Goal: Information Seeking & Learning: Check status

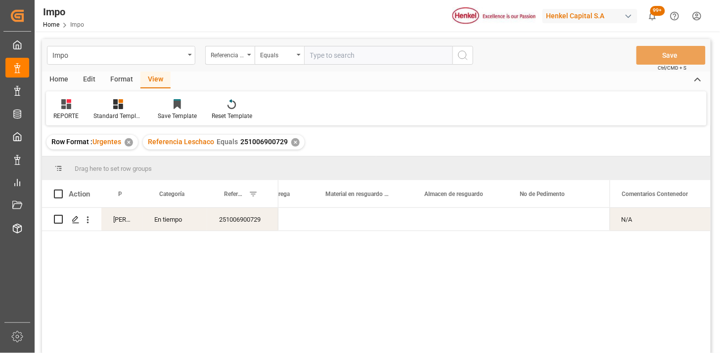
scroll to position [0, 481]
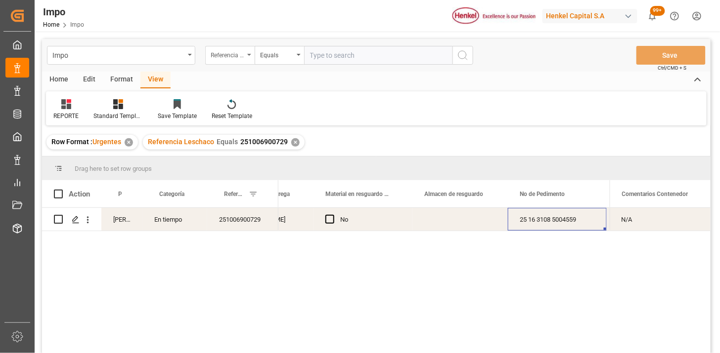
click at [230, 54] on div "Referencia Leschaco" at bounding box center [228, 53] width 34 height 11
type input "bil"
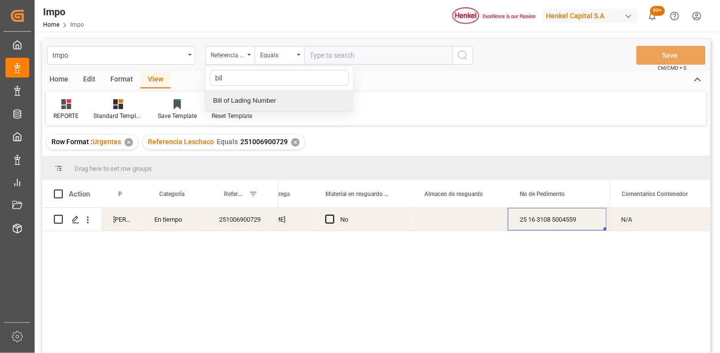
click at [278, 105] on div "Bill of Lading Number" at bounding box center [279, 100] width 147 height 21
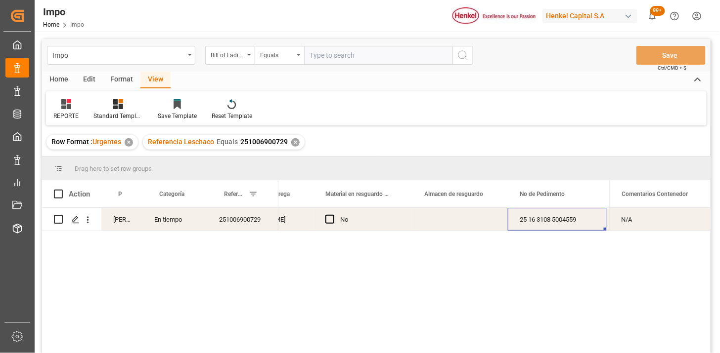
click at [334, 59] on input "text" at bounding box center [378, 55] width 148 height 19
paste input "250916010020"
type input "250916010020"
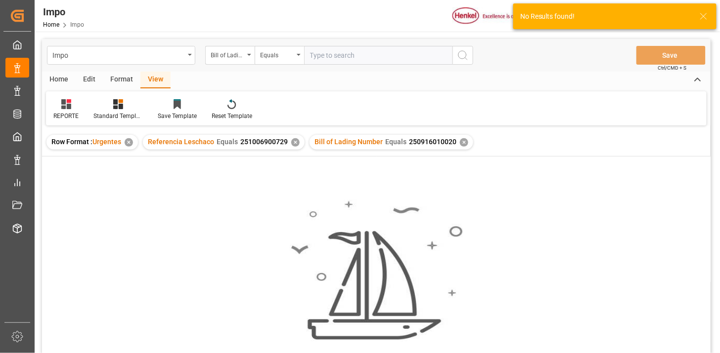
click at [293, 142] on div "✕" at bounding box center [295, 142] width 8 height 8
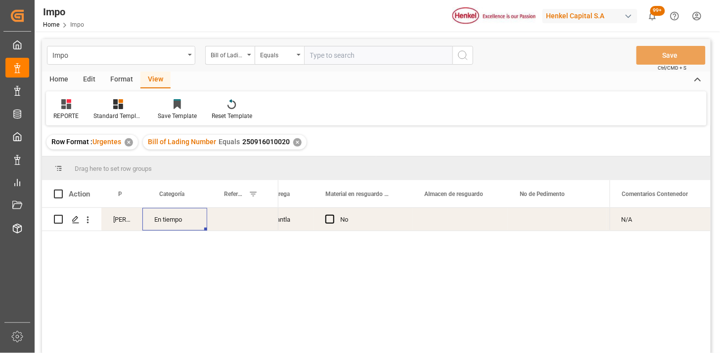
click at [162, 223] on div "En tiempo" at bounding box center [174, 219] width 65 height 23
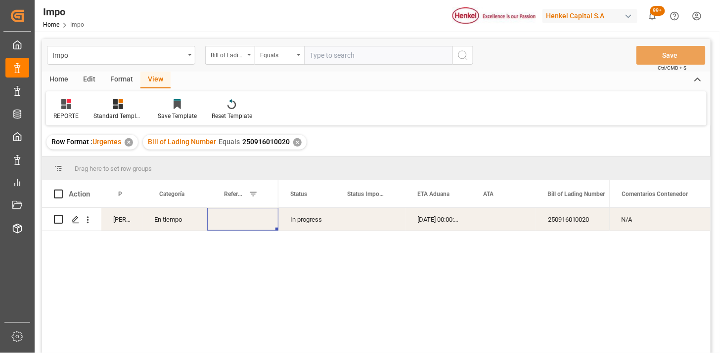
click at [248, 220] on div "Press SPACE to select this row." at bounding box center [242, 219] width 71 height 23
click at [248, 220] on input "Press SPACE to select this row." at bounding box center [242, 225] width 55 height 19
paste input "251006900739"
type input "251006900739"
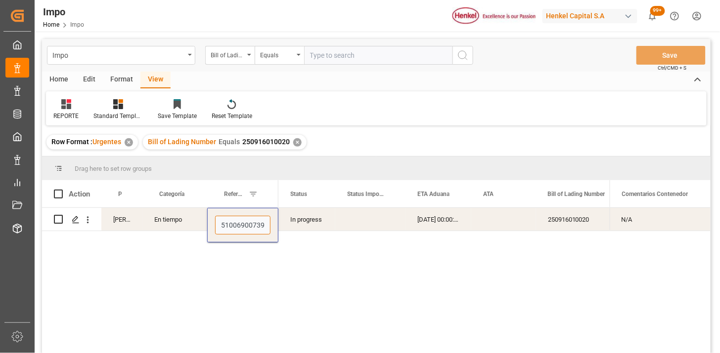
scroll to position [0, 2]
drag, startPoint x: 249, startPoint y: 56, endPoint x: 258, endPoint y: 75, distance: 20.8
click at [249, 57] on div "Bill of Lading Number" at bounding box center [229, 55] width 49 height 19
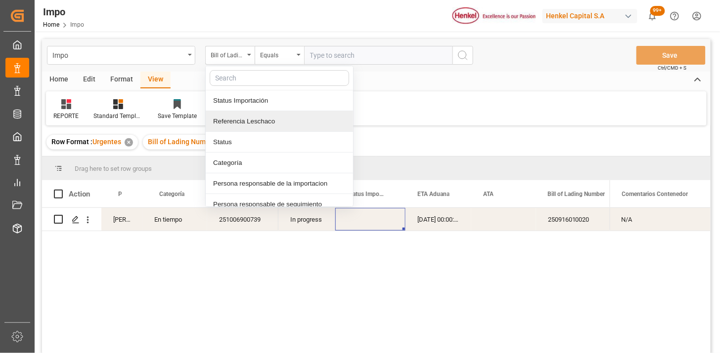
drag, startPoint x: 275, startPoint y: 127, endPoint x: 310, endPoint y: 94, distance: 48.3
click at [279, 123] on div "Referencia Leschaco" at bounding box center [279, 121] width 147 height 21
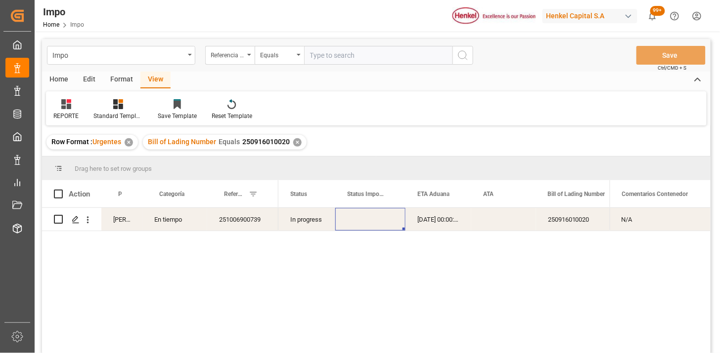
click at [330, 65] on div "Impo Referencia Leschaco Equals Save Ctrl/CMD + S" at bounding box center [376, 55] width 668 height 33
click at [393, 53] on input "text" at bounding box center [378, 55] width 148 height 19
paste input "251006900665"
type input "251006900665"
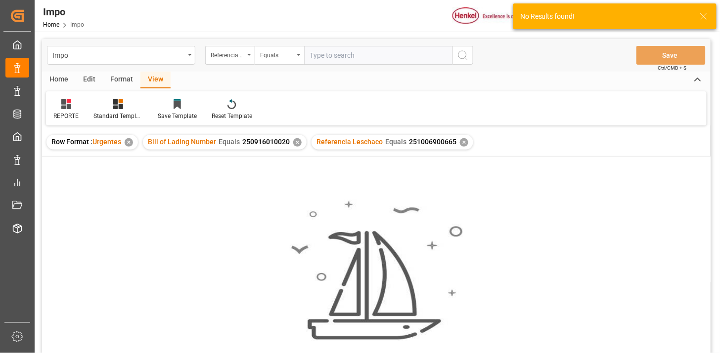
click at [295, 144] on div "✕" at bounding box center [297, 142] width 8 height 8
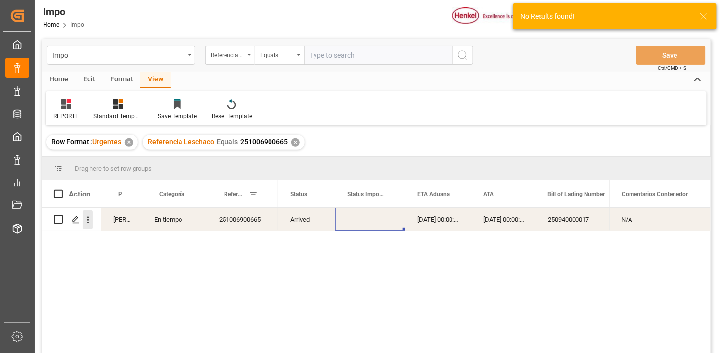
click at [87, 221] on icon "open menu" at bounding box center [88, 220] width 10 height 10
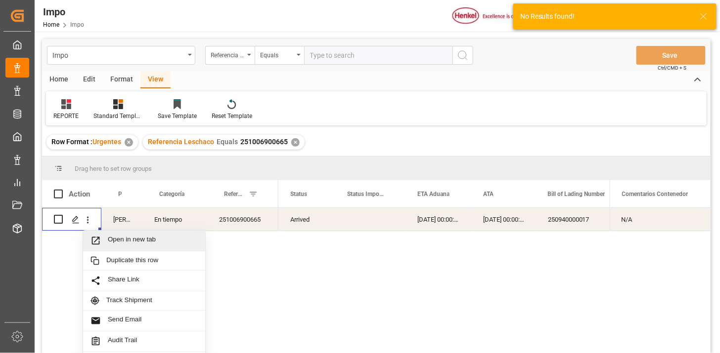
click at [117, 236] on span "Open in new tab" at bounding box center [153, 241] width 90 height 10
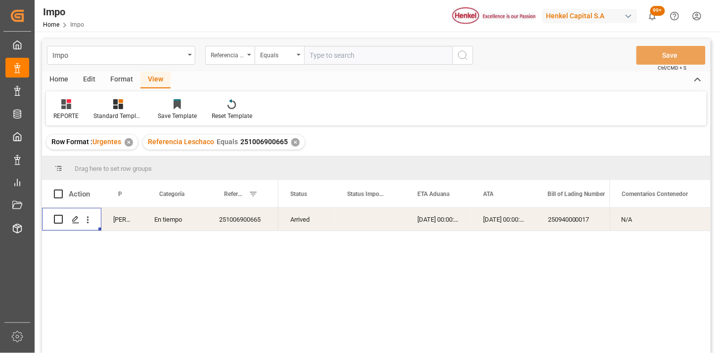
click at [416, 61] on input "text" at bounding box center [378, 55] width 148 height 19
paste input "251106900054"
type input "251106900054"
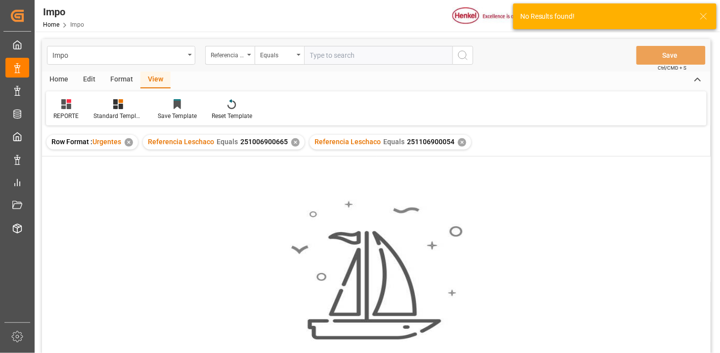
click at [294, 144] on div "✕" at bounding box center [295, 142] width 8 height 8
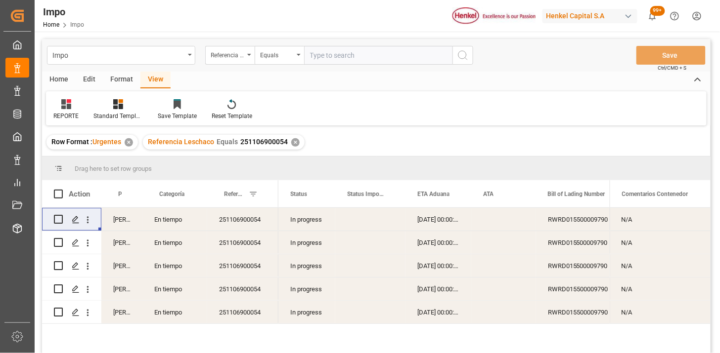
scroll to position [22, 0]
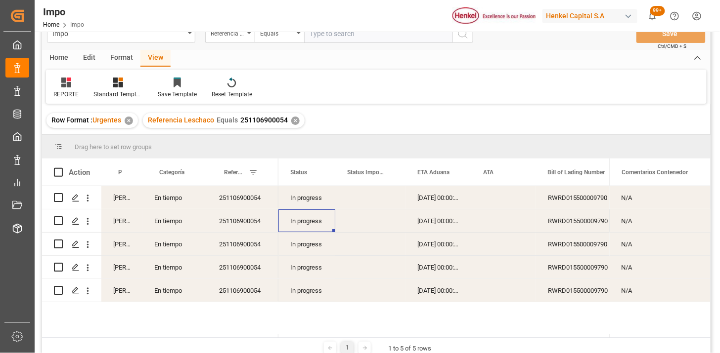
click at [311, 213] on div "In progress" at bounding box center [306, 221] width 57 height 23
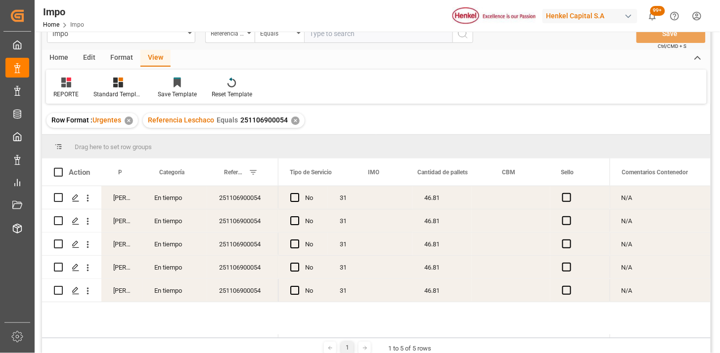
scroll to position [0, 0]
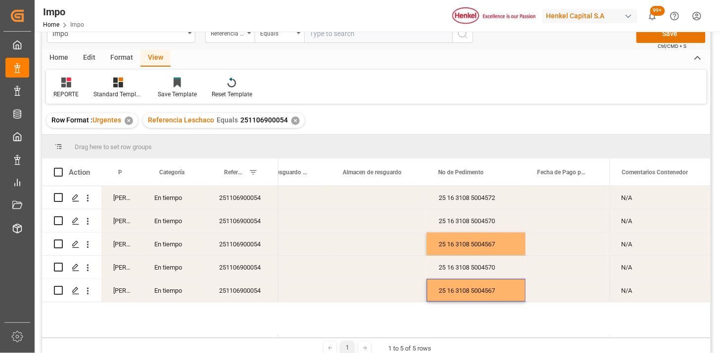
click at [359, 233] on div "Press SPACE to select this row." at bounding box center [378, 244] width 95 height 23
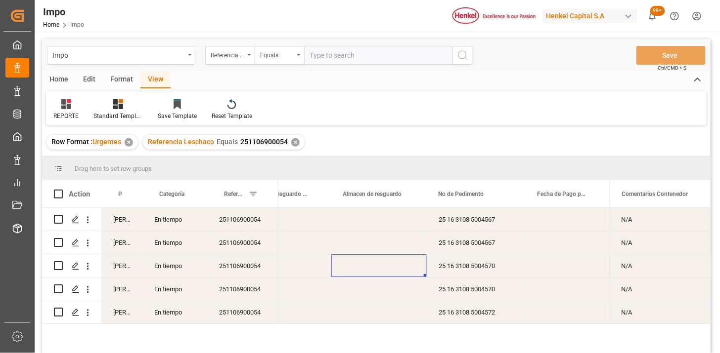
click at [346, 63] on input "text" at bounding box center [378, 55] width 148 height 19
paste input "251006900617"
type input "251006900617"
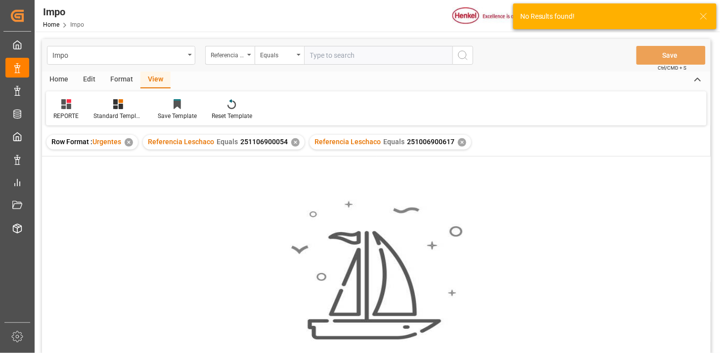
click at [294, 142] on div "✕" at bounding box center [295, 142] width 8 height 8
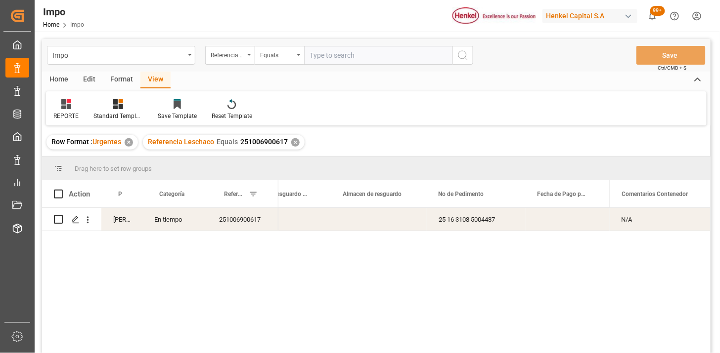
click at [251, 217] on div "251006900617" at bounding box center [242, 219] width 71 height 23
click at [90, 224] on icon "open menu" at bounding box center [88, 220] width 10 height 10
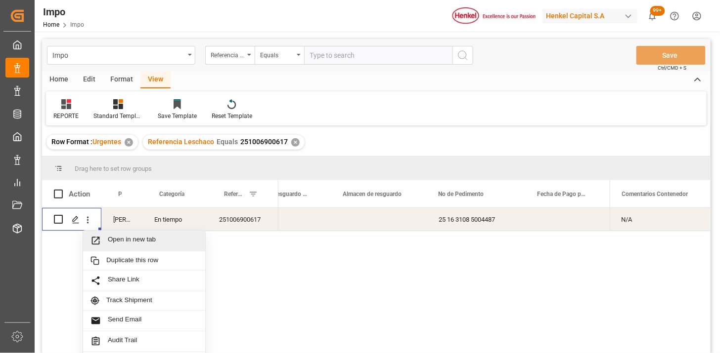
click at [126, 236] on span "Open in new tab" at bounding box center [153, 241] width 90 height 10
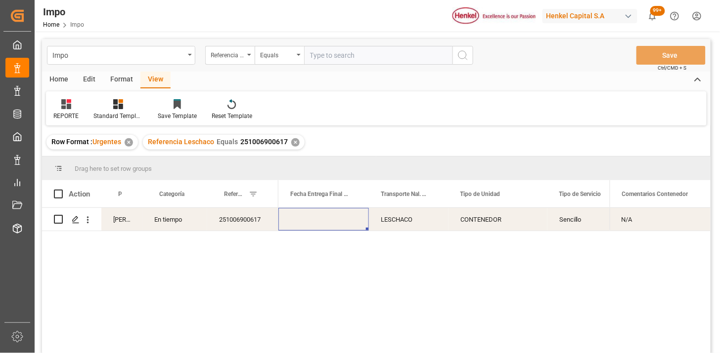
scroll to position [0, 1679]
click at [320, 61] on input "text" at bounding box center [378, 55] width 148 height 19
paste input "251006900619"
type input "251006900619"
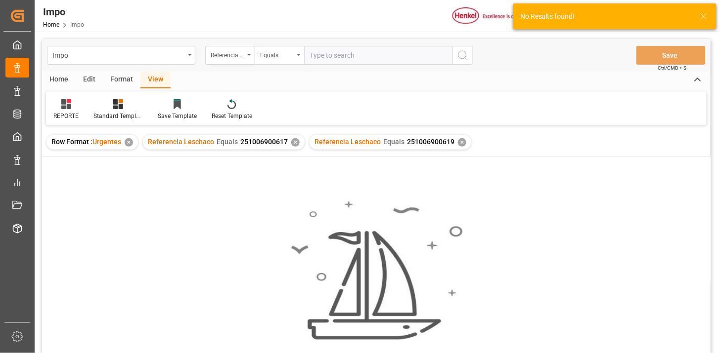
click at [293, 139] on div "✕" at bounding box center [295, 142] width 8 height 8
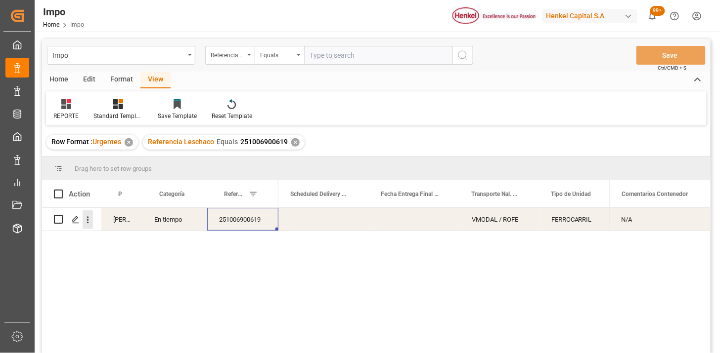
click at [84, 221] on icon "open menu" at bounding box center [88, 220] width 10 height 10
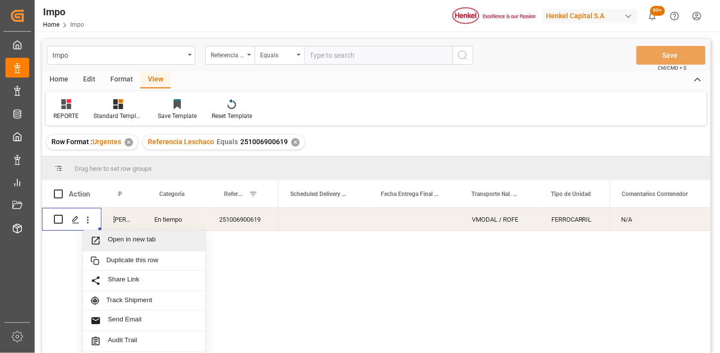
click at [115, 237] on span "Open in new tab" at bounding box center [153, 241] width 90 height 10
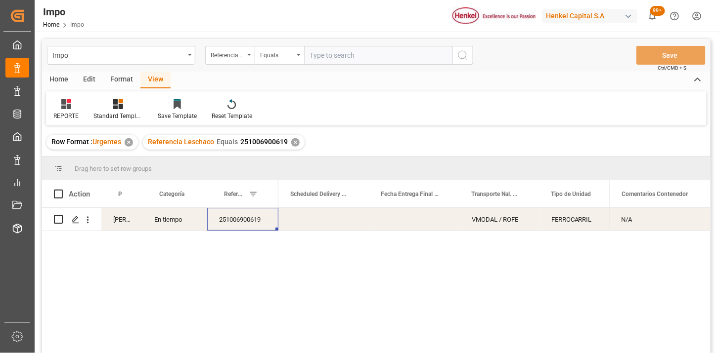
click at [249, 221] on div "251006900619" at bounding box center [242, 219] width 71 height 23
click at [318, 222] on div "Press SPACE to select this row." at bounding box center [324, 219] width 90 height 23
click at [285, 62] on div "Equals" at bounding box center [279, 55] width 49 height 19
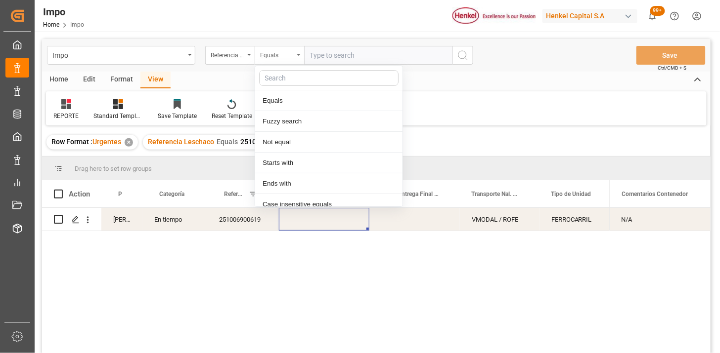
scroll to position [49, 0]
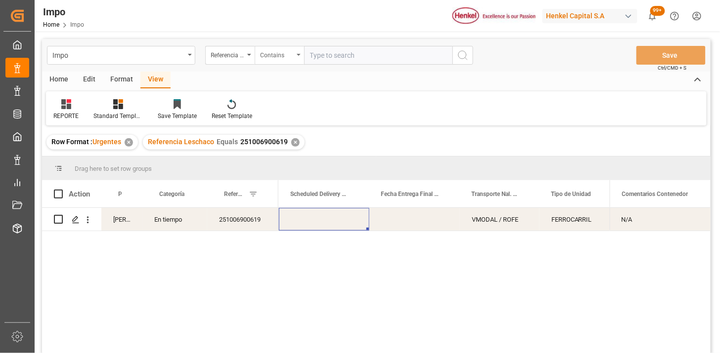
paste input "251006900615 251006900616"
type input "251006900615,251006900616"
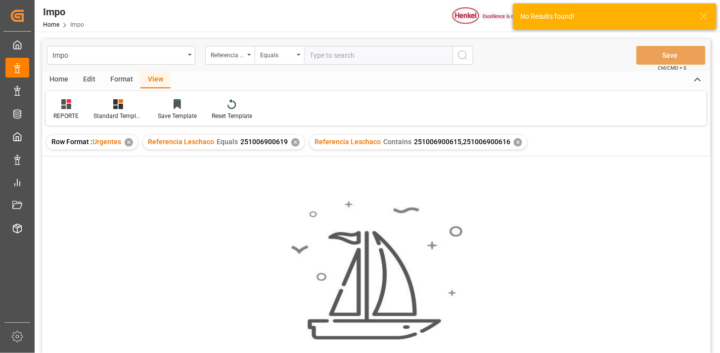
click at [292, 140] on div "✕" at bounding box center [295, 142] width 8 height 8
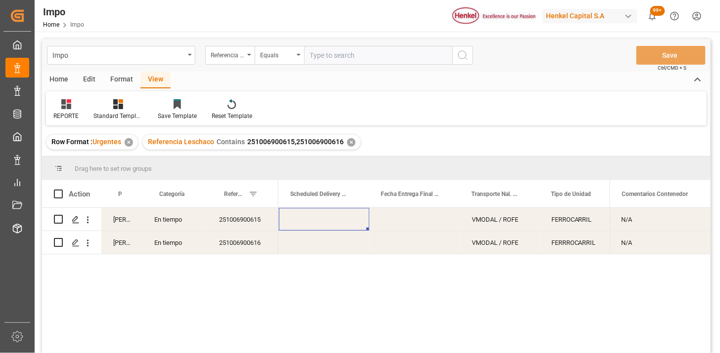
click at [325, 220] on div "Press SPACE to select this row." at bounding box center [324, 219] width 90 height 23
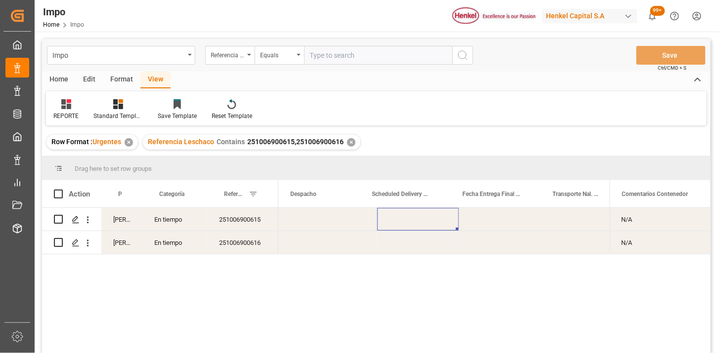
scroll to position [0, 1499]
click at [411, 215] on div "Press SPACE to select this row." at bounding box center [418, 219] width 82 height 23
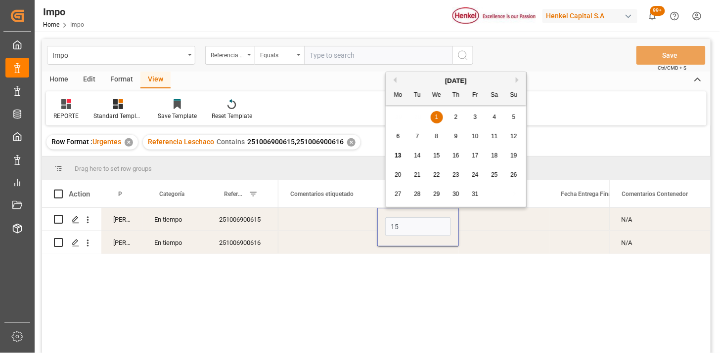
type input "[DATE]"
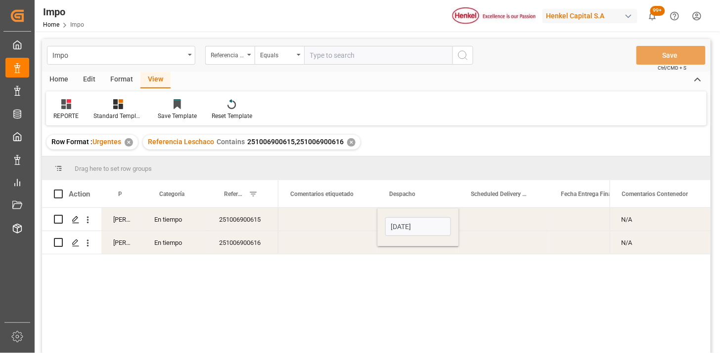
click at [338, 215] on div "Press SPACE to select this row." at bounding box center [327, 219] width 99 height 23
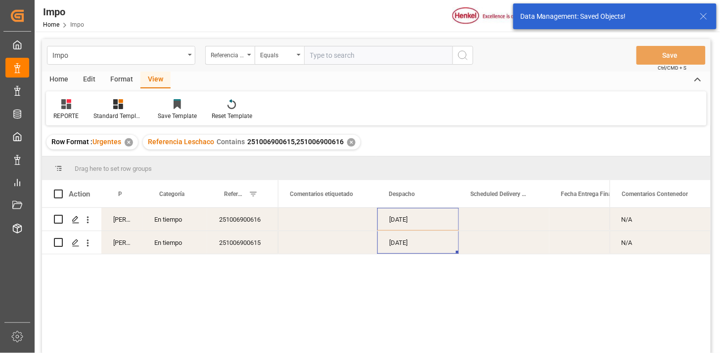
click at [337, 55] on input "text" at bounding box center [378, 55] width 148 height 19
paste input "251006900614"
type input "251006900614"
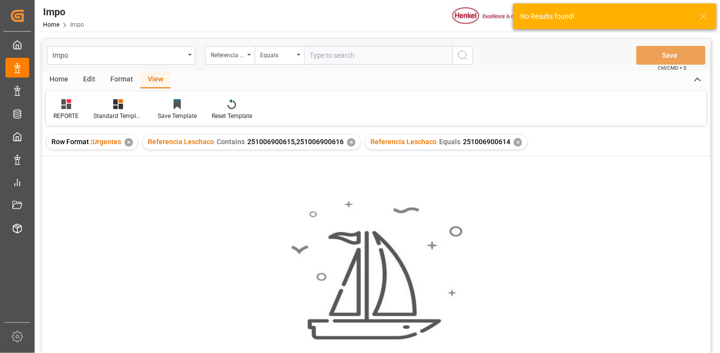
click at [347, 142] on div "✕" at bounding box center [351, 142] width 8 height 8
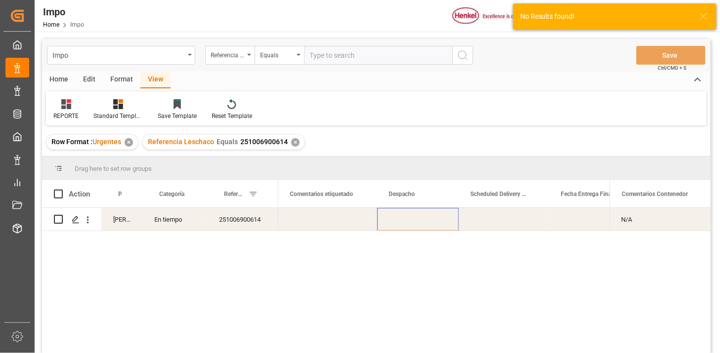
click at [404, 225] on div "Press SPACE to select this row." at bounding box center [418, 219] width 82 height 23
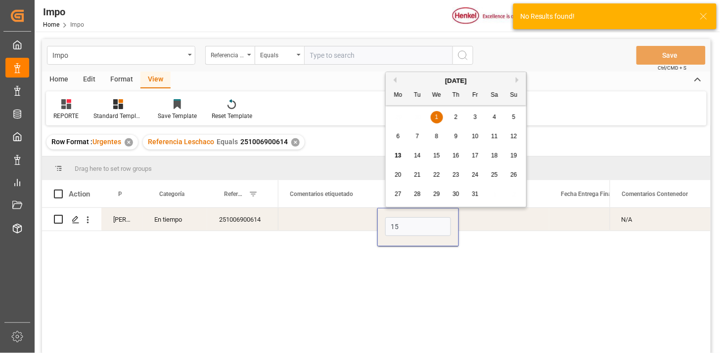
type input "[DATE]"
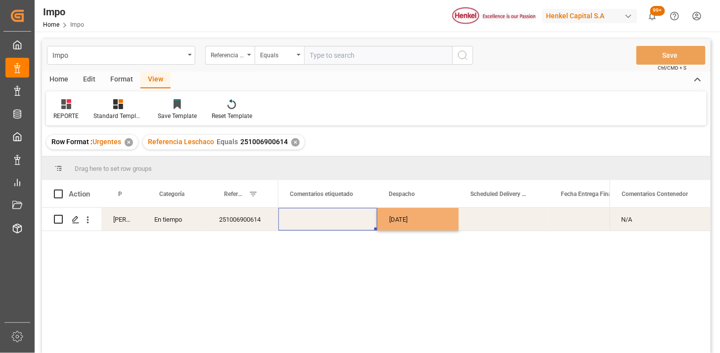
click at [342, 221] on div "Press SPACE to select this row." at bounding box center [327, 219] width 99 height 23
click at [295, 141] on div "✕" at bounding box center [295, 142] width 8 height 8
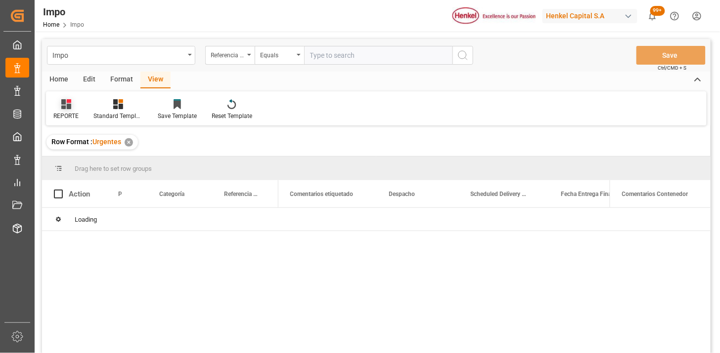
click at [67, 106] on icon at bounding box center [66, 104] width 10 height 10
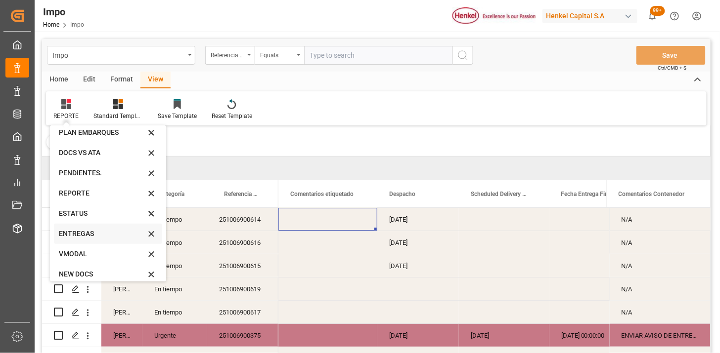
scroll to position [54, 0]
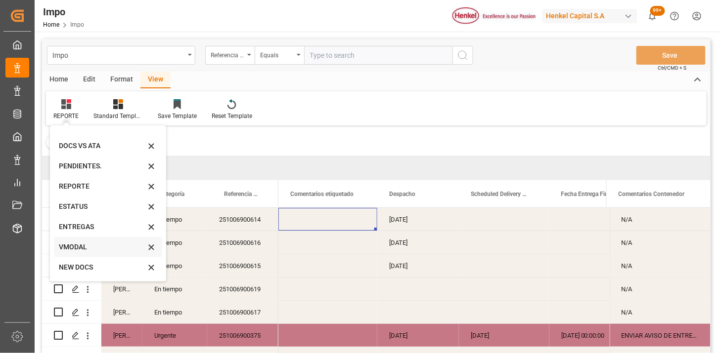
click at [92, 242] on div "VMODAL" at bounding box center [102, 247] width 86 height 10
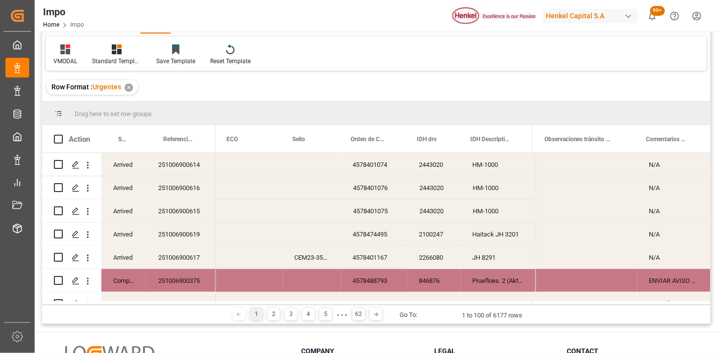
scroll to position [0, 0]
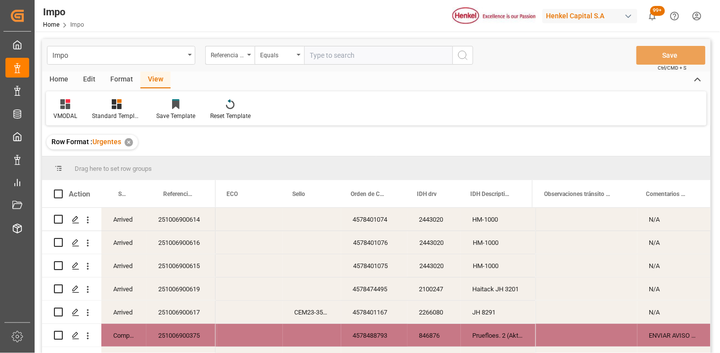
click at [205, 226] on div "251006900614" at bounding box center [180, 219] width 69 height 23
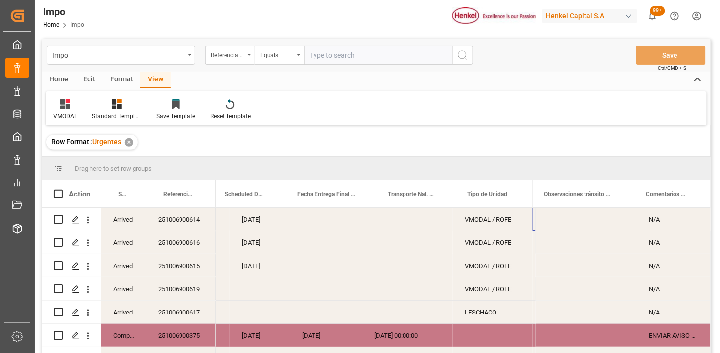
scroll to position [0, 131]
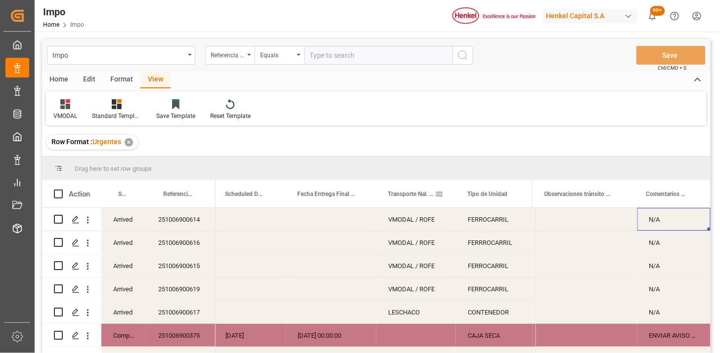
click at [443, 194] on span at bounding box center [438, 194] width 9 height 9
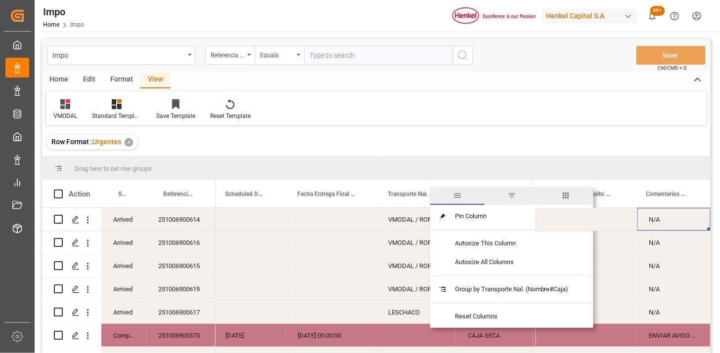
click at [508, 199] on span "filter" at bounding box center [511, 195] width 9 height 9
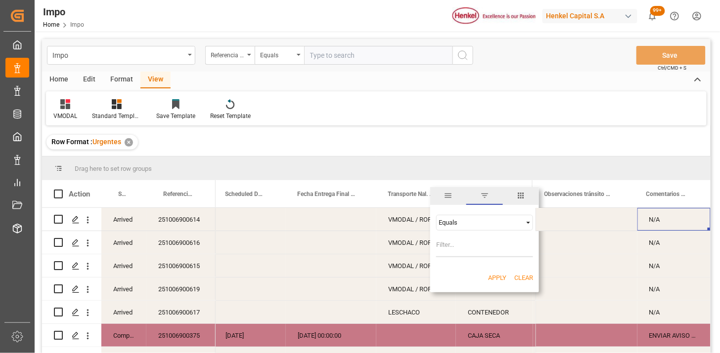
click at [450, 225] on div "Equals" at bounding box center [479, 222] width 83 height 7
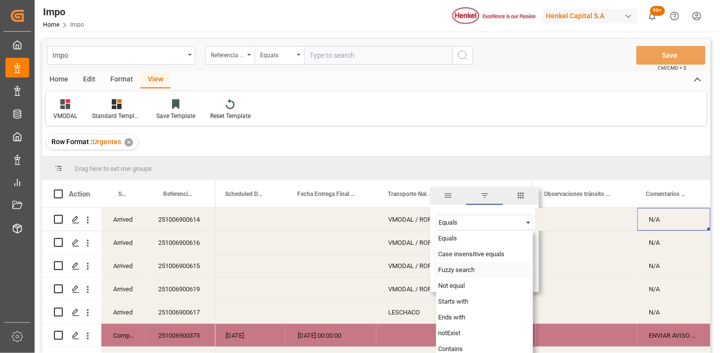
click at [457, 270] on span "Fuzzy search" at bounding box center [456, 269] width 37 height 7
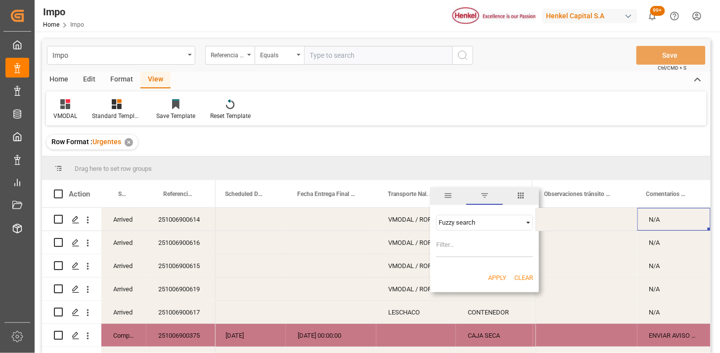
click at [450, 245] on input "Filter Value" at bounding box center [484, 248] width 97 height 20
type input "VMODAL"
click at [497, 280] on button "Apply" at bounding box center [497, 278] width 18 height 10
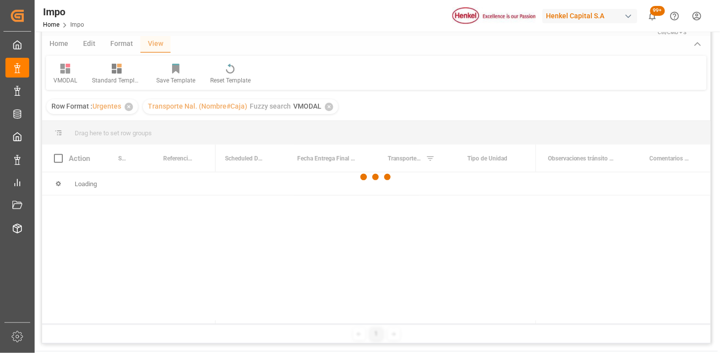
scroll to position [55, 0]
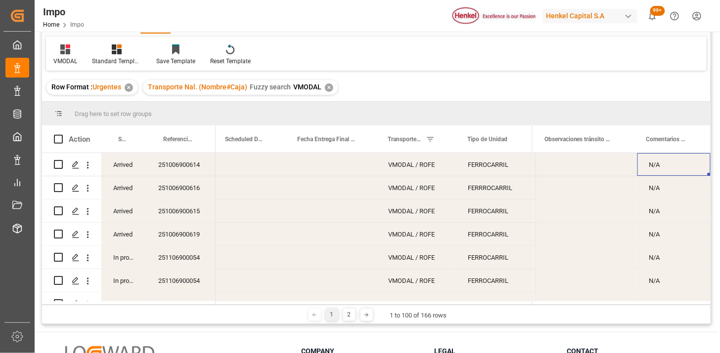
click at [181, 172] on div "251006900614" at bounding box center [180, 164] width 69 height 23
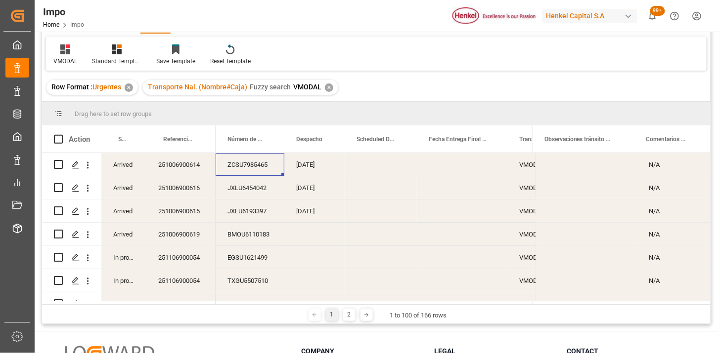
click at [134, 161] on div "Arrived" at bounding box center [123, 164] width 45 height 23
click at [130, 137] on span at bounding box center [130, 139] width 9 height 9
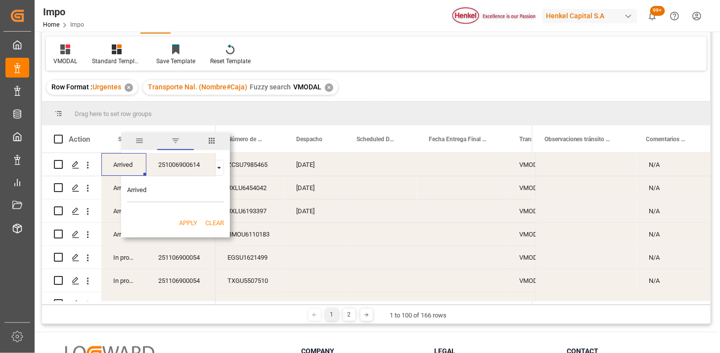
type input "Arrived"
click at [194, 221] on button "Apply" at bounding box center [188, 223] width 18 height 10
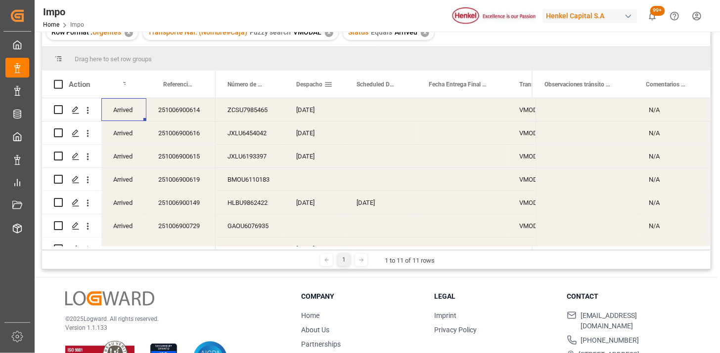
click at [308, 88] on div "Despacho" at bounding box center [310, 84] width 28 height 27
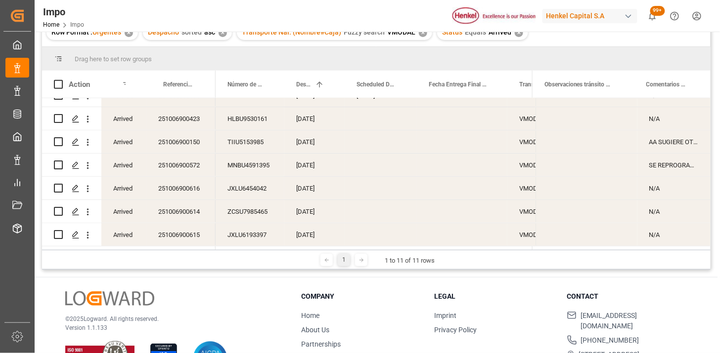
scroll to position [55, 0]
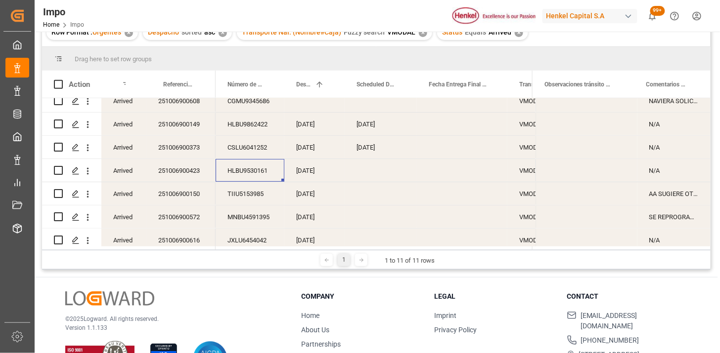
click at [250, 168] on div "HLBU9530161" at bounding box center [249, 170] width 69 height 23
click at [331, 85] on span at bounding box center [328, 84] width 9 height 9
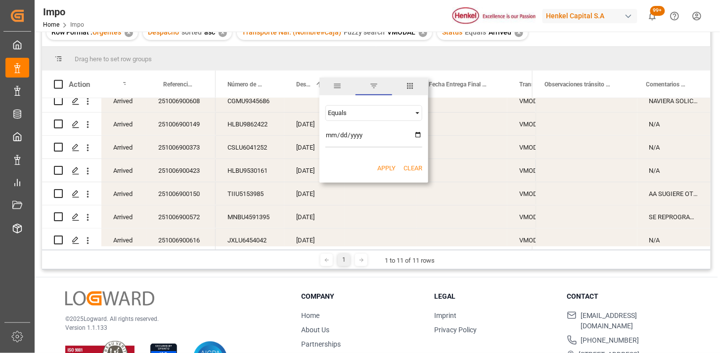
click at [409, 89] on span "columns" at bounding box center [409, 86] width 9 height 9
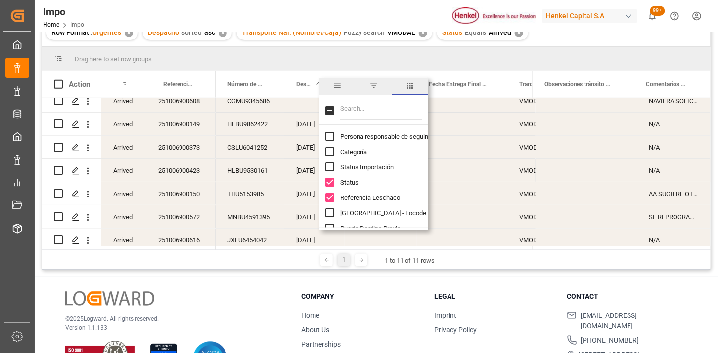
click at [378, 105] on input "Filter Columns Input" at bounding box center [381, 111] width 82 height 20
type input "P"
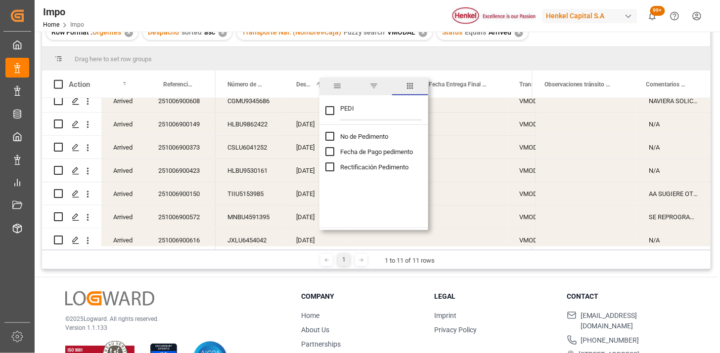
type input "PEDI"
click at [364, 136] on span "No de Pedimento" at bounding box center [364, 136] width 48 height 7
checkbox input "false"
checkbox input "true"
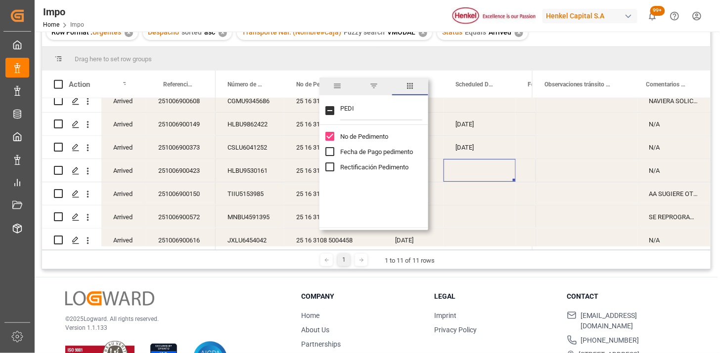
click at [537, 41] on div "Row Format : Urgentes ✕ Despacho sorted asc ✕ Transporte Nal. (Nombre#Caja) Fuz…" at bounding box center [376, 33] width 668 height 28
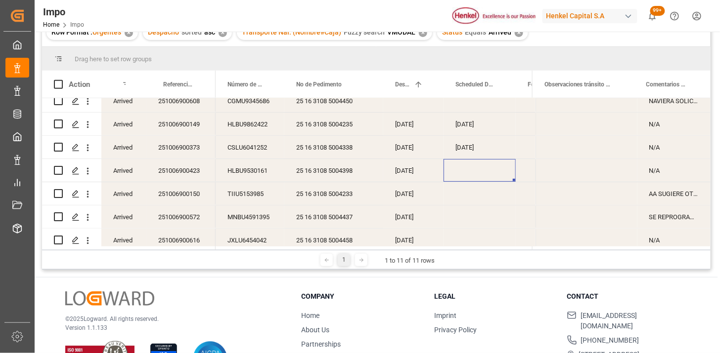
click at [405, 174] on div "10-10-2025" at bounding box center [413, 170] width 60 height 23
click at [344, 176] on div "25 16 3108 5004398" at bounding box center [333, 170] width 99 height 23
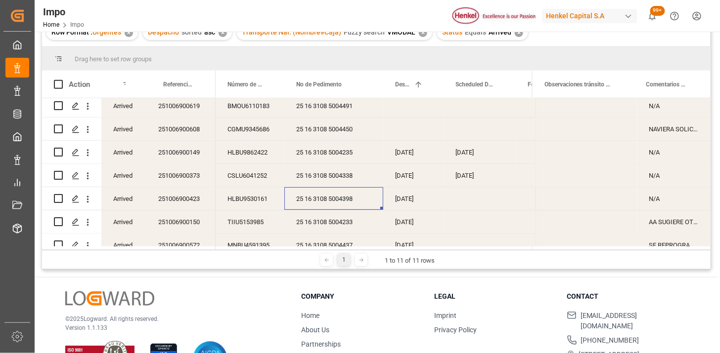
scroll to position [55, 0]
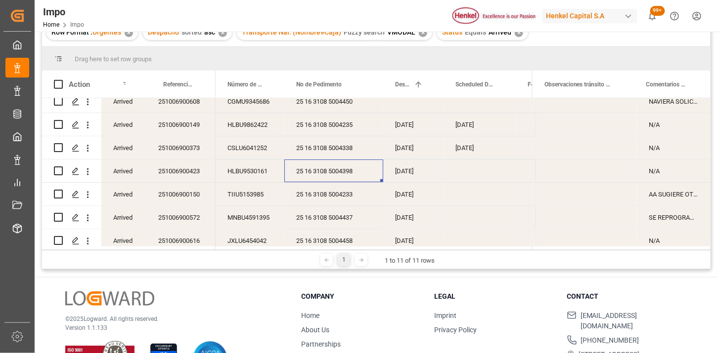
click at [200, 178] on div "251006900423" at bounding box center [180, 171] width 69 height 23
click at [366, 88] on span at bounding box center [366, 84] width 9 height 9
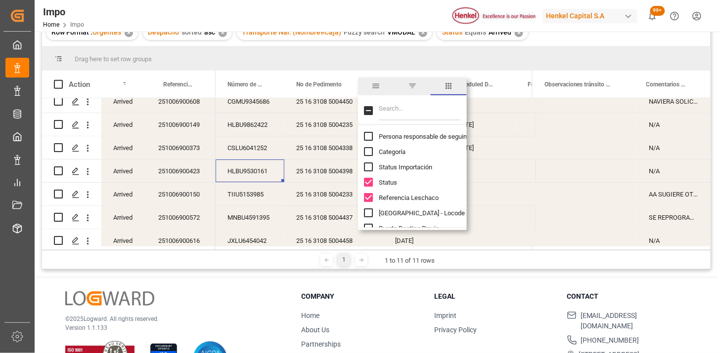
click at [430, 113] on input "Filter Columns Input" at bounding box center [420, 111] width 82 height 20
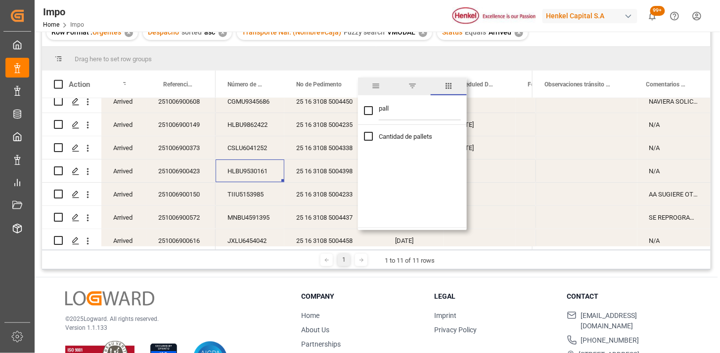
type input "pall"
click at [410, 135] on span "Cantidad de pallets" at bounding box center [405, 136] width 53 height 7
checkbox input "true"
click at [542, 41] on div "Row Format : Urgentes ✕ Despacho sorted asc ✕ Transporte Nal. (Nombre#Caja) Fuz…" at bounding box center [376, 33] width 668 height 28
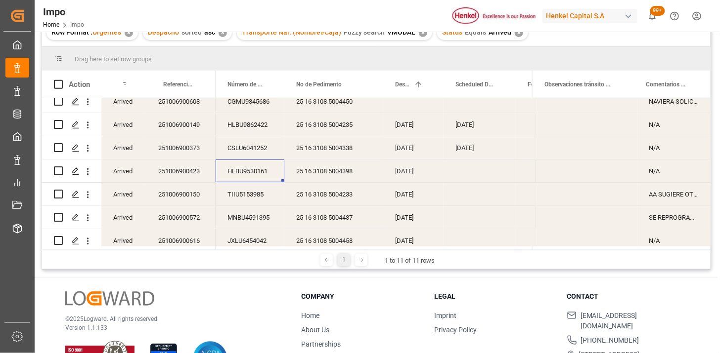
click at [281, 174] on div "HLBU9530161" at bounding box center [249, 171] width 69 height 23
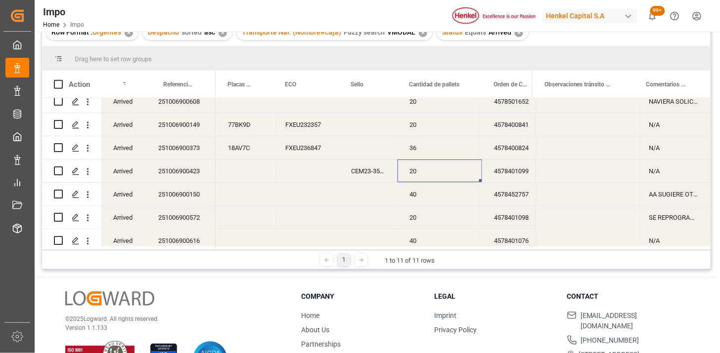
scroll to position [0, 636]
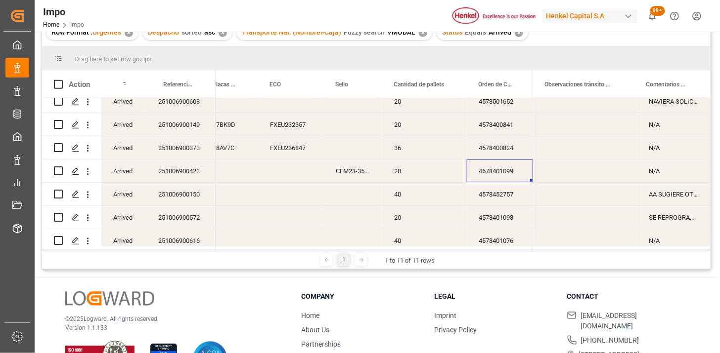
click at [493, 180] on div "4578401099" at bounding box center [500, 171] width 66 height 23
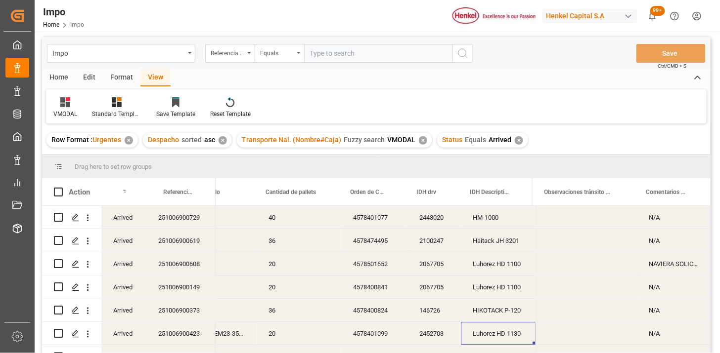
scroll to position [0, 0]
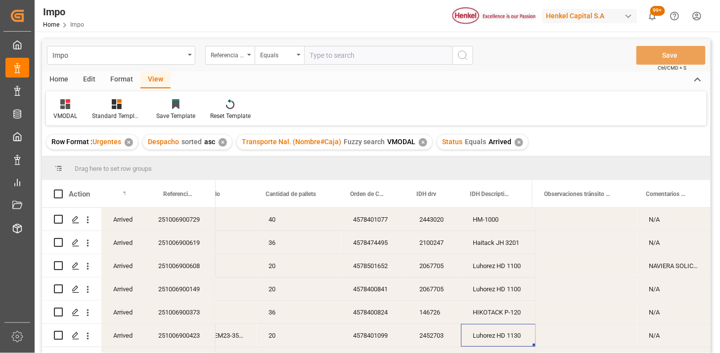
click at [516, 142] on div "✕" at bounding box center [519, 142] width 8 height 8
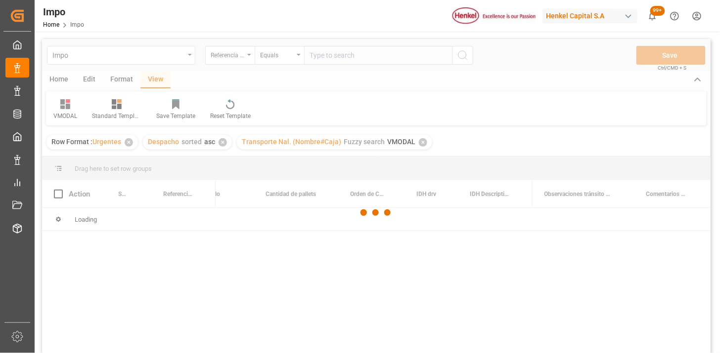
scroll to position [0, 760]
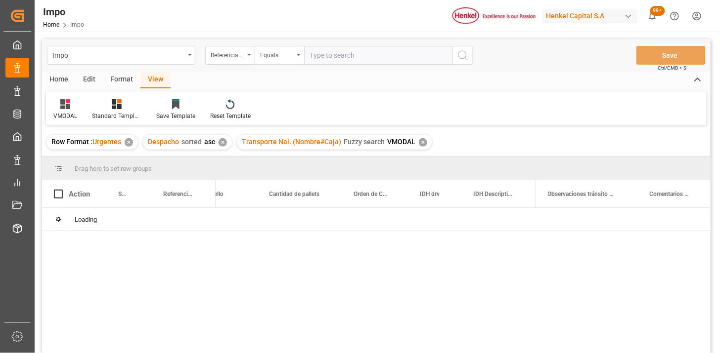
click at [419, 142] on div "✕" at bounding box center [423, 142] width 8 height 8
click at [223, 143] on div "✕" at bounding box center [222, 142] width 8 height 8
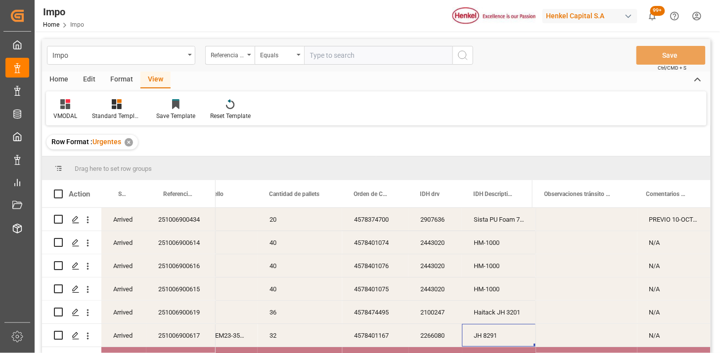
click at [129, 219] on div "Arrived" at bounding box center [123, 219] width 45 height 23
click at [72, 102] on div at bounding box center [65, 104] width 24 height 10
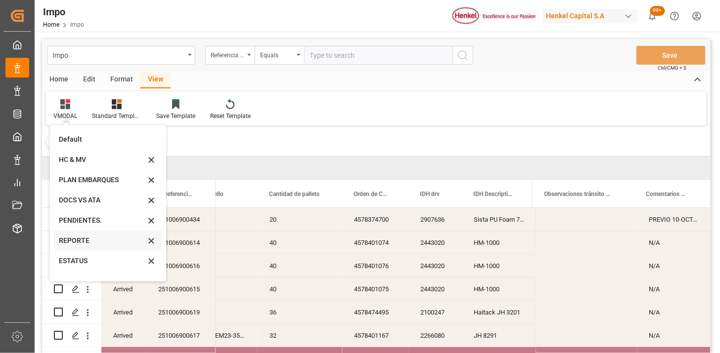
click at [95, 240] on div "REPORTE" at bounding box center [102, 241] width 86 height 10
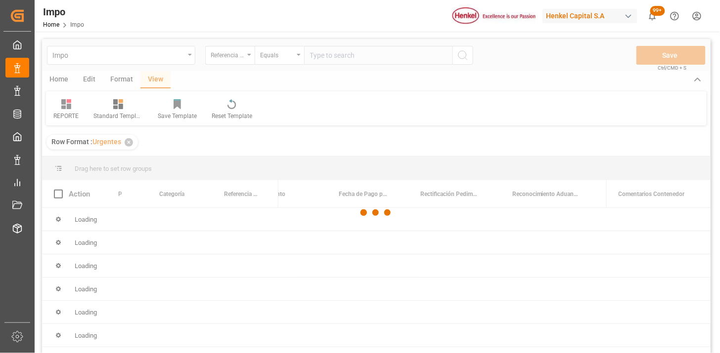
scroll to position [55, 0]
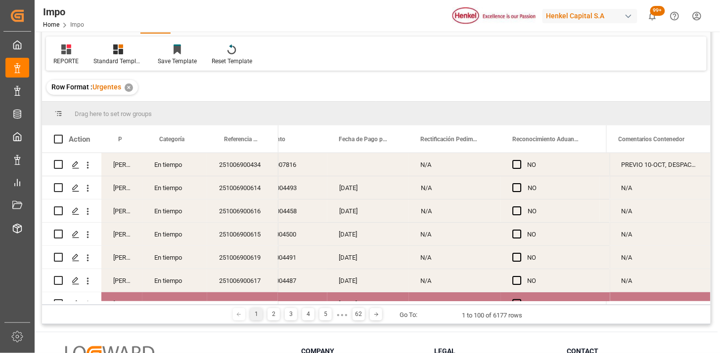
click at [122, 195] on div "Martha Gonzalez" at bounding box center [121, 187] width 41 height 23
click at [131, 136] on div "Persona responsable de seguimiento" at bounding box center [121, 139] width 41 height 27
click at [127, 139] on span at bounding box center [126, 139] width 9 height 9
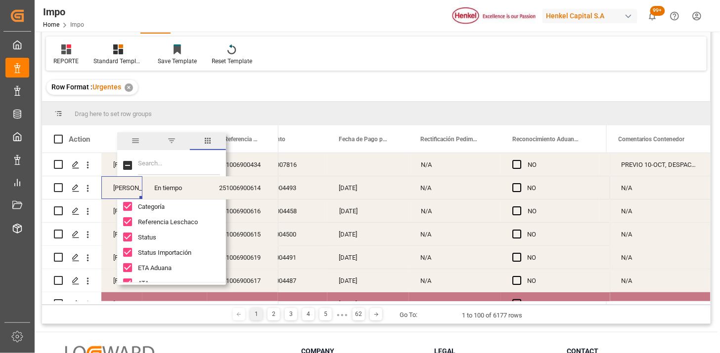
click at [167, 144] on span "filter" at bounding box center [171, 141] width 36 height 18
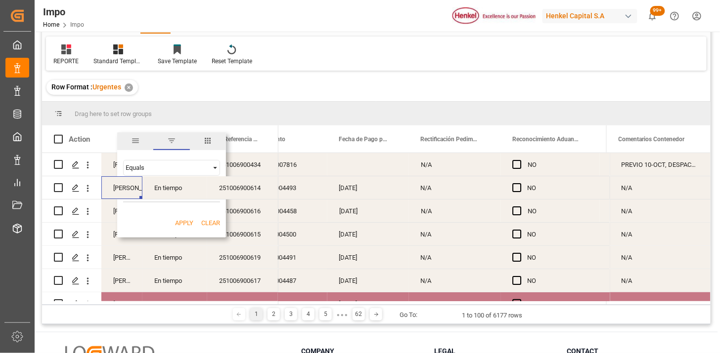
type input "Martha Gonzalez"
drag, startPoint x: 180, startPoint y: 226, endPoint x: 112, endPoint y: 258, distance: 74.9
click at [179, 226] on button "Apply" at bounding box center [184, 223] width 18 height 10
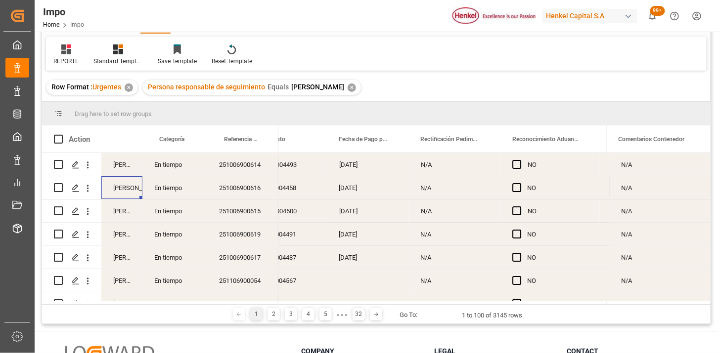
click at [179, 162] on div "En tiempo" at bounding box center [174, 164] width 65 height 23
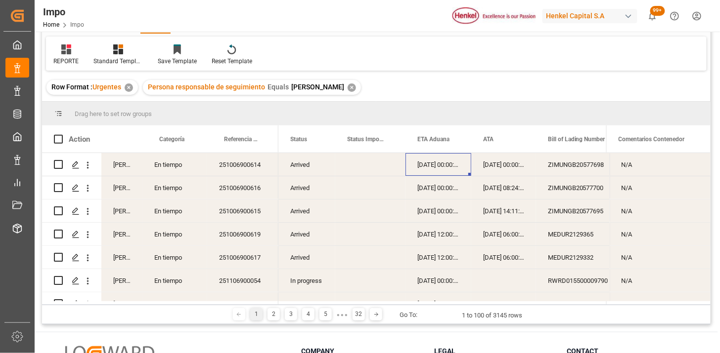
click at [300, 161] on div "Arrived" at bounding box center [306, 164] width 57 height 23
click at [319, 137] on span at bounding box center [318, 139] width 9 height 9
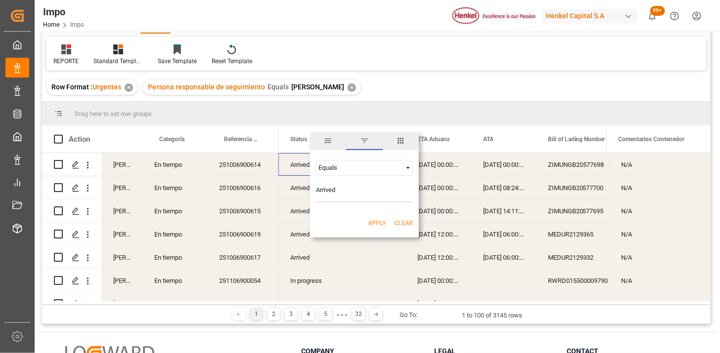
type input "Arrived"
click at [377, 220] on button "Apply" at bounding box center [377, 223] width 18 height 10
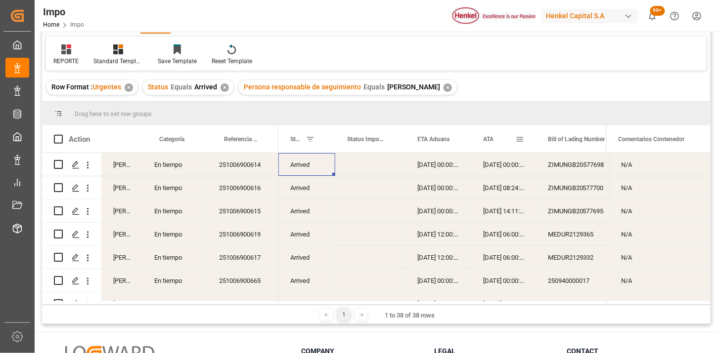
click at [491, 145] on div "ATA" at bounding box center [499, 139] width 32 height 27
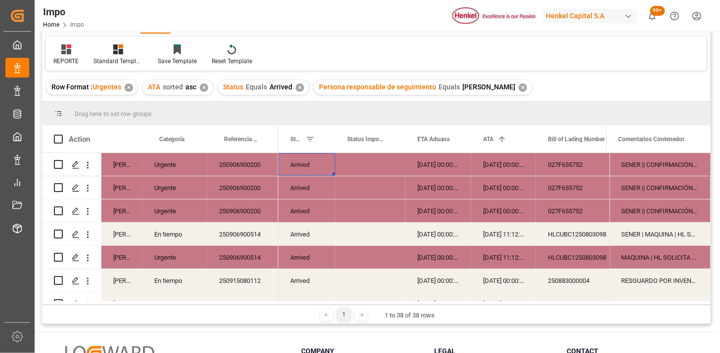
click at [249, 169] on div "250906900200" at bounding box center [242, 164] width 71 height 23
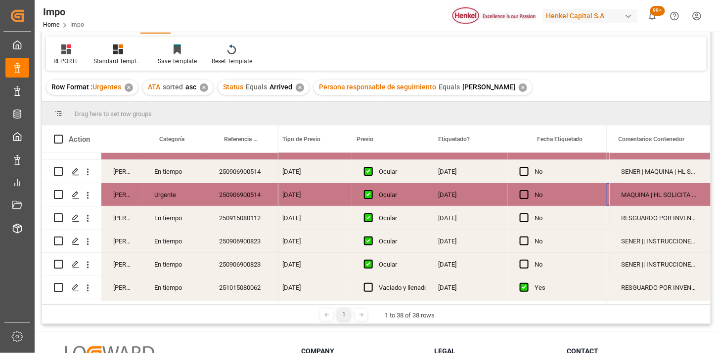
scroll to position [0, 1170]
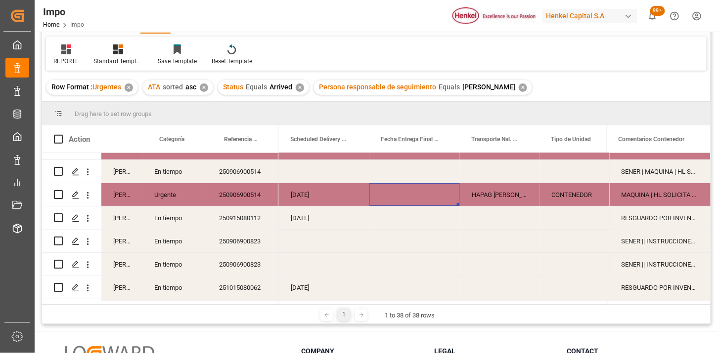
click at [353, 193] on div "13-10-2025" at bounding box center [324, 194] width 90 height 23
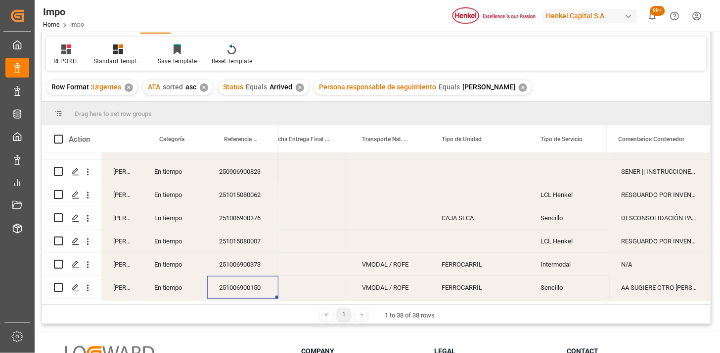
click at [374, 292] on div "VMODAL / ROFE" at bounding box center [390, 287] width 80 height 23
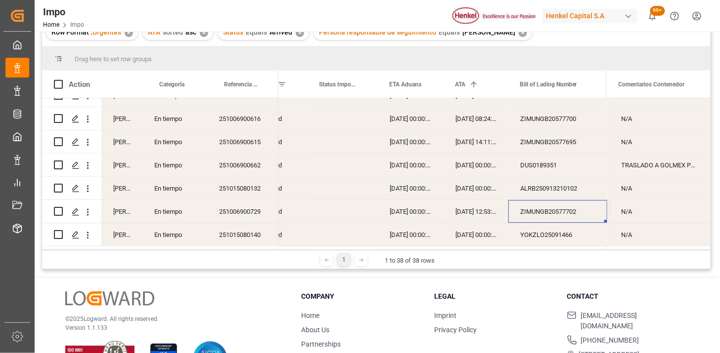
scroll to position [0, 28]
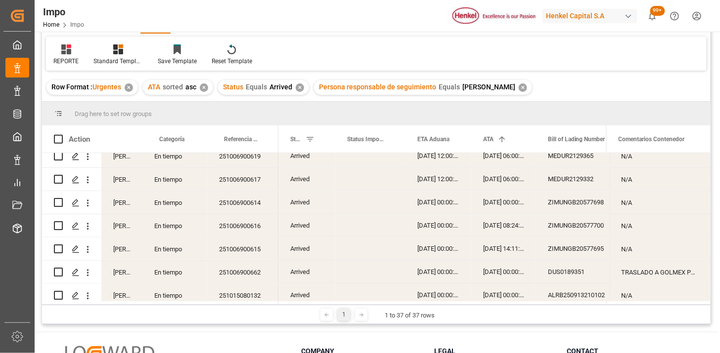
click at [296, 85] on div "✕" at bounding box center [300, 88] width 8 height 8
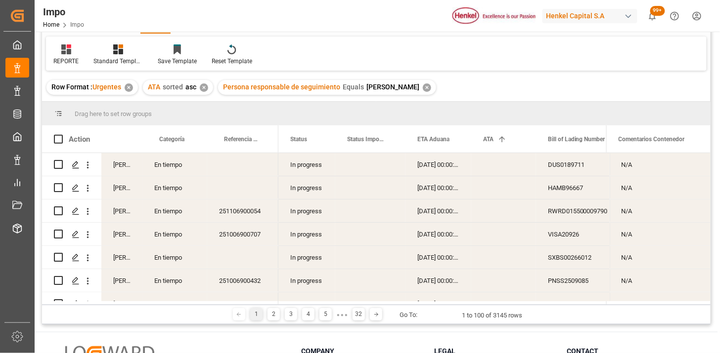
click at [165, 190] on div "En tiempo" at bounding box center [174, 187] width 65 height 23
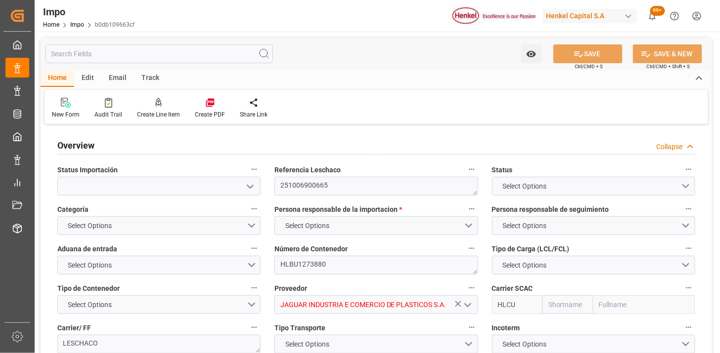
type input "Hapag Lloyd"
type input "Hapag Lloyd Aktiengesellschaft"
type input "1"
type input "32.904"
type input "20"
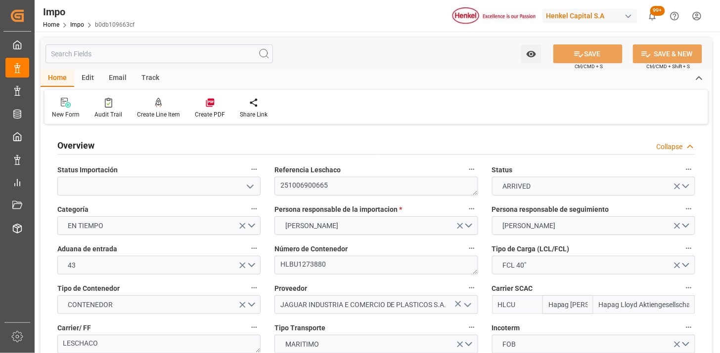
type input "[DATE]"
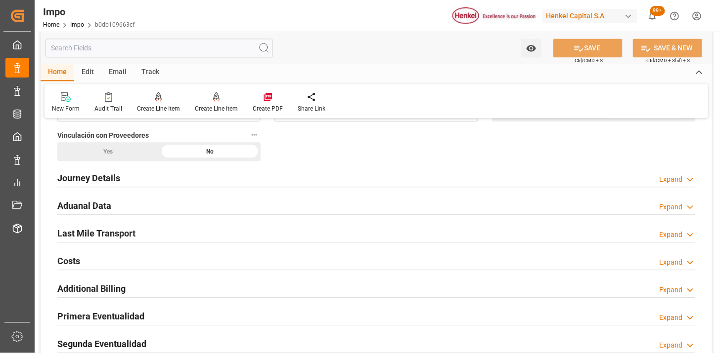
scroll to position [659, 0]
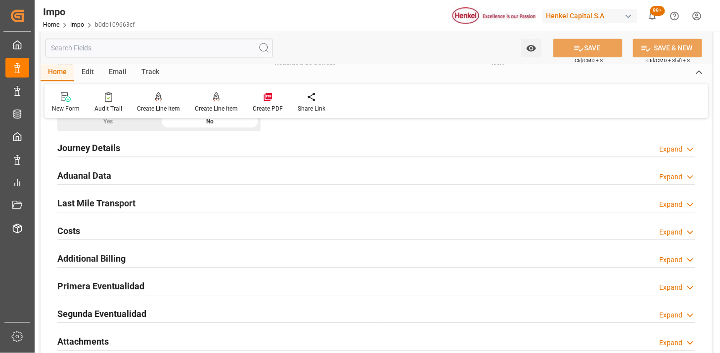
click at [187, 174] on div "Aduanal Data Expand" at bounding box center [376, 175] width 638 height 19
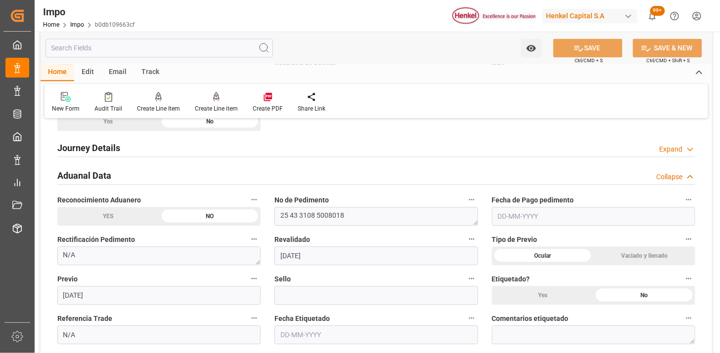
click at [518, 215] on input "text" at bounding box center [593, 216] width 203 height 19
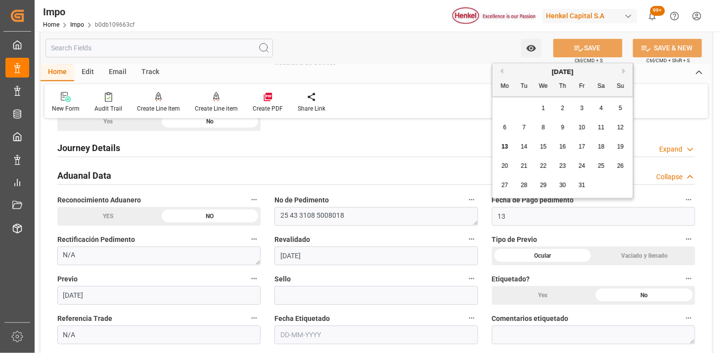
type input "[DATE]"
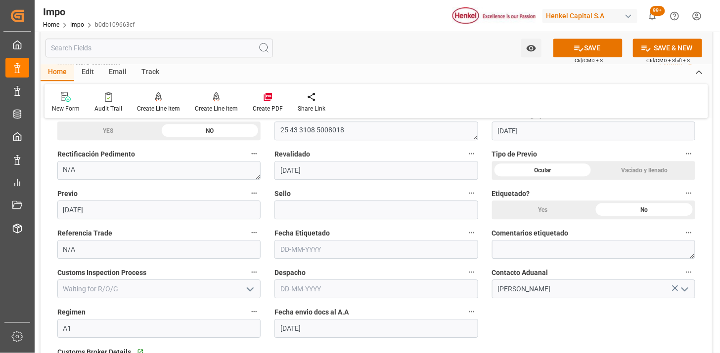
scroll to position [769, 0]
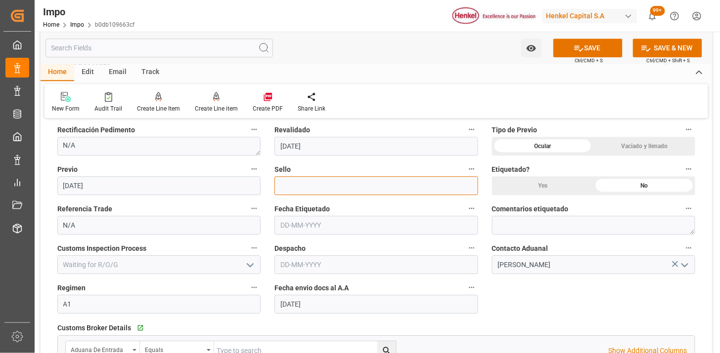
click at [295, 187] on input at bounding box center [375, 185] width 203 height 19
paste input "CEM23-3676676"
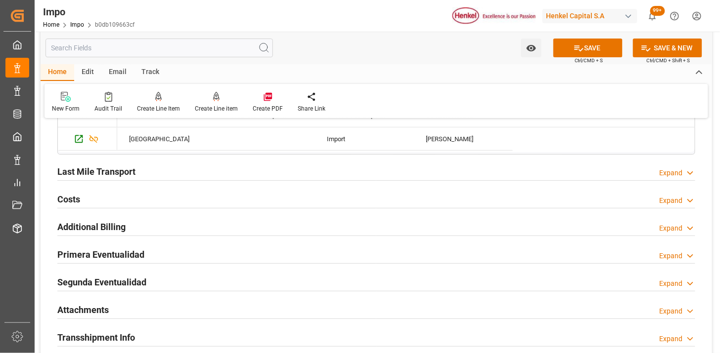
scroll to position [1043, 0]
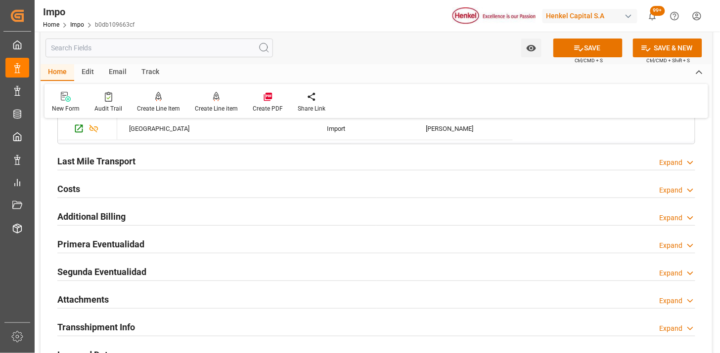
type input "CEM23-3676676"
click at [185, 161] on div "Last Mile Transport Expand" at bounding box center [376, 160] width 638 height 19
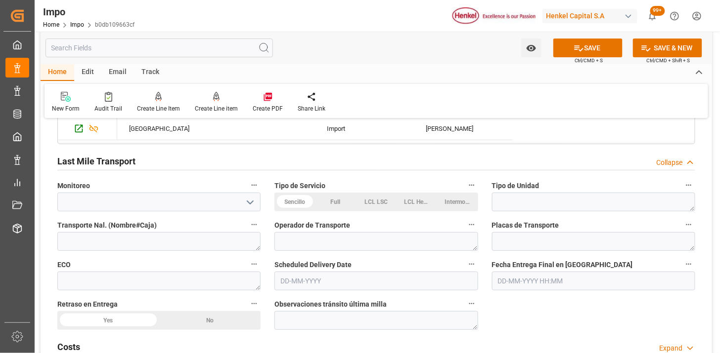
click at [285, 204] on div "Sencillo" at bounding box center [294, 202] width 41 height 19
click at [519, 201] on textarea at bounding box center [593, 202] width 203 height 19
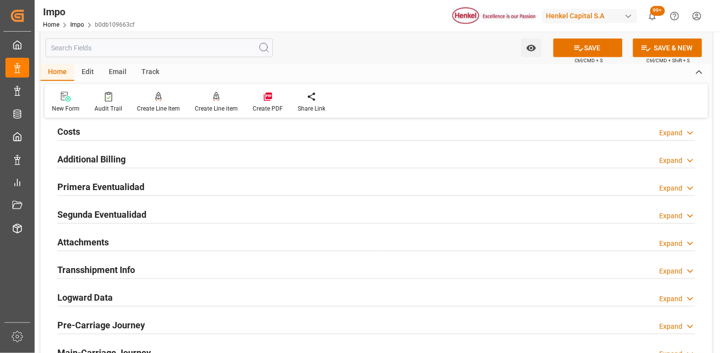
scroll to position [1263, 0]
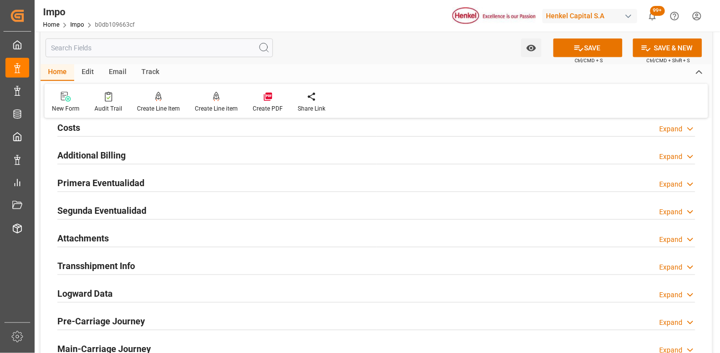
type textarea "CONTENEDOR"
drag, startPoint x: 184, startPoint y: 182, endPoint x: 369, endPoint y: 249, distance: 196.2
click at [185, 182] on div "Primera Eventualidad Expand" at bounding box center [376, 182] width 638 height 19
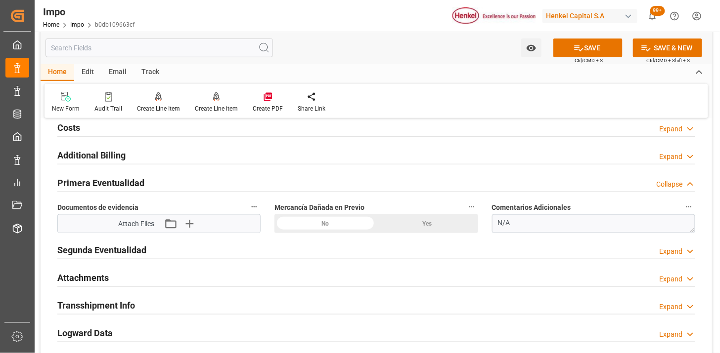
drag, startPoint x: 329, startPoint y: 223, endPoint x: 321, endPoint y: 221, distance: 7.7
click at [321, 221] on div "No" at bounding box center [325, 223] width 102 height 19
click at [323, 226] on div "No" at bounding box center [325, 223] width 102 height 19
click at [189, 226] on icon "button" at bounding box center [188, 223] width 9 height 9
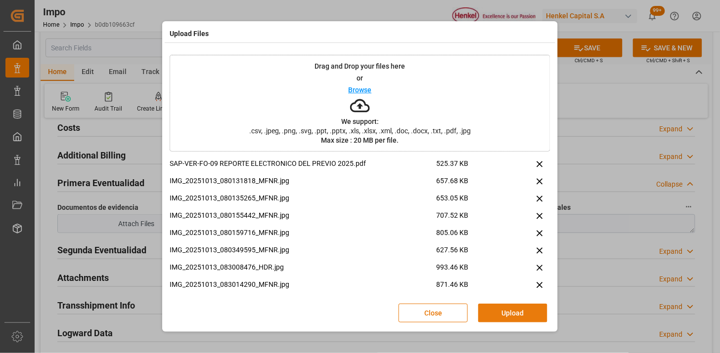
click at [508, 313] on button "Upload" at bounding box center [512, 313] width 69 height 19
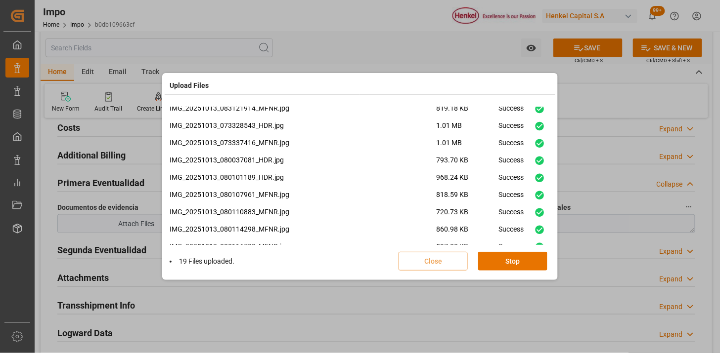
scroll to position [214, 0]
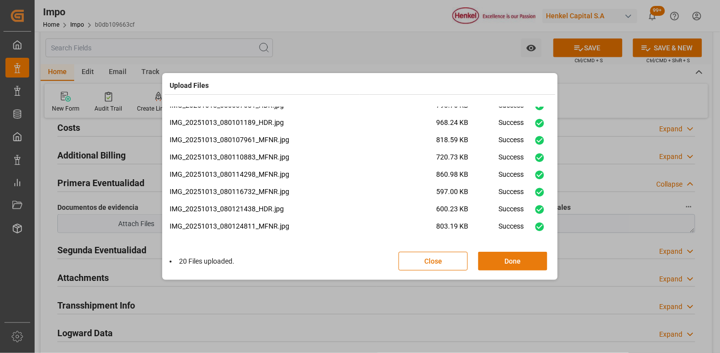
click at [502, 259] on button "Done" at bounding box center [512, 261] width 69 height 19
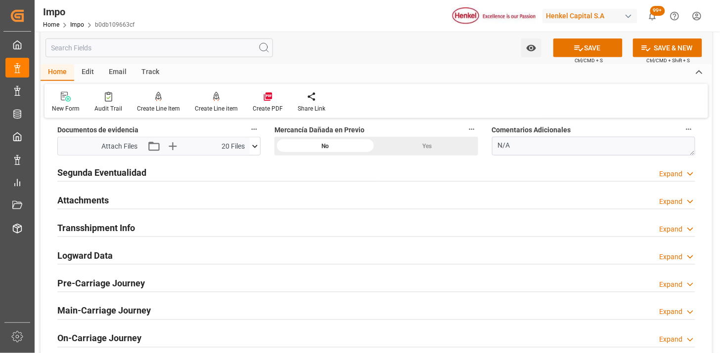
scroll to position [1372, 0]
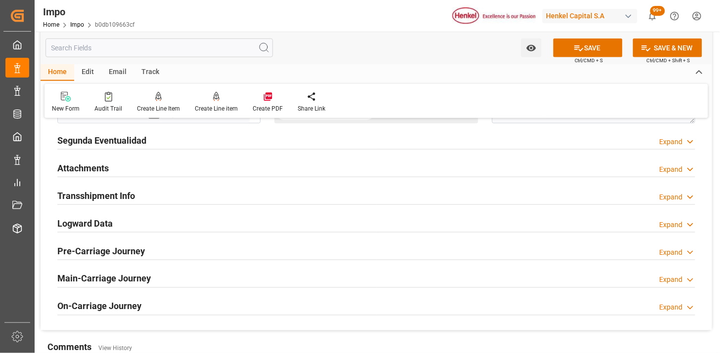
click at [134, 174] on div "Attachments Expand" at bounding box center [376, 167] width 638 height 19
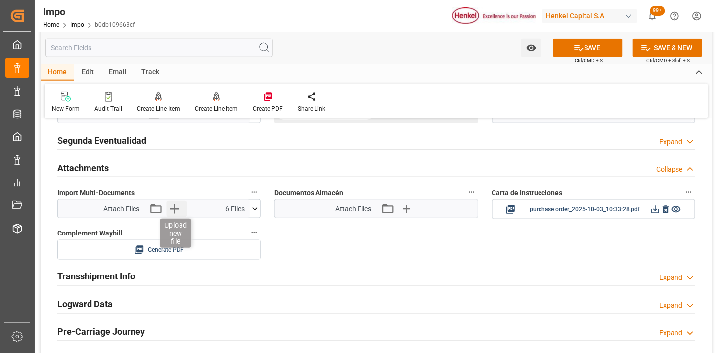
click at [179, 208] on icon "button" at bounding box center [174, 209] width 16 height 16
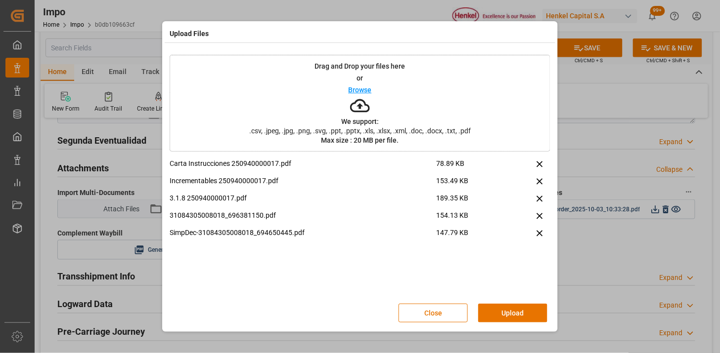
drag, startPoint x: 508, startPoint y: 314, endPoint x: 475, endPoint y: 323, distance: 33.8
click at [508, 314] on button "Upload" at bounding box center [512, 313] width 69 height 19
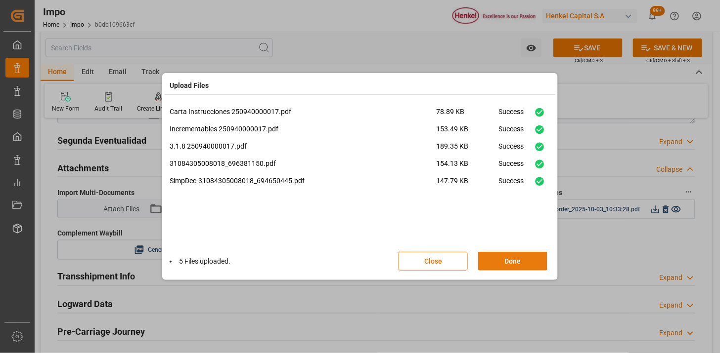
click at [540, 260] on button "Done" at bounding box center [512, 261] width 69 height 19
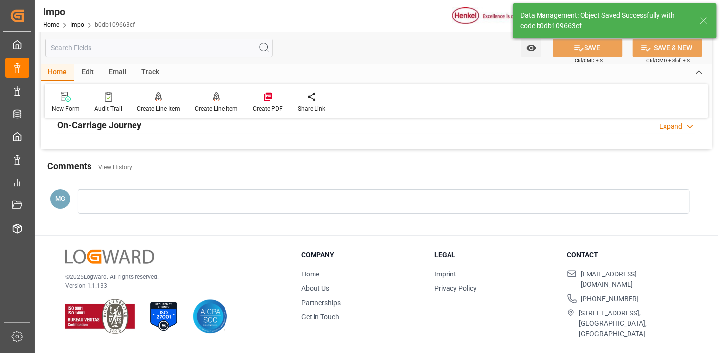
scroll to position [872, 0]
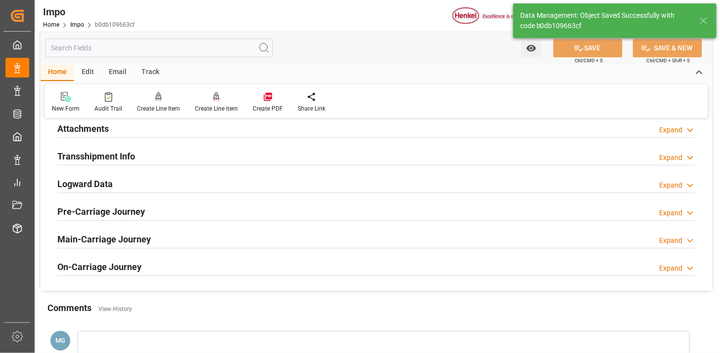
click at [90, 131] on h2 "Attachments" at bounding box center [82, 128] width 51 height 13
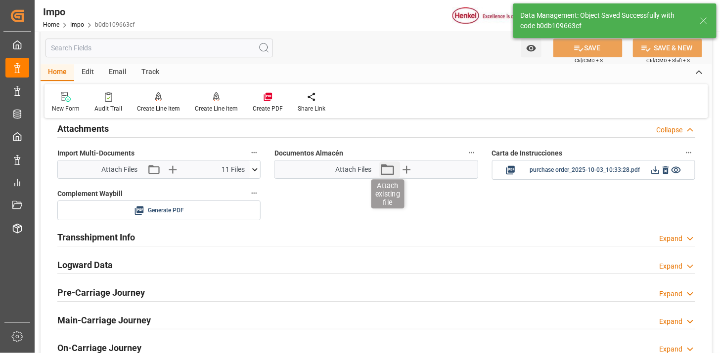
click at [386, 173] on icon "button" at bounding box center [387, 170] width 16 height 16
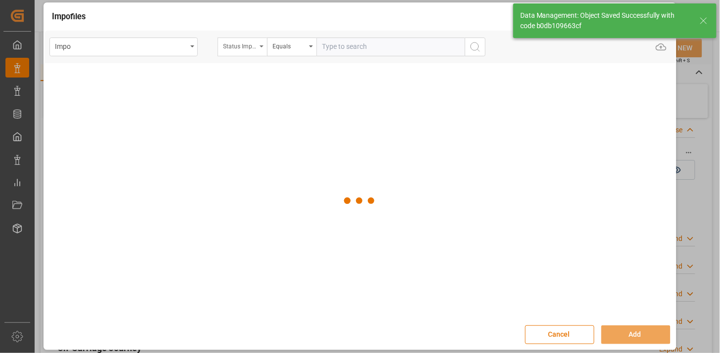
click at [257, 43] on div "Status Importación" at bounding box center [241, 47] width 49 height 19
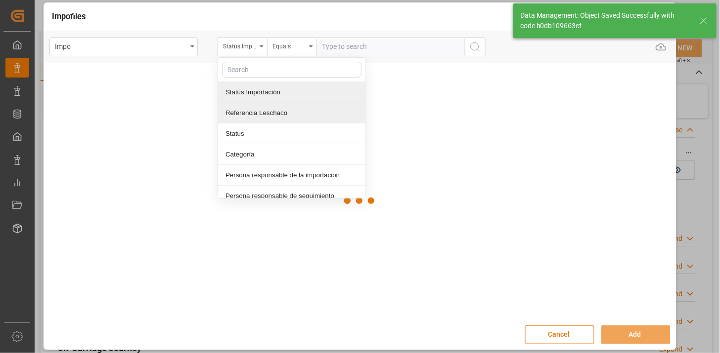
click at [264, 113] on div "Referencia Leschaco" at bounding box center [291, 113] width 147 height 21
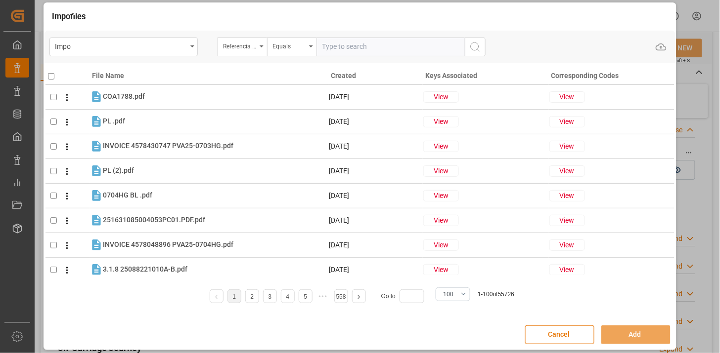
click at [341, 50] on input "text" at bounding box center [390, 47] width 148 height 19
paste input "251006900665"
type input "251006900665"
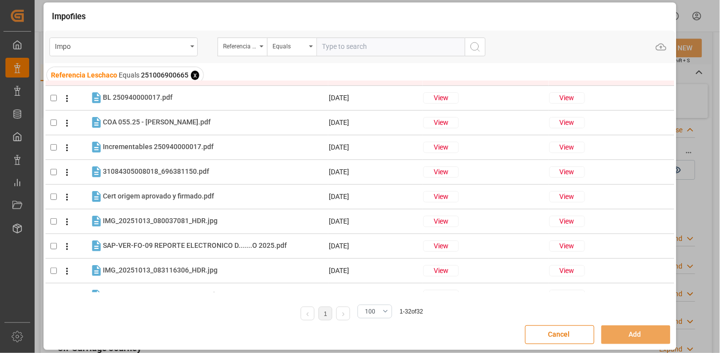
scroll to position [0, 0]
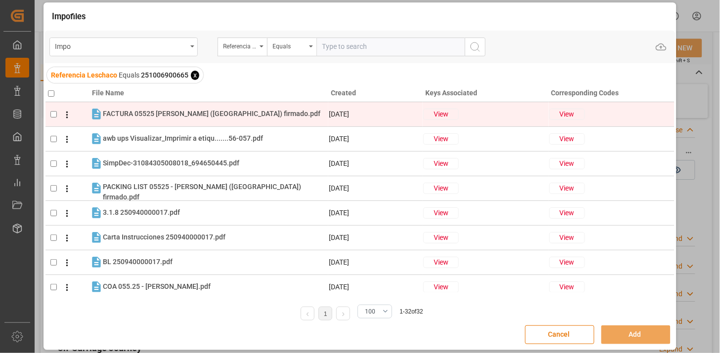
click at [194, 119] on div "FACTURA 05525 HENKEL (MÉXICO) firmado.pdf FACTURA 05525 HENKEL (MÉXICO) firmado…" at bounding box center [211, 114] width 217 height 10
checkbox input "true"
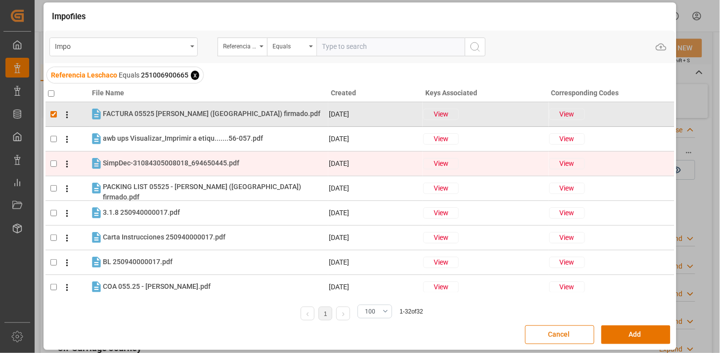
scroll to position [55, 0]
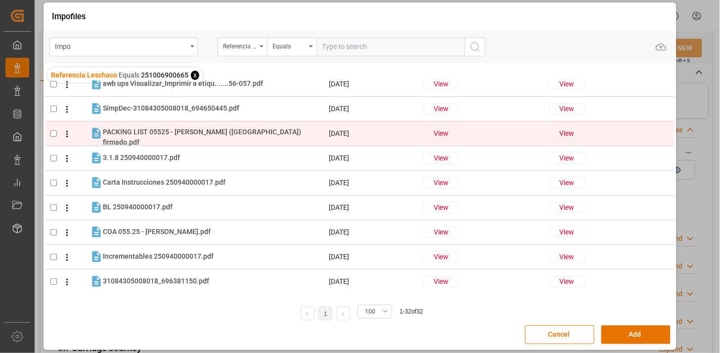
click at [189, 123] on tr "PACKING LIST 05525 - HENKEL (MÉXICO) firmado.pdf PACKING LIST 05525 - HENKEL (M…" at bounding box center [359, 133] width 629 height 25
checkbox input "true"
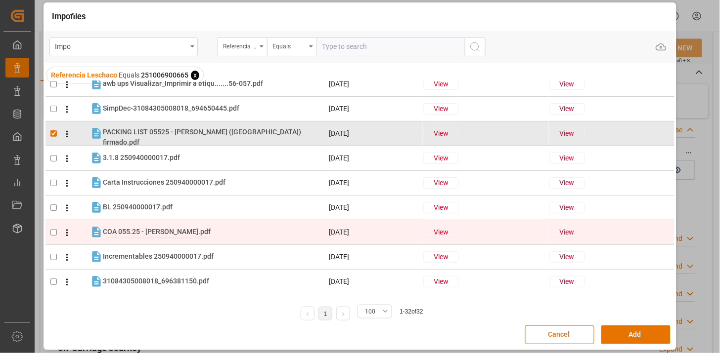
click at [136, 235] on span "COA 055.25 - HENKEL.pdf" at bounding box center [157, 232] width 108 height 8
checkbox input "true"
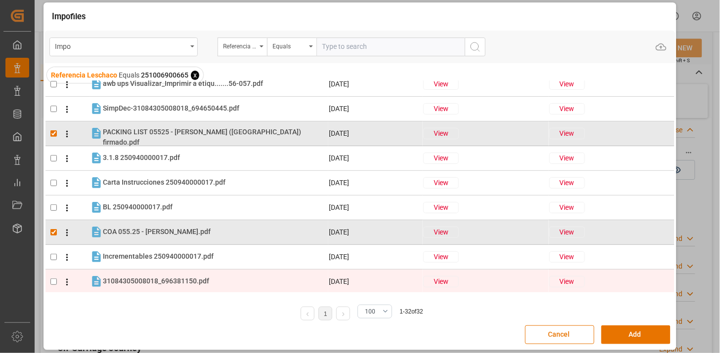
click at [188, 275] on td "31084305008018_696381150.pdf 31084305008018_696381150.pdf" at bounding box center [208, 282] width 239 height 14
checkbox input "true"
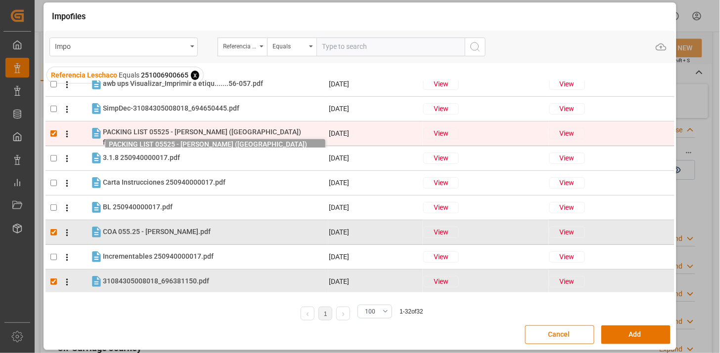
scroll to position [0, 0]
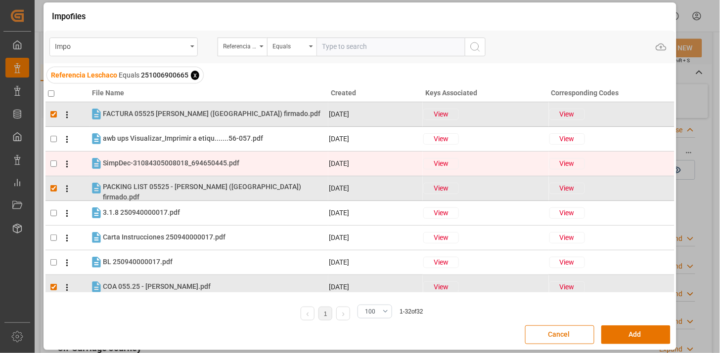
click at [193, 170] on td "SimpDec-31084305008018_694650445.pdf SimpDec-31084305008018_694650445.pdf" at bounding box center [208, 164] width 239 height 14
checkbox input "true"
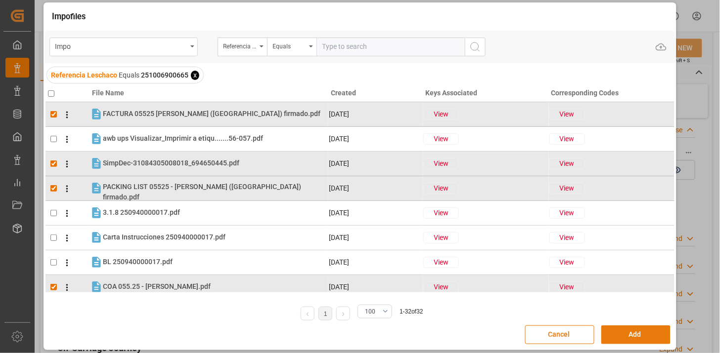
click at [634, 330] on button "Add" at bounding box center [635, 335] width 69 height 19
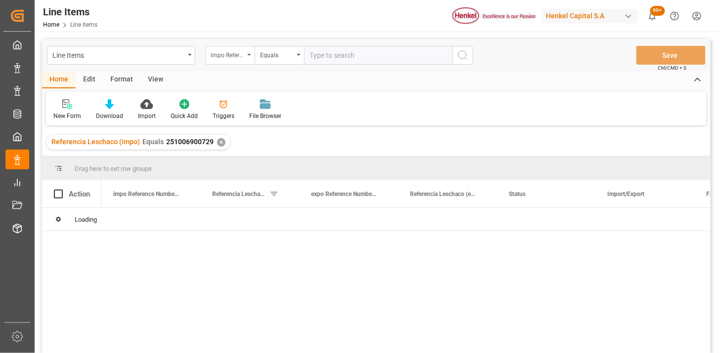
click at [241, 55] on div "impo Reference Number WF" at bounding box center [228, 53] width 34 height 11
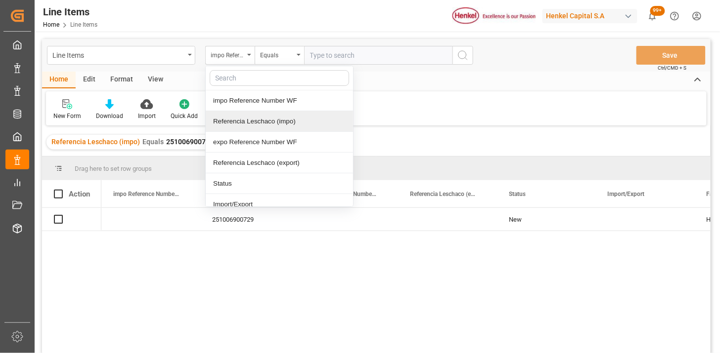
click at [267, 125] on div "Referencia Leschaco (impo)" at bounding box center [279, 121] width 147 height 21
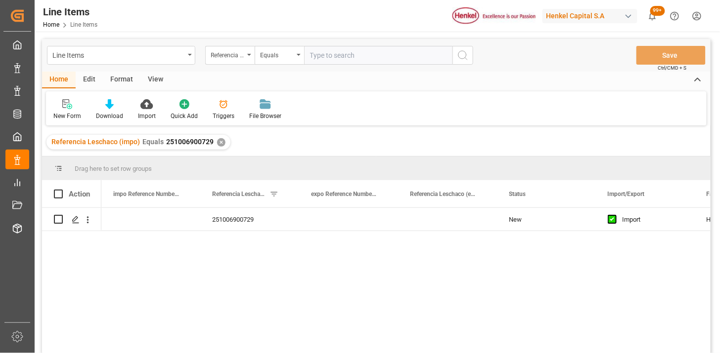
drag, startPoint x: 341, startPoint y: 73, endPoint x: 346, endPoint y: 63, distance: 10.6
click at [341, 72] on div "Home Edit Format View" at bounding box center [376, 80] width 668 height 17
click at [346, 63] on input "text" at bounding box center [378, 55] width 148 height 19
paste input "251006900665"
type input "251006900665"
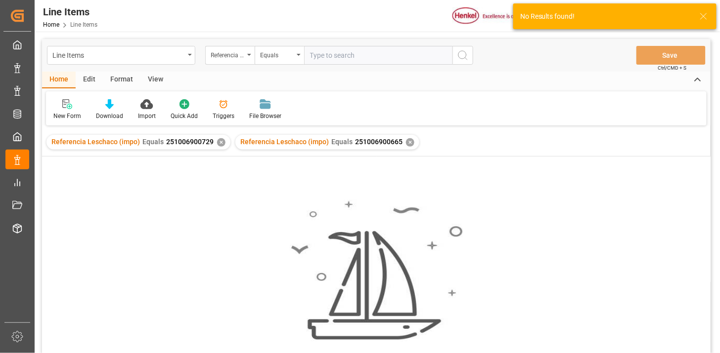
click at [217, 144] on div "✕" at bounding box center [221, 142] width 8 height 8
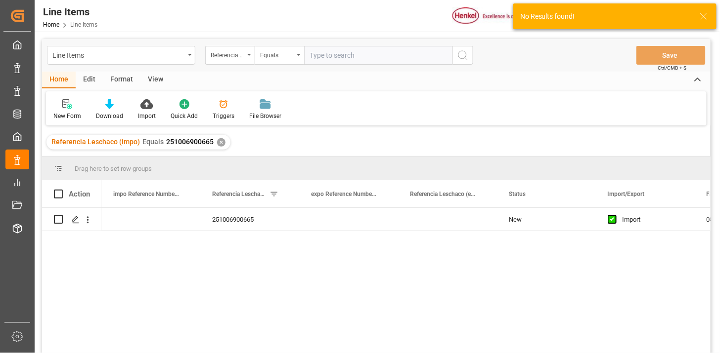
click at [154, 83] on div "View" at bounding box center [155, 80] width 30 height 17
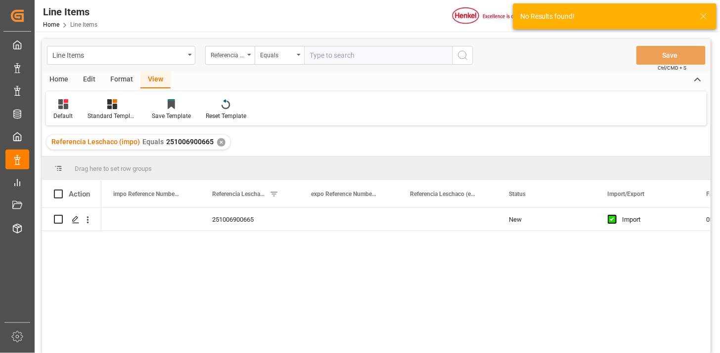
drag, startPoint x: 70, startPoint y: 106, endPoint x: 70, endPoint y: 122, distance: 16.3
click at [70, 106] on div at bounding box center [62, 104] width 19 height 10
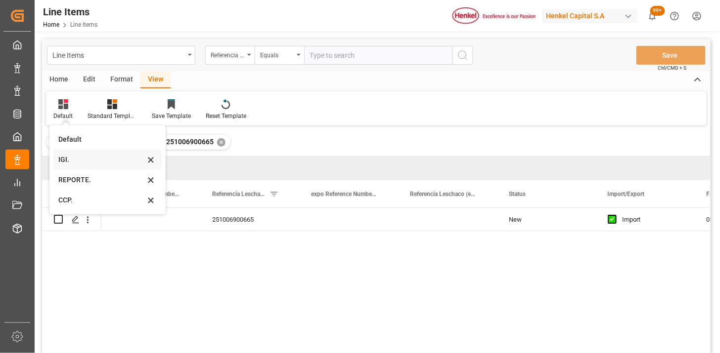
click at [74, 159] on div "IGI." at bounding box center [101, 160] width 86 height 10
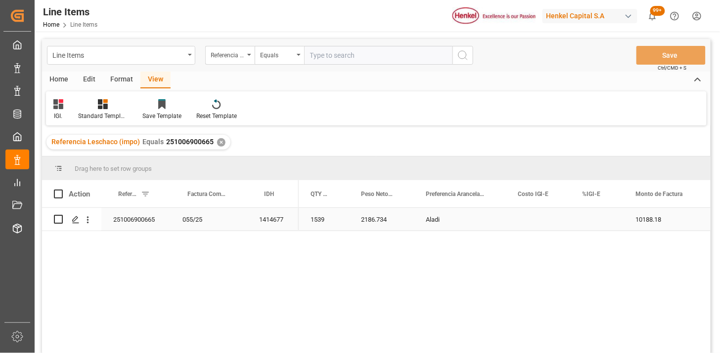
click at [594, 217] on div "Press SPACE to select this row." at bounding box center [596, 219] width 53 height 23
click at [594, 217] on input "Press SPACE to select this row." at bounding box center [597, 225] width 38 height 19
type input "15"
click at [323, 57] on input "text" at bounding box center [378, 55] width 148 height 19
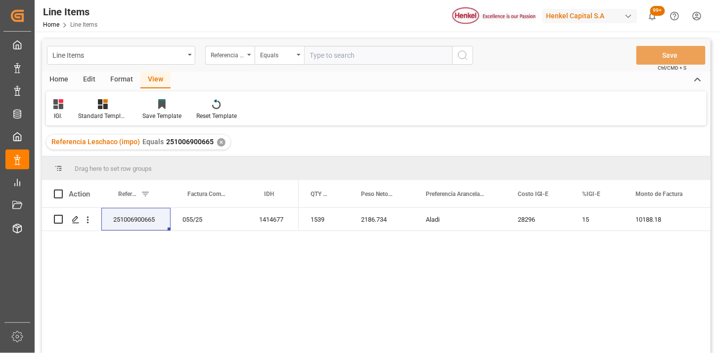
paste input "251006900617"
type input "251006900617"
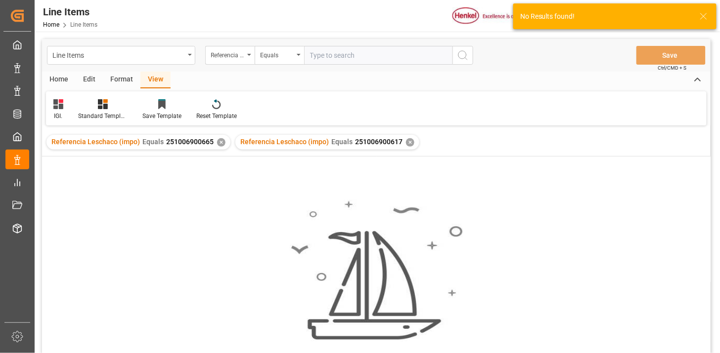
click at [219, 138] on div "✕" at bounding box center [221, 142] width 8 height 8
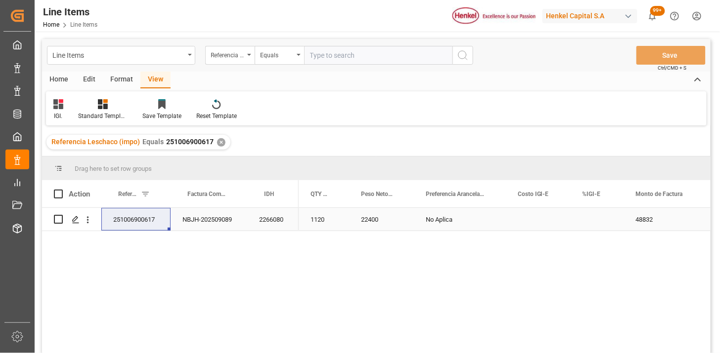
click at [594, 223] on div "Press SPACE to select this row." at bounding box center [596, 219] width 53 height 23
click at [598, 220] on input "Press SPACE to select this row." at bounding box center [597, 225] width 38 height 19
type input "5"
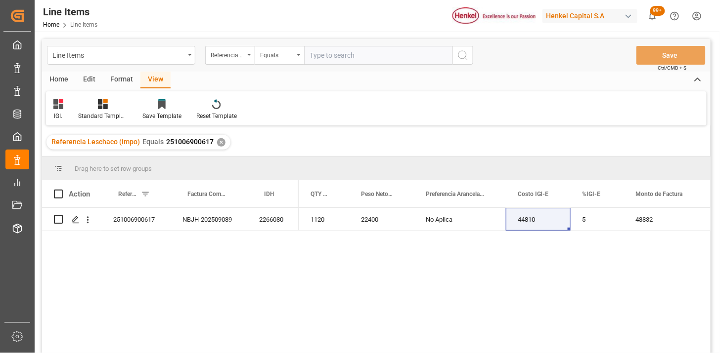
click at [347, 57] on input "text" at bounding box center [378, 55] width 148 height 19
paste input "251006900619"
type input "251006900619"
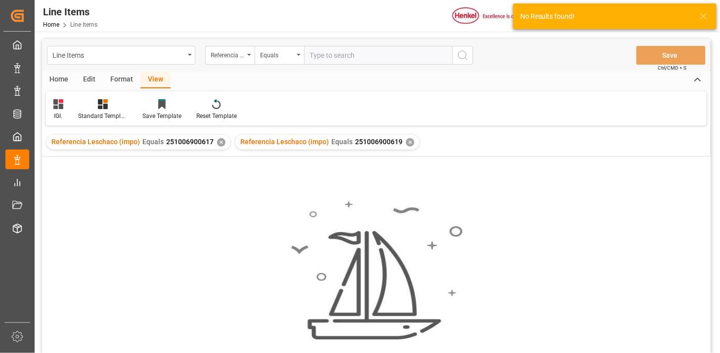
click at [218, 144] on div "✕" at bounding box center [221, 142] width 8 height 8
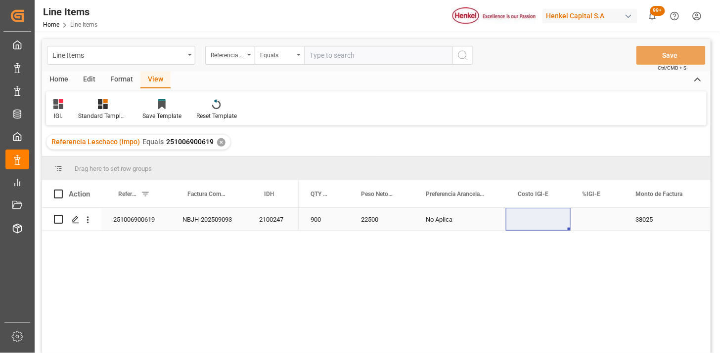
click at [595, 223] on div "Press SPACE to select this row." at bounding box center [596, 219] width 53 height 23
click at [595, 223] on input "Press SPACE to select this row." at bounding box center [597, 225] width 38 height 19
type input "0"
click at [274, 222] on div "2100247" at bounding box center [272, 219] width 51 height 23
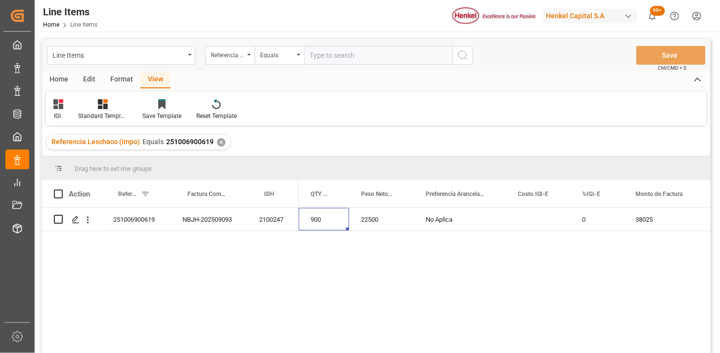
click at [366, 60] on input "text" at bounding box center [378, 55] width 148 height 19
paste input "251006900664"
type input "251006900664"
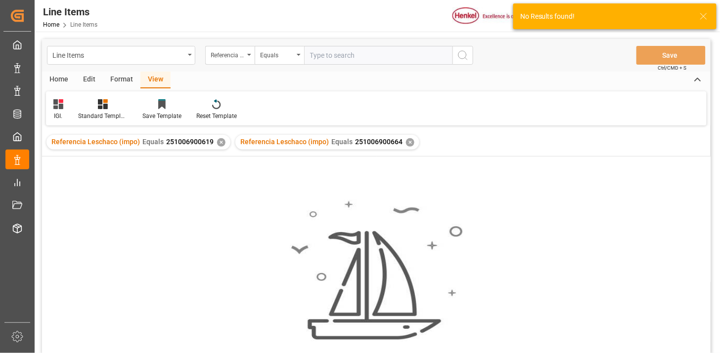
click at [219, 142] on div "✕" at bounding box center [221, 142] width 8 height 8
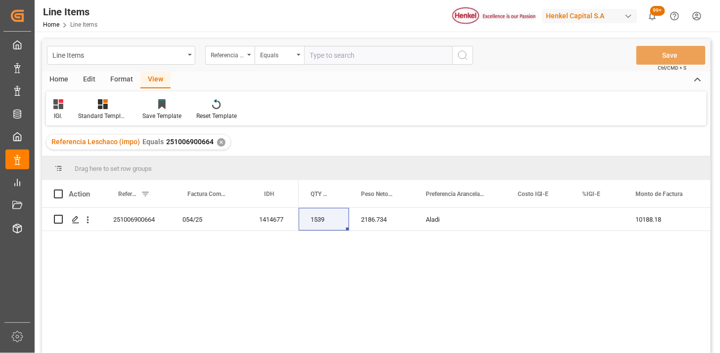
click at [592, 218] on div "Press SPACE to select this row." at bounding box center [596, 219] width 53 height 23
click at [589, 219] on div "Press SPACE to select this row." at bounding box center [596, 219] width 53 height 23
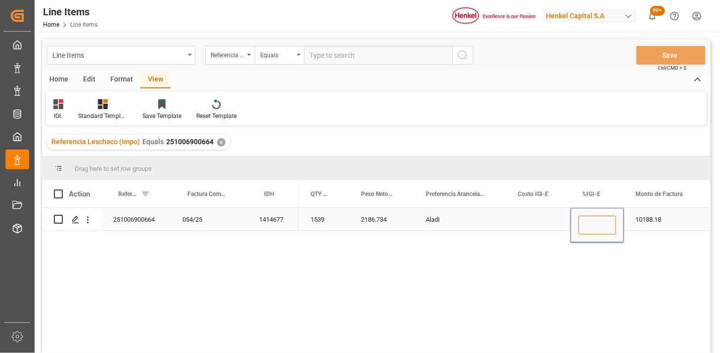
click at [589, 219] on input "Press SPACE to select this row." at bounding box center [597, 225] width 38 height 19
type input "15"
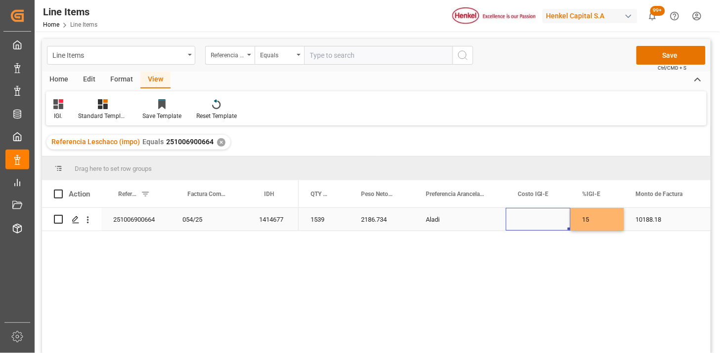
click at [536, 219] on div "Press SPACE to select this row." at bounding box center [538, 219] width 65 height 23
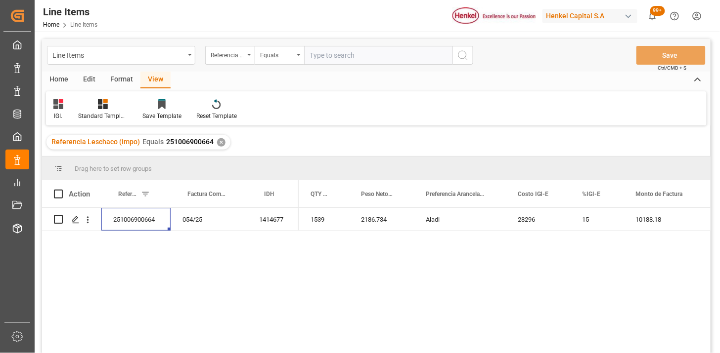
click at [334, 59] on input "text" at bounding box center [378, 55] width 148 height 19
paste input "251006900667"
paste input "7"
type input "251006900667"
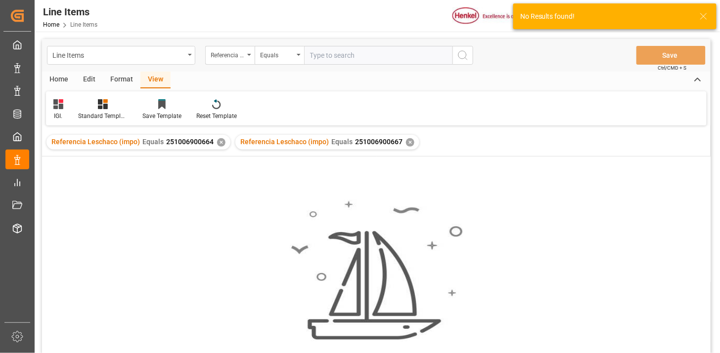
click at [222, 141] on div "✕" at bounding box center [221, 142] width 8 height 8
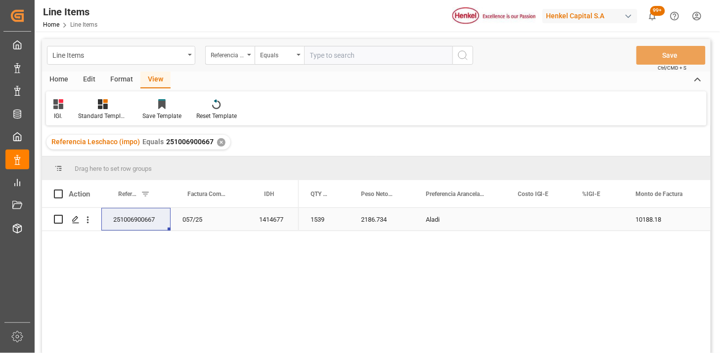
click at [600, 220] on div "Press SPACE to select this row." at bounding box center [596, 219] width 53 height 23
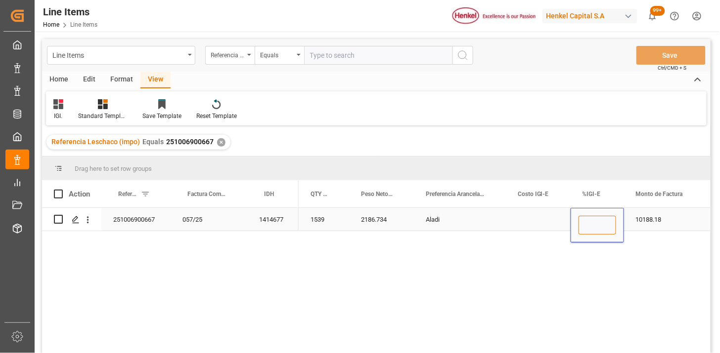
click at [600, 220] on input "Press SPACE to select this row." at bounding box center [597, 225] width 38 height 19
type input "15"
click at [348, 55] on input "text" at bounding box center [378, 55] width 148 height 19
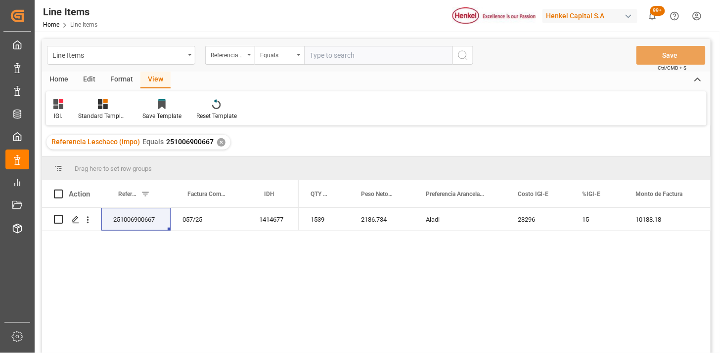
paste input "251006900666"
type input "251006900666"
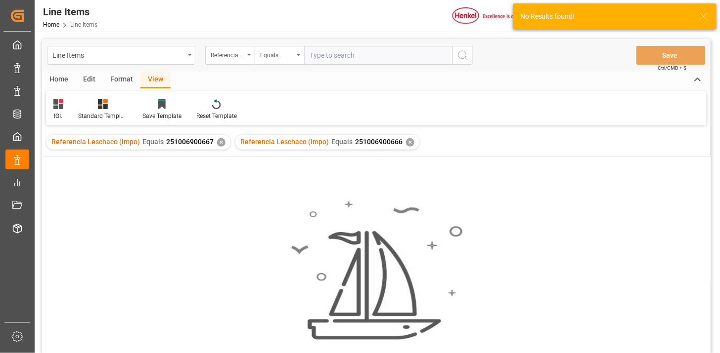
click at [217, 142] on div "✕" at bounding box center [221, 142] width 8 height 8
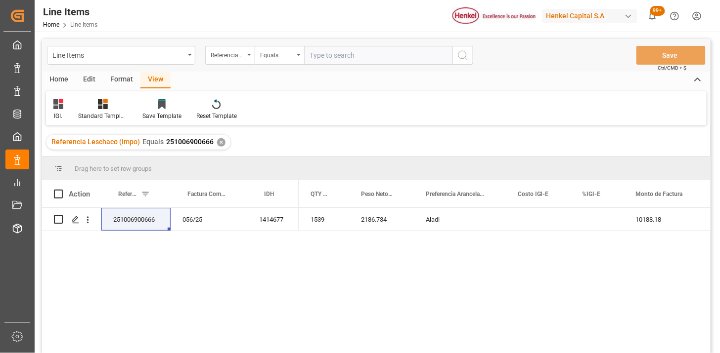
click at [363, 62] on input "text" at bounding box center [378, 55] width 148 height 19
paste input "251006900666"
type input "251006900666"
click at [218, 142] on div "✕" at bounding box center [221, 142] width 8 height 8
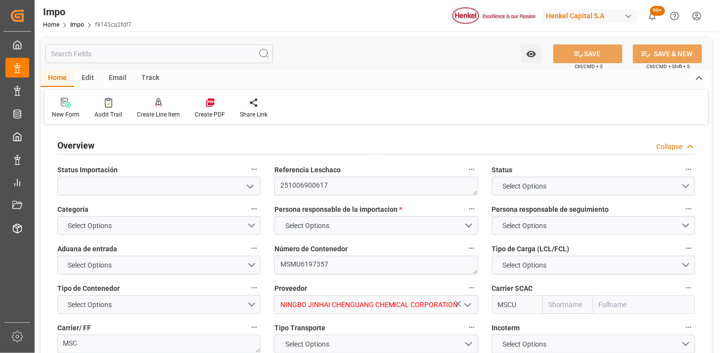
type input "MSC"
type input "Mediterranean Shipping Company"
type input "1"
type input "58"
type input "32"
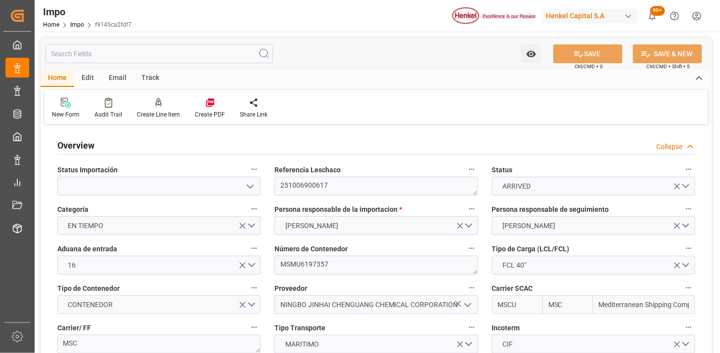
type input "[DATE]"
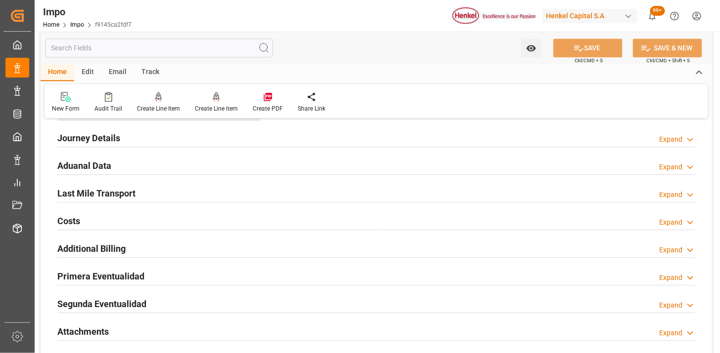
scroll to position [659, 0]
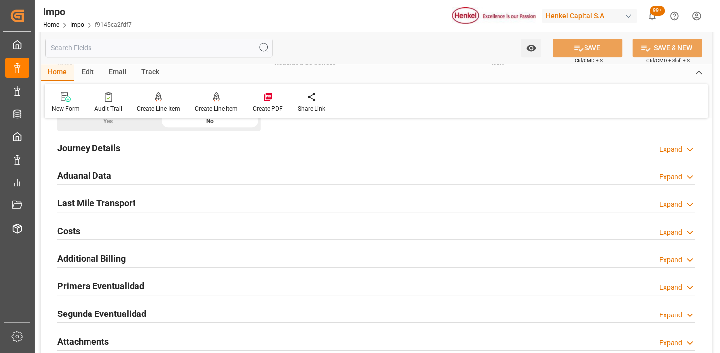
click at [248, 178] on div "Aduanal Data Expand" at bounding box center [376, 175] width 638 height 19
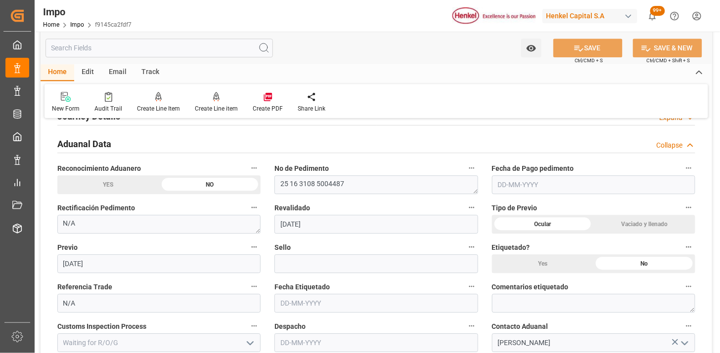
scroll to position [714, 0]
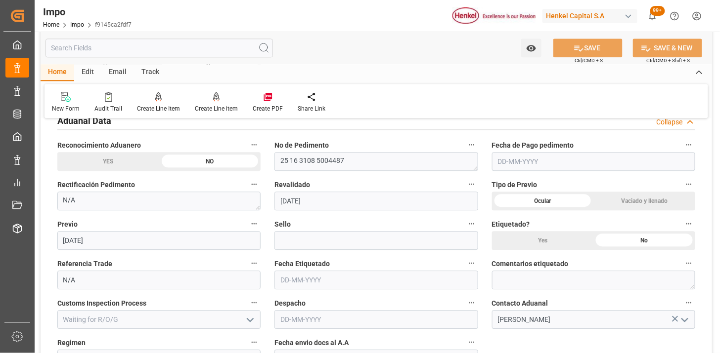
click at [531, 167] on input "text" at bounding box center [593, 161] width 203 height 19
type input "[DATE]"
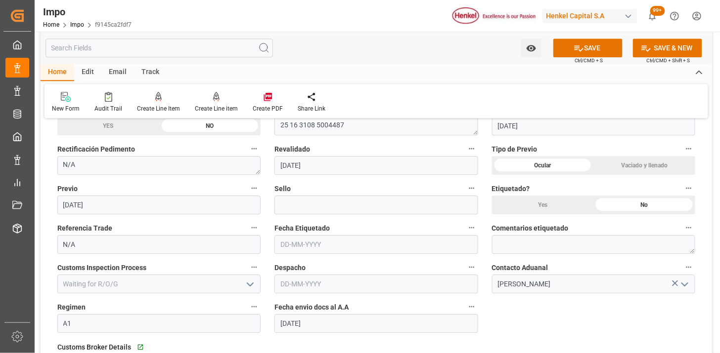
scroll to position [769, 0]
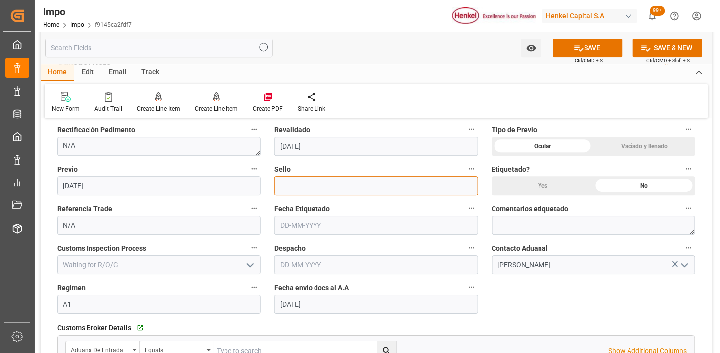
click at [314, 181] on input at bounding box center [375, 185] width 203 height 19
paste input "CEM23-3548469"
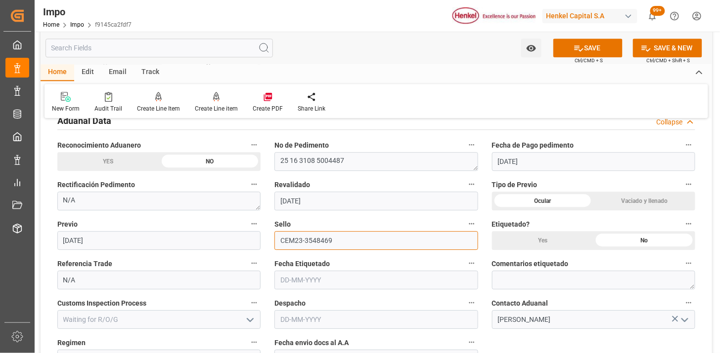
type input "CEM23-3548469"
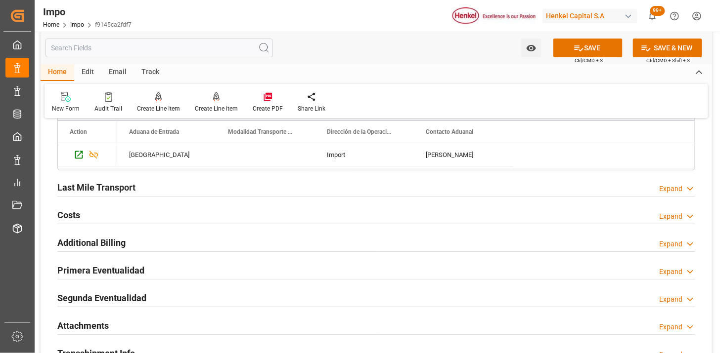
scroll to position [1043, 0]
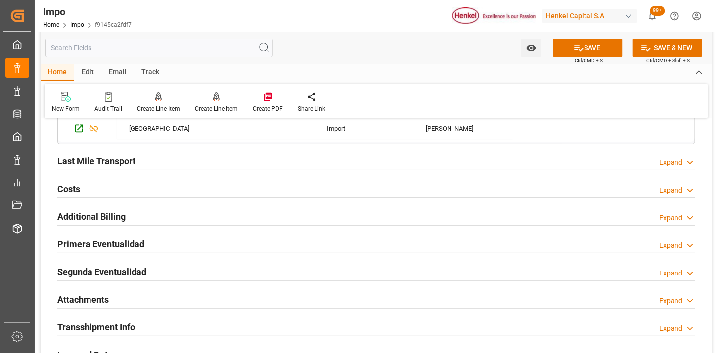
click at [241, 160] on div "Last Mile Transport Expand" at bounding box center [376, 160] width 638 height 19
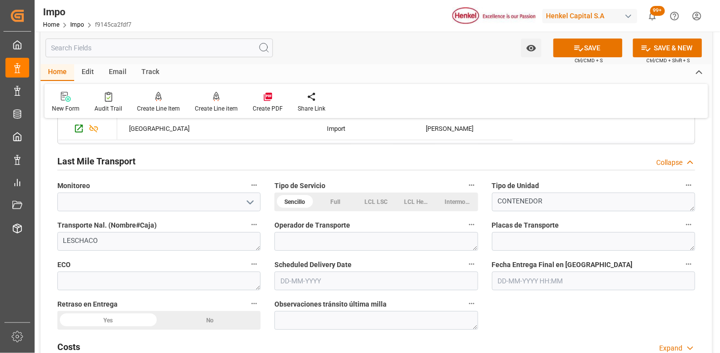
click at [241, 160] on div "Last Mile Transport Collapse" at bounding box center [376, 160] width 638 height 19
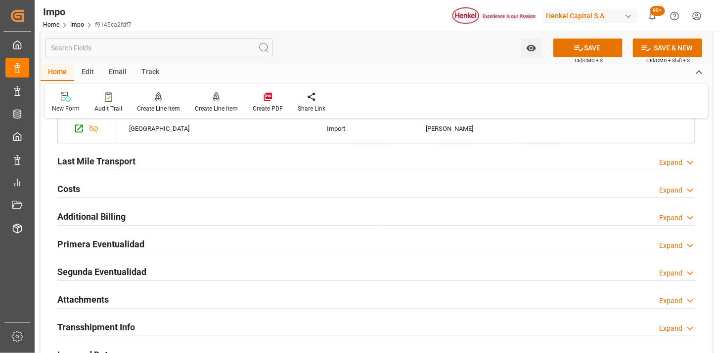
click at [241, 160] on div "Last Mile Transport Expand" at bounding box center [376, 160] width 638 height 19
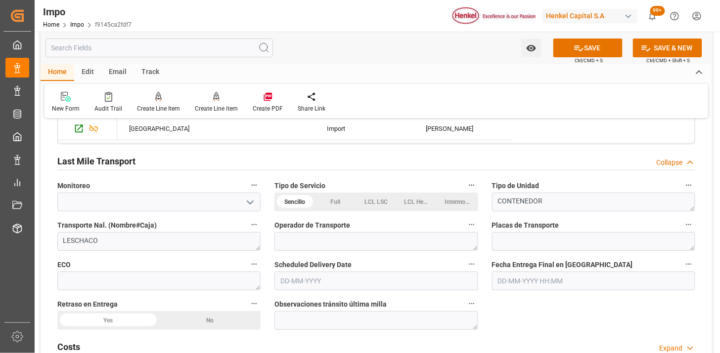
click at [241, 160] on div "Last Mile Transport Collapse" at bounding box center [376, 160] width 638 height 19
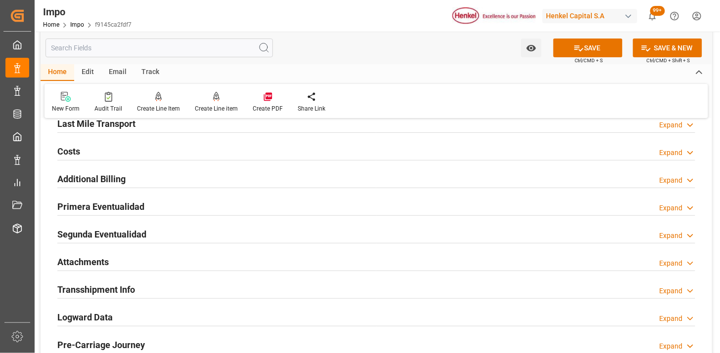
scroll to position [1098, 0]
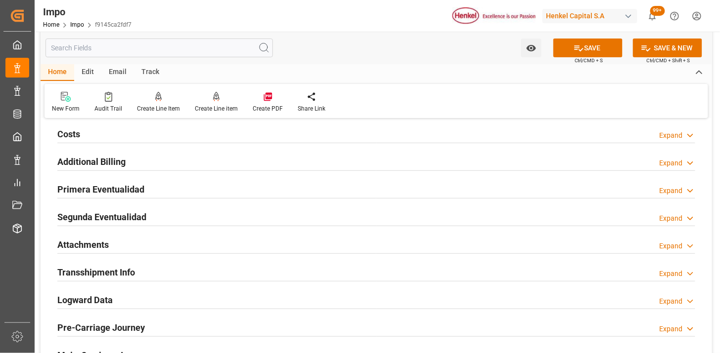
click at [232, 194] on div "Primera Eventualidad Expand" at bounding box center [376, 188] width 638 height 19
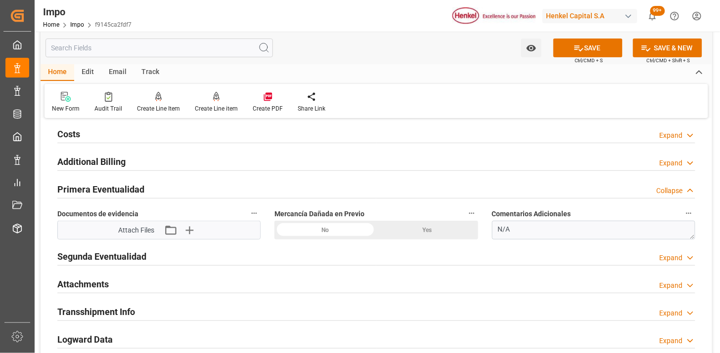
click at [356, 226] on div "No" at bounding box center [325, 230] width 102 height 19
click at [188, 230] on icon "button" at bounding box center [188, 230] width 9 height 9
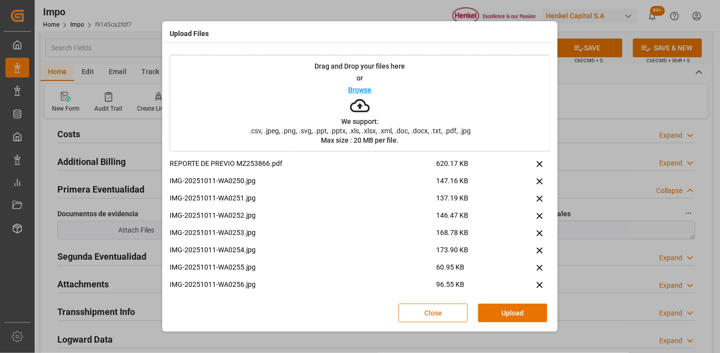
drag, startPoint x: 522, startPoint y: 315, endPoint x: 471, endPoint y: 290, distance: 57.2
click at [521, 314] on button "Upload" at bounding box center [512, 313] width 69 height 19
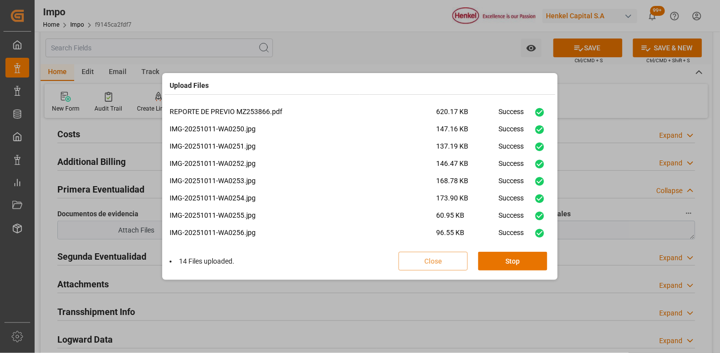
scroll to position [404, 0]
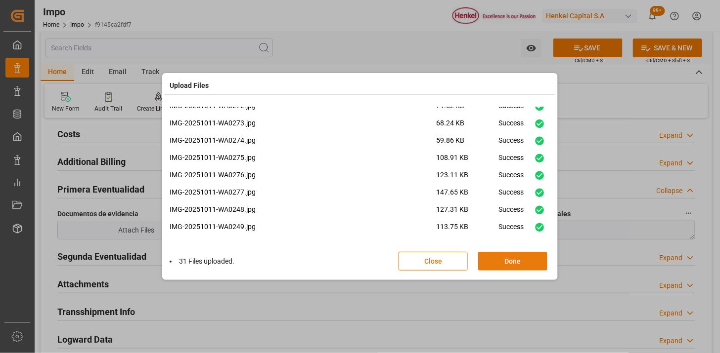
click at [515, 260] on button "Done" at bounding box center [512, 261] width 69 height 19
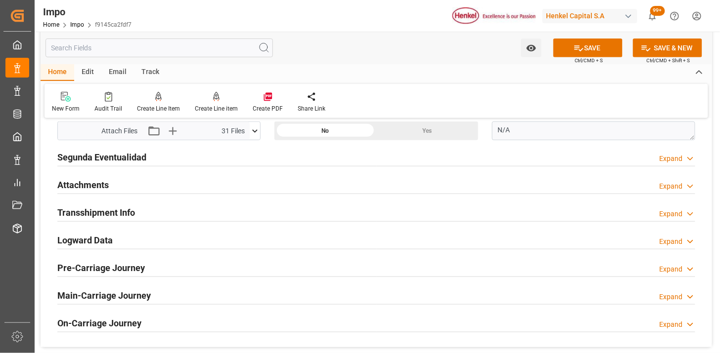
scroll to position [1208, 0]
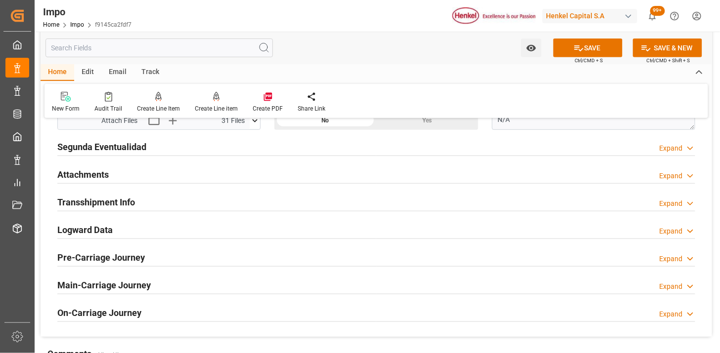
click at [145, 173] on div "Attachments Expand" at bounding box center [376, 174] width 638 height 19
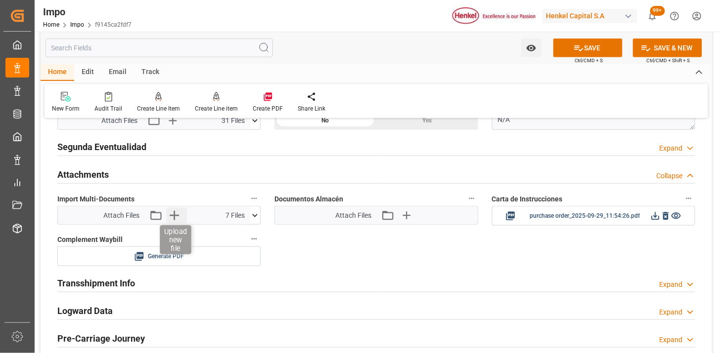
click at [174, 223] on icon "button" at bounding box center [174, 216] width 16 height 16
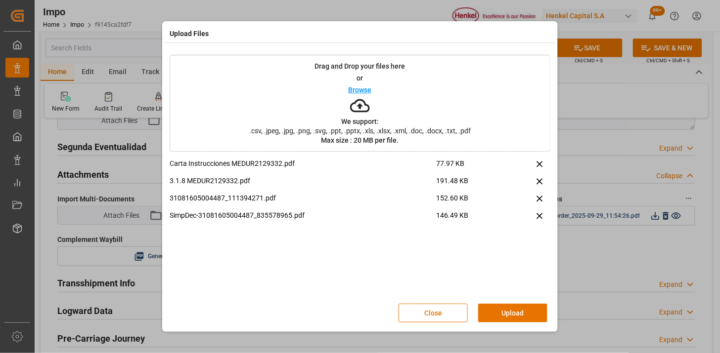
drag, startPoint x: 523, startPoint y: 312, endPoint x: 500, endPoint y: 352, distance: 46.3
click at [521, 314] on button "Upload" at bounding box center [512, 313] width 69 height 19
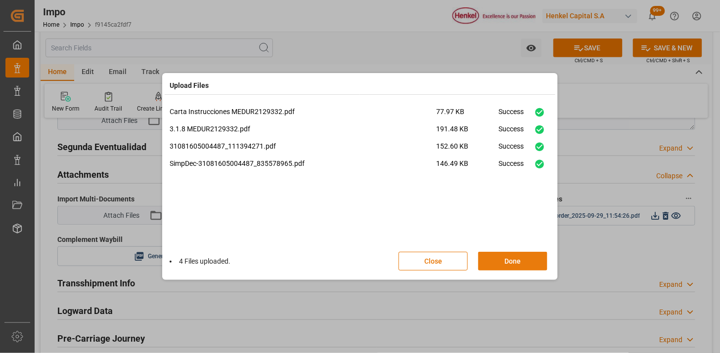
click at [511, 258] on button "Done" at bounding box center [512, 261] width 69 height 19
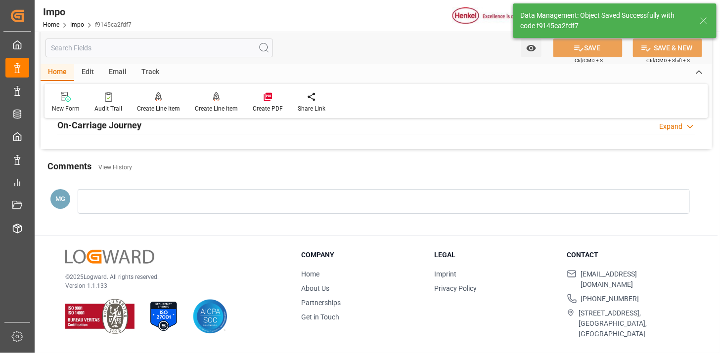
scroll to position [865, 0]
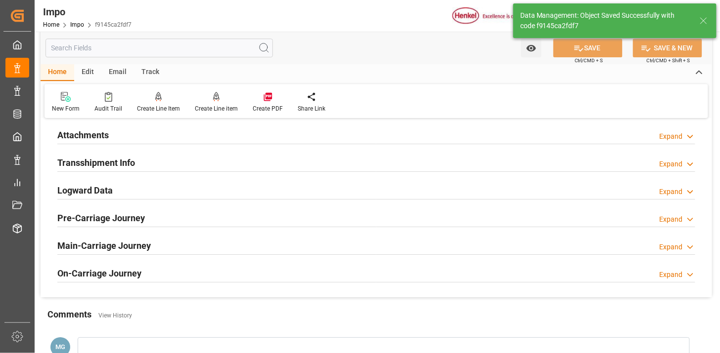
click at [133, 135] on div "Attachments Expand" at bounding box center [376, 134] width 638 height 19
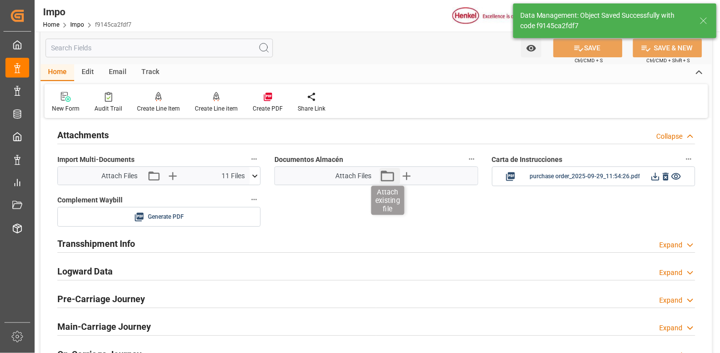
click at [383, 178] on icon "button" at bounding box center [387, 176] width 16 height 16
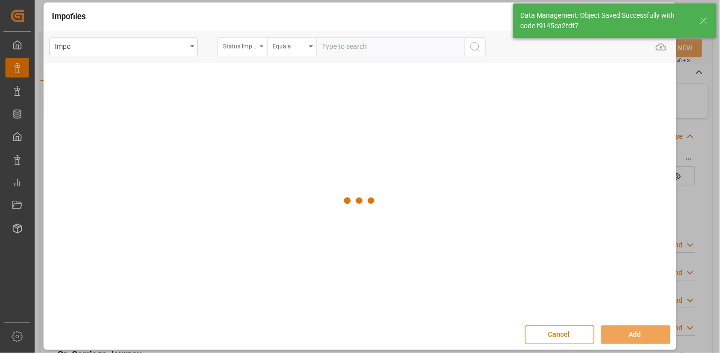
click at [240, 44] on div "Status Importación" at bounding box center [240, 45] width 34 height 11
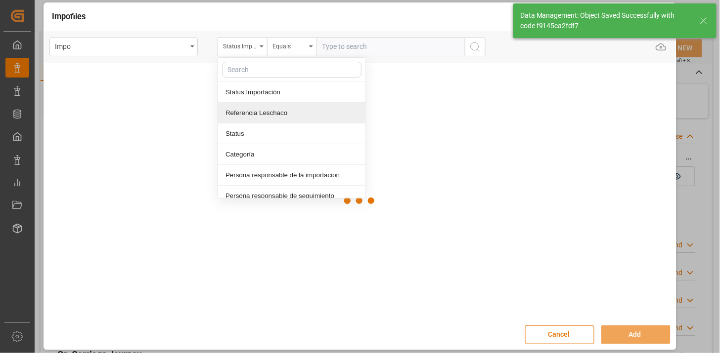
drag, startPoint x: 266, startPoint y: 109, endPoint x: 279, endPoint y: 101, distance: 15.5
click at [267, 109] on div "Referencia Leschaco" at bounding box center [291, 113] width 147 height 21
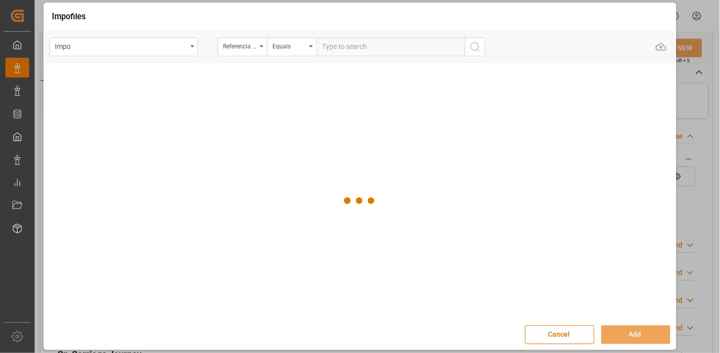
click at [338, 49] on input "text" at bounding box center [390, 47] width 148 height 19
paste input "251006900617"
type input "251006900617"
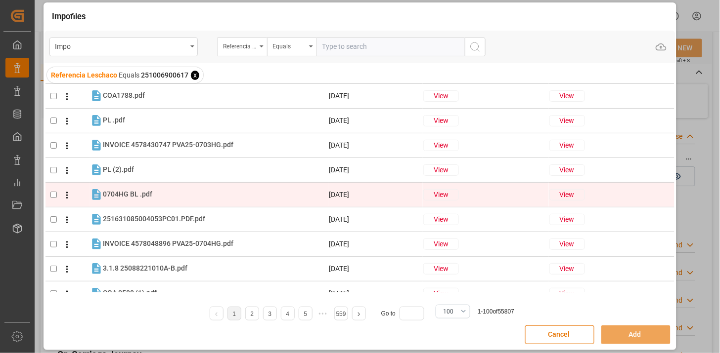
scroll to position [0, 0]
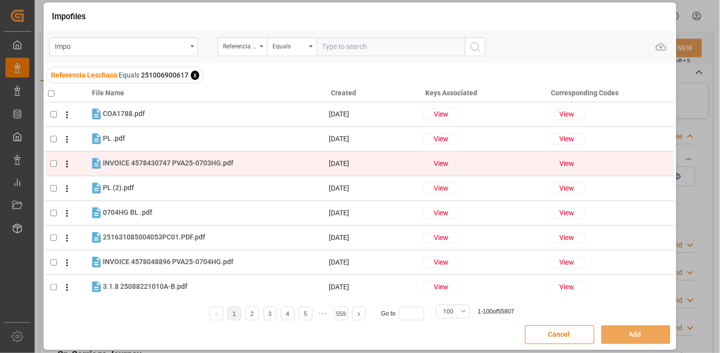
click at [246, 157] on div "INVOICE 4578430747 PVA25-0703HG.pdf INVOICE 4578430747 PVA25-0703HG.pdf" at bounding box center [215, 163] width 225 height 13
checkbox input "true"
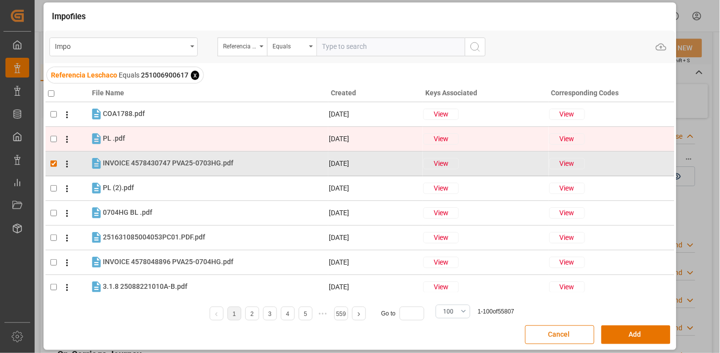
click at [235, 140] on div "PL .pdf PL .pdf" at bounding box center [215, 138] width 225 height 13
checkbox input "true"
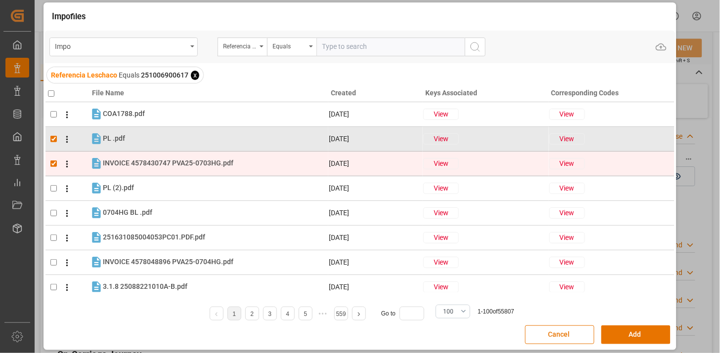
click at [51, 165] on input "checkbox" at bounding box center [53, 164] width 6 height 6
checkbox input "false"
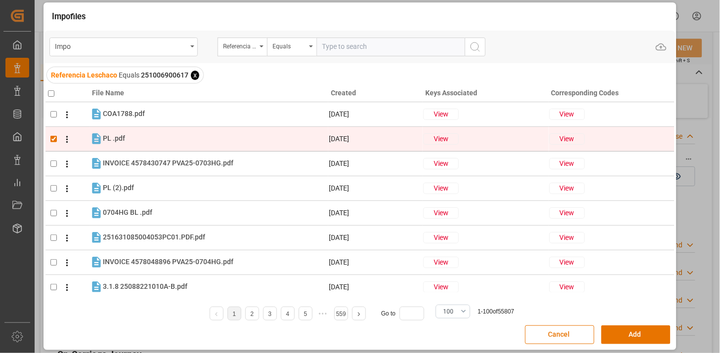
click at [53, 141] on input "checkbox" at bounding box center [53, 139] width 6 height 6
checkbox input "false"
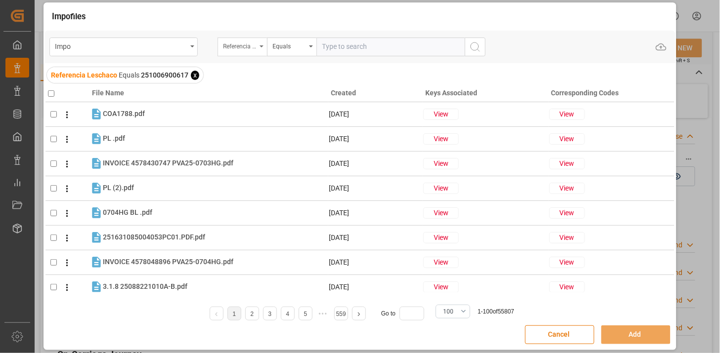
click at [245, 47] on div "Referencia Leschaco" at bounding box center [240, 45] width 34 height 11
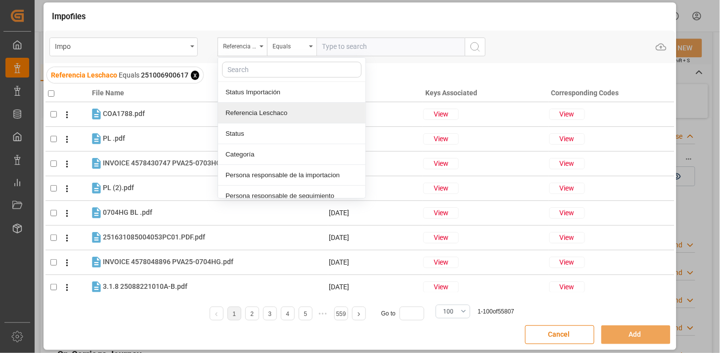
click at [268, 114] on div "Referencia Leschaco" at bounding box center [291, 113] width 147 height 21
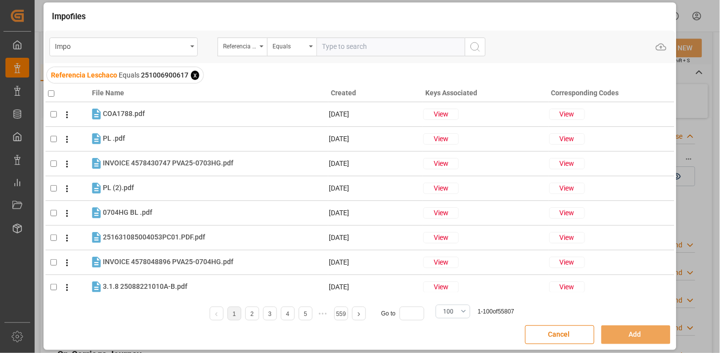
click at [333, 52] on input "text" at bounding box center [390, 47] width 148 height 19
paste input "251006900617"
type input "251006900617"
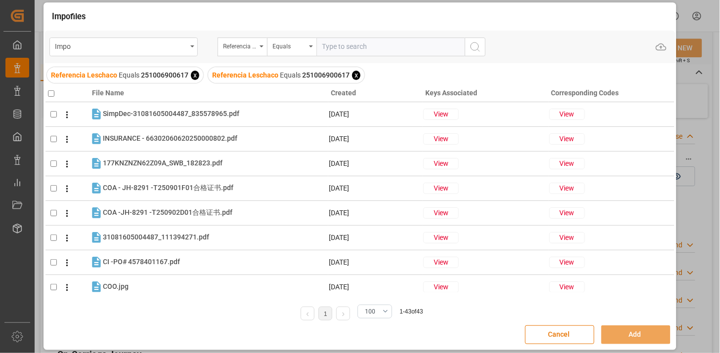
click at [193, 77] on span "x" at bounding box center [195, 75] width 8 height 9
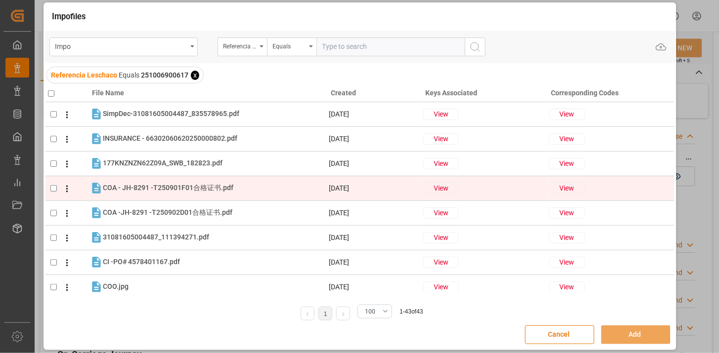
scroll to position [55, 0]
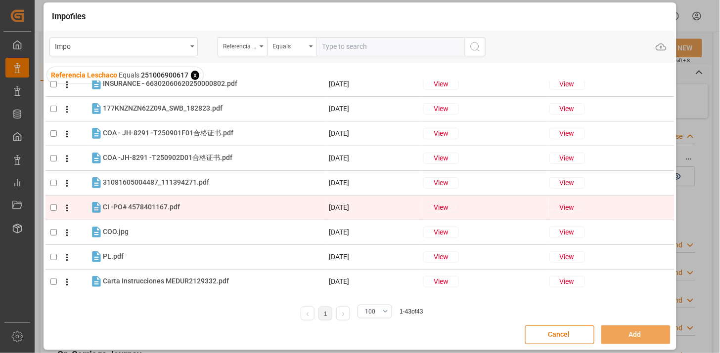
click at [209, 211] on div "CI -PO# 4578401167.pdf CI -PO# 4578401167.pdf" at bounding box center [215, 207] width 225 height 13
checkbox input "true"
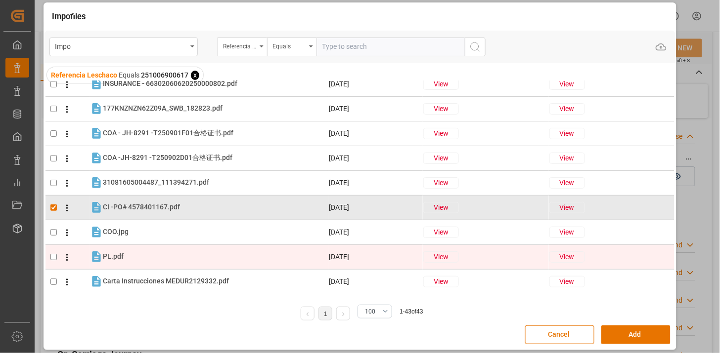
click at [199, 259] on div "PL.pdf PL.pdf" at bounding box center [215, 257] width 225 height 13
checkbox input "true"
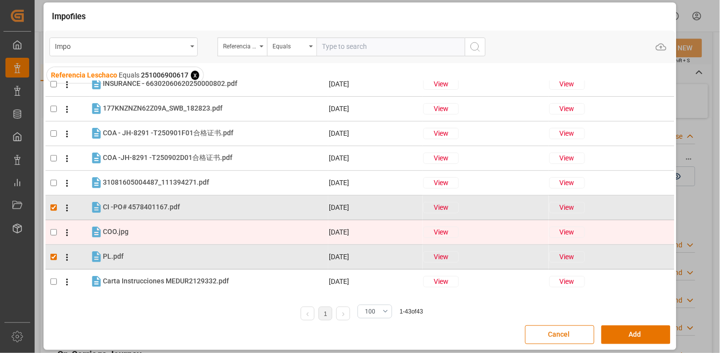
scroll to position [0, 0]
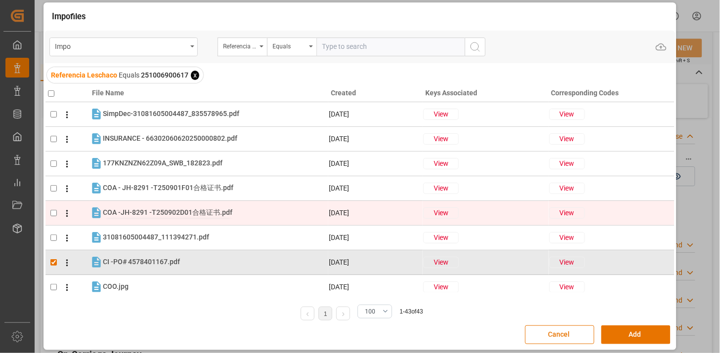
click at [203, 215] on span "COA -JH-8291 -T250902D01合格证书.pdf" at bounding box center [167, 213] width 129 height 8
checkbox input "true"
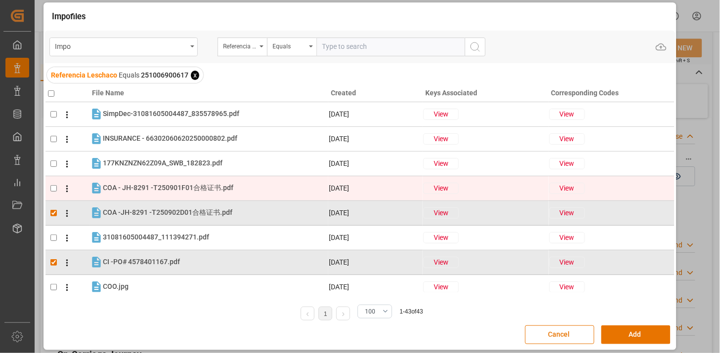
click at [206, 192] on div "COA - JH-8291 -T250901F01合格证书.pdf COA - JH-8291 -T250901F01合格证书.pdf" at bounding box center [168, 188] width 130 height 10
checkbox input "true"
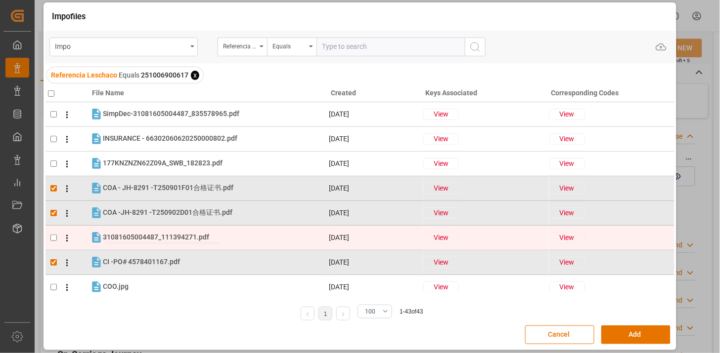
click at [179, 237] on span "31081605004487_111394271.pdf" at bounding box center [156, 237] width 106 height 8
checkbox input "true"
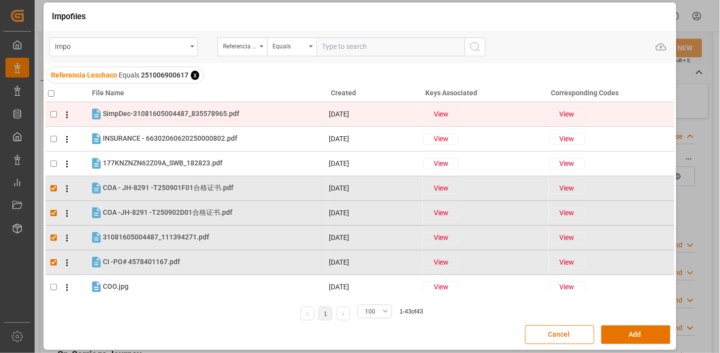
click at [159, 117] on span "SimpDec-31081605004487_835578965.pdf" at bounding box center [171, 114] width 136 height 8
checkbox input "true"
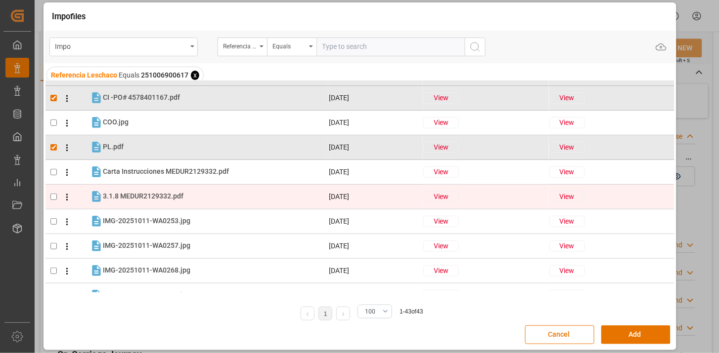
scroll to position [219, 0]
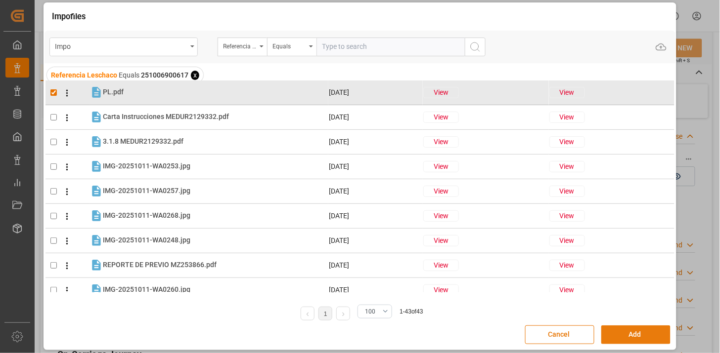
click at [623, 329] on button "Add" at bounding box center [635, 335] width 69 height 19
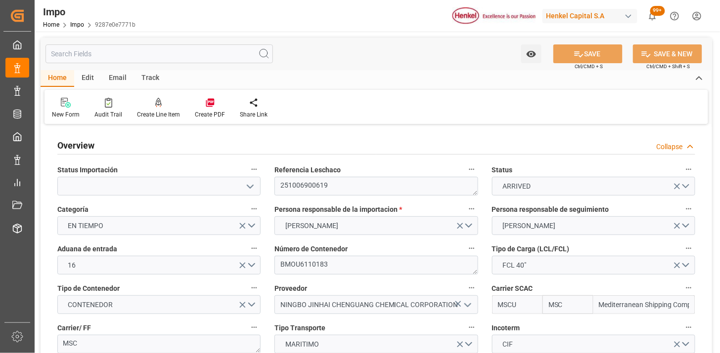
type input "MSC"
type input "Mediterranean Shipping Company"
type input "1"
type input "58"
type input "36"
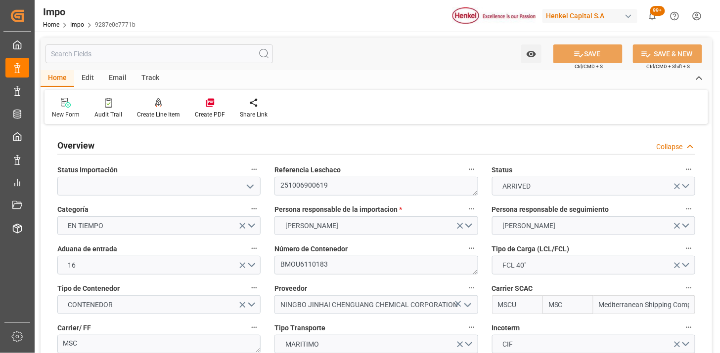
type input "[DATE]"
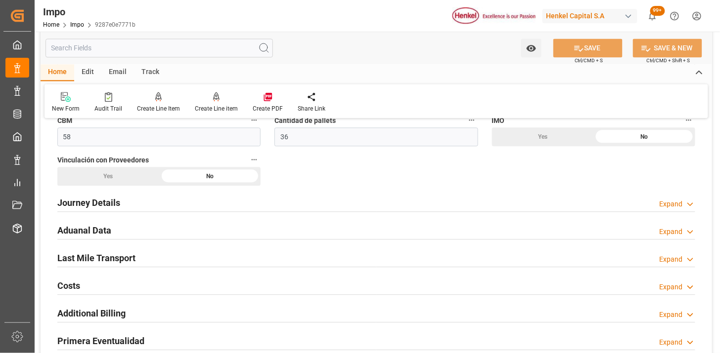
scroll to position [659, 0]
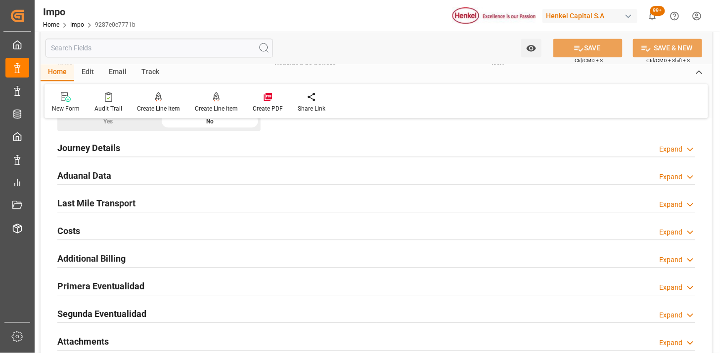
click at [233, 174] on div "Aduanal Data Expand" at bounding box center [376, 175] width 638 height 19
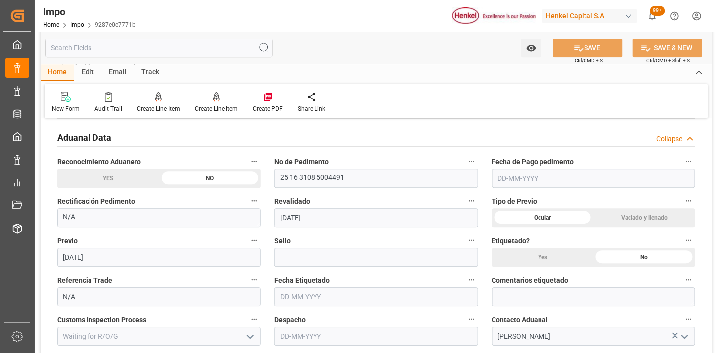
scroll to position [714, 0]
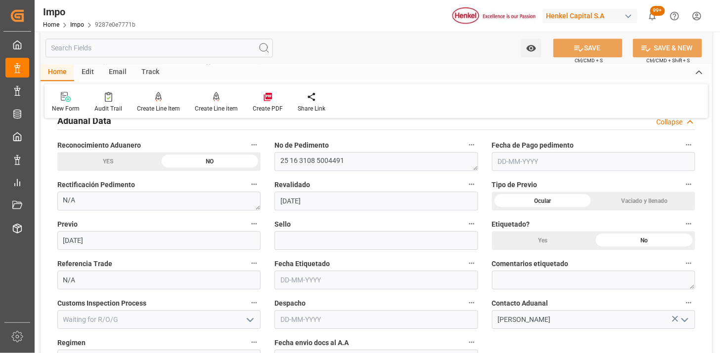
click at [506, 158] on input "text" at bounding box center [593, 161] width 203 height 19
type input "[DATE]"
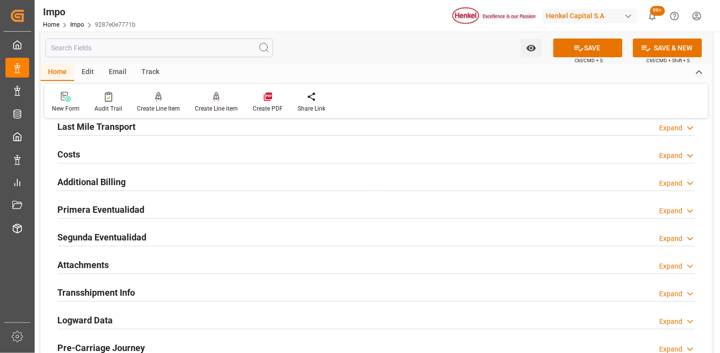
scroll to position [1043, 0]
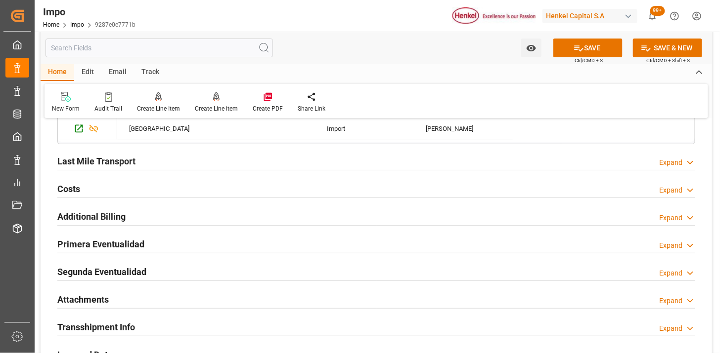
click at [217, 160] on div "Last Mile Transport Expand" at bounding box center [376, 160] width 638 height 19
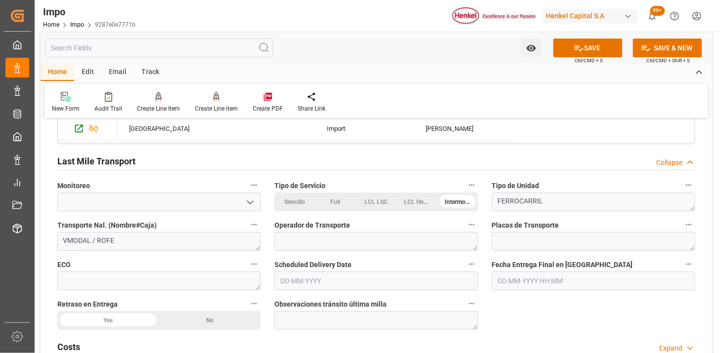
click at [219, 161] on div "Last Mile Transport Collapse" at bounding box center [376, 160] width 638 height 19
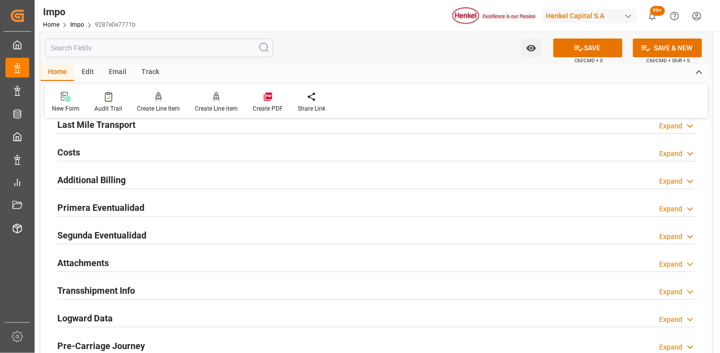
scroll to position [1098, 0]
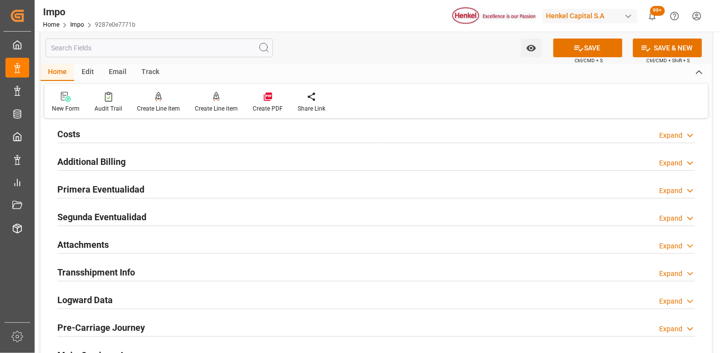
click at [211, 185] on div "Primera Eventualidad Expand" at bounding box center [376, 188] width 638 height 19
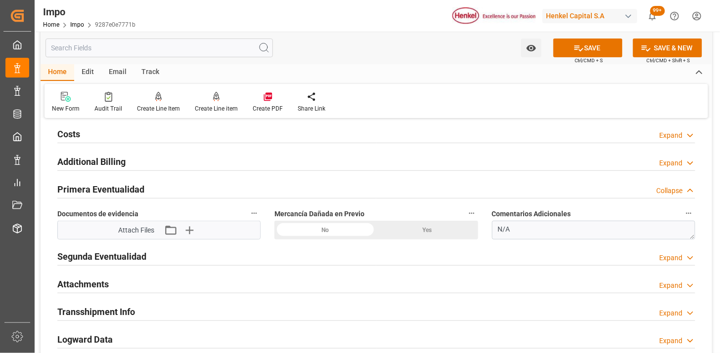
click at [336, 231] on div "No" at bounding box center [325, 230] width 102 height 19
click at [192, 235] on icon "button" at bounding box center [189, 230] width 16 height 16
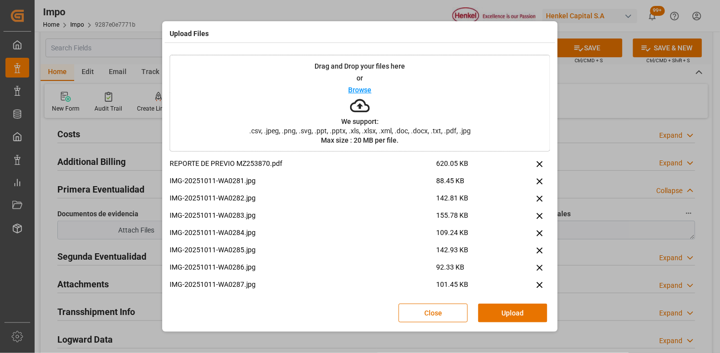
drag, startPoint x: 503, startPoint y: 307, endPoint x: 501, endPoint y: 315, distance: 8.3
click at [503, 308] on button "Upload" at bounding box center [512, 313] width 69 height 19
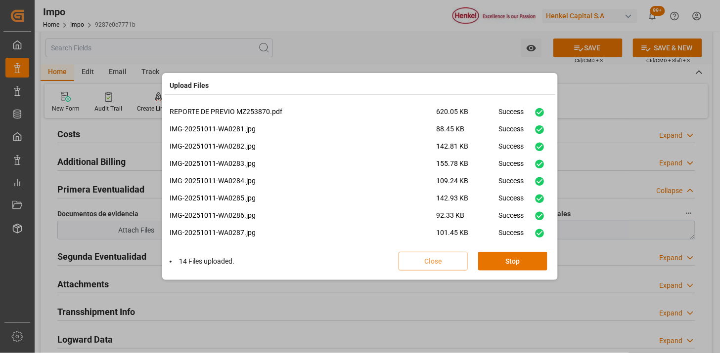
scroll to position [438, 0]
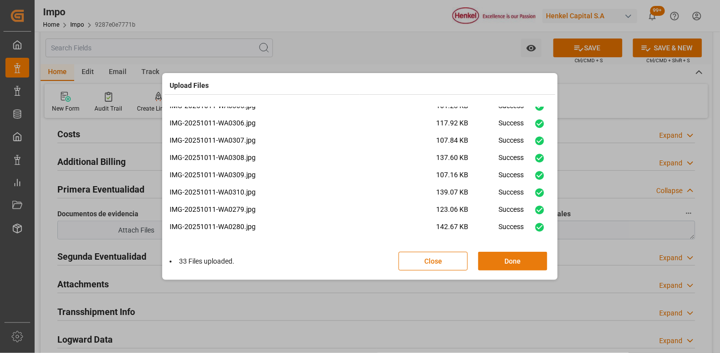
click at [487, 262] on button "Done" at bounding box center [512, 261] width 69 height 19
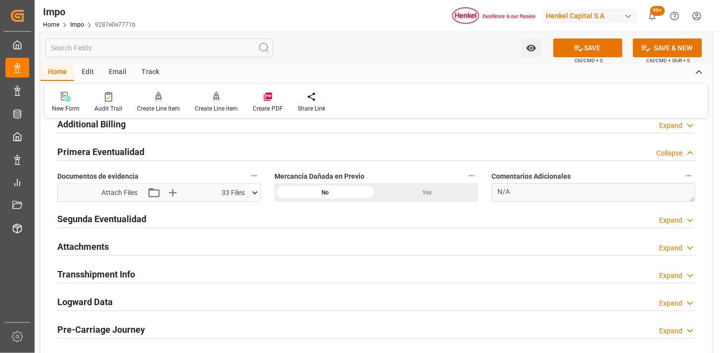
scroll to position [1153, 0]
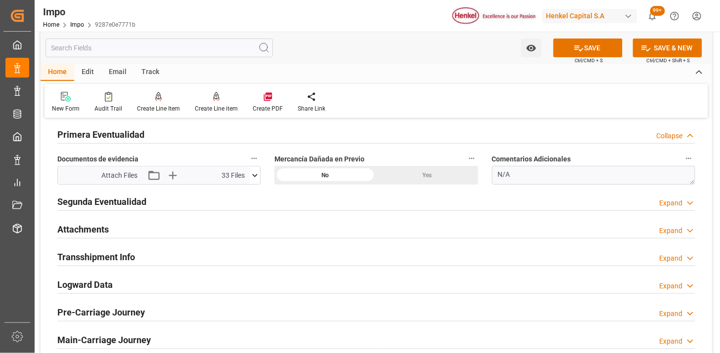
click at [175, 226] on div "Attachments Expand" at bounding box center [376, 228] width 638 height 19
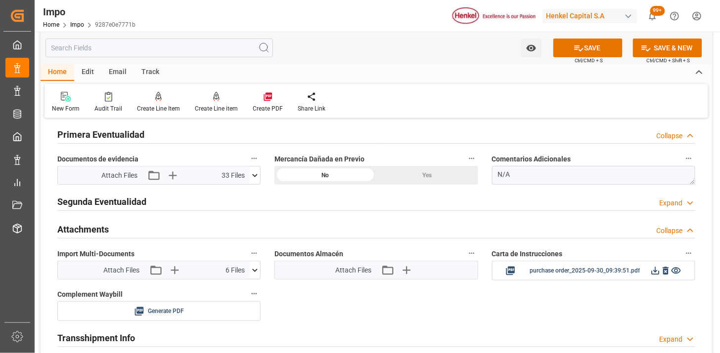
scroll to position [1208, 0]
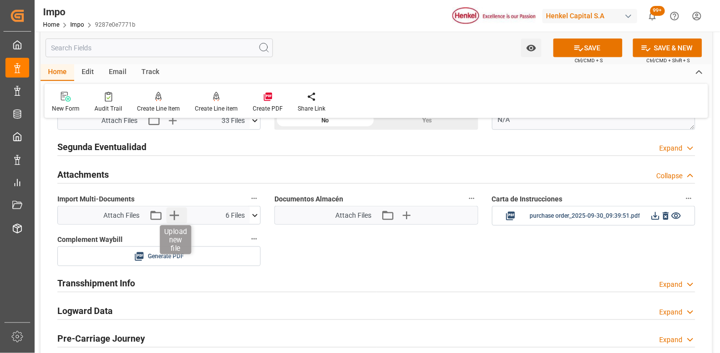
click at [176, 215] on icon "button" at bounding box center [174, 215] width 9 height 9
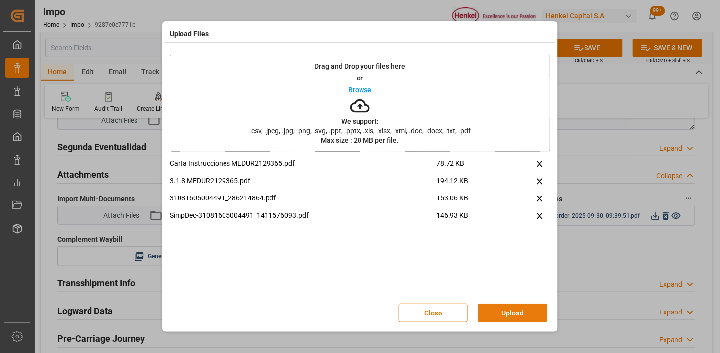
click at [511, 317] on button "Upload" at bounding box center [512, 313] width 69 height 19
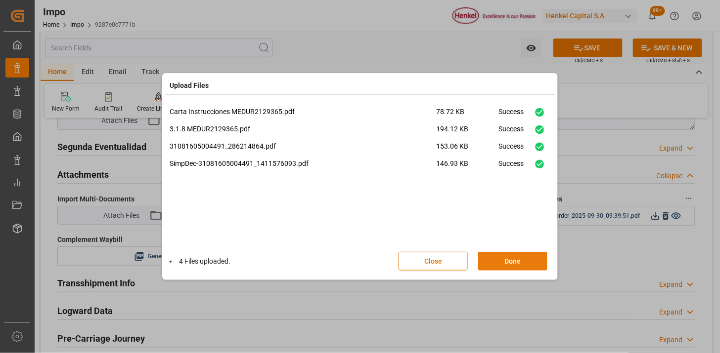
click at [507, 259] on button "Done" at bounding box center [512, 261] width 69 height 19
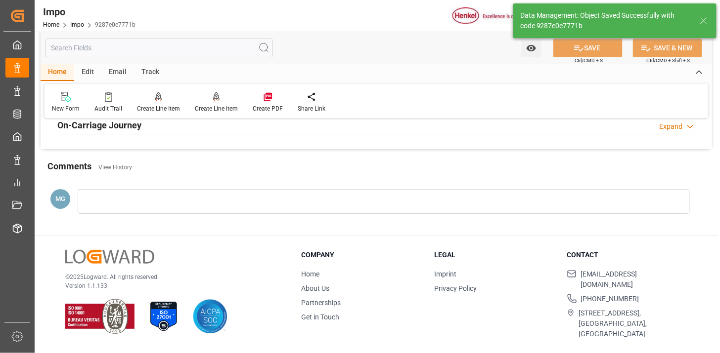
scroll to position [865, 0]
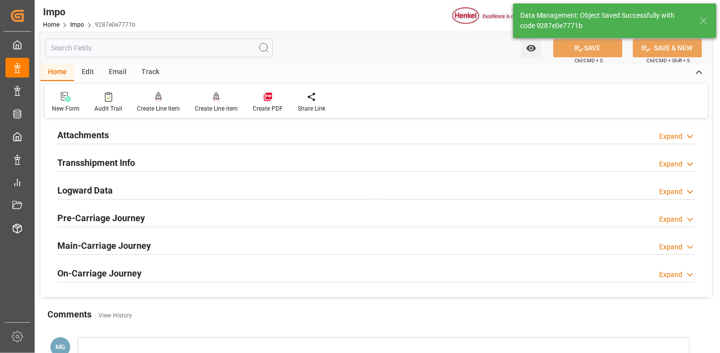
click at [140, 132] on div "Attachments Expand" at bounding box center [376, 134] width 638 height 19
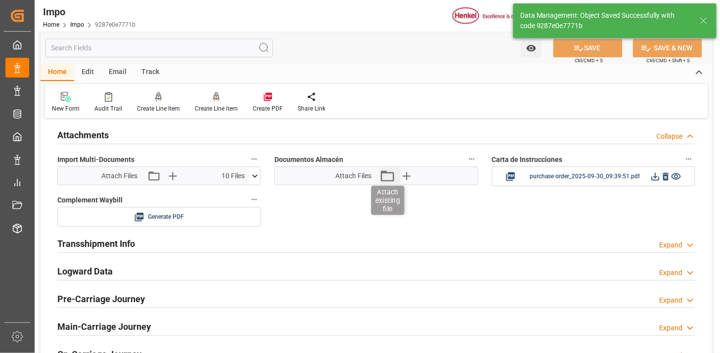
click at [390, 180] on icon "button" at bounding box center [387, 176] width 16 height 16
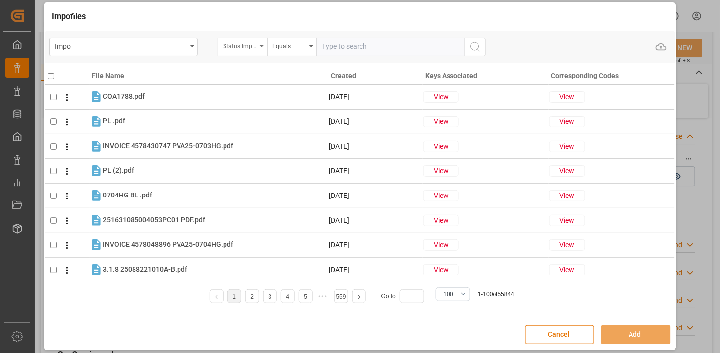
click at [249, 48] on div "Status Importación" at bounding box center [240, 45] width 34 height 11
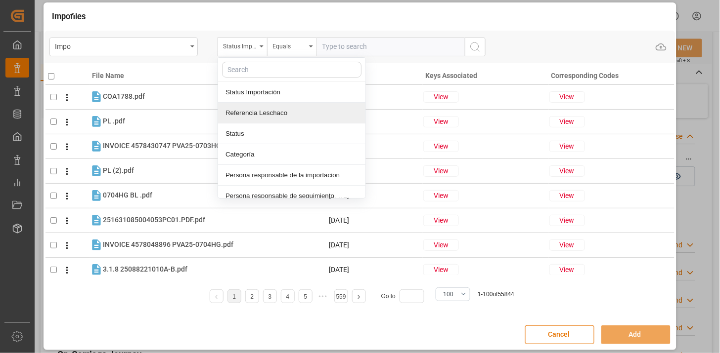
click at [262, 113] on div "Referencia Leschaco" at bounding box center [291, 113] width 147 height 21
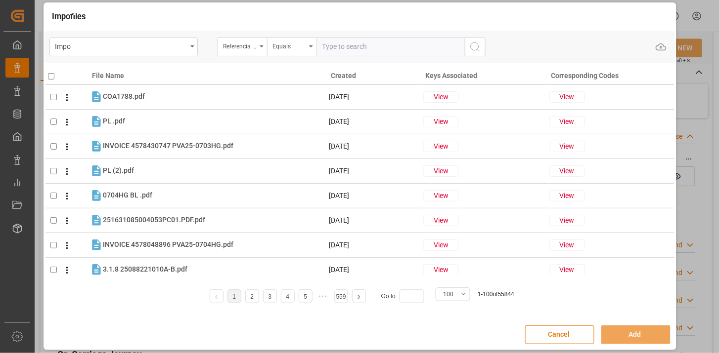
click at [358, 52] on input "text" at bounding box center [390, 47] width 148 height 19
paste input "251006900619"
type input "251006900619"
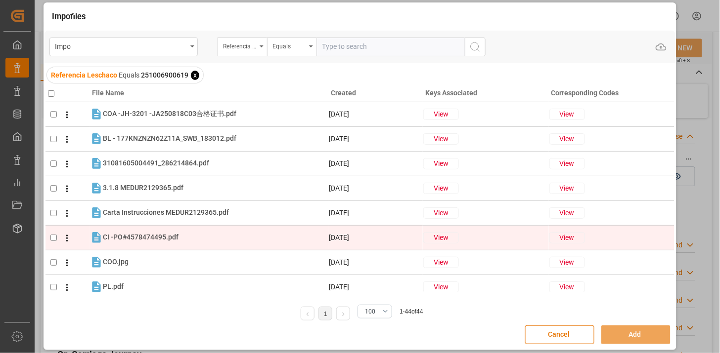
click at [171, 231] on div "CI -PO#4578474495.pdf CI -PO#4578474495.pdf" at bounding box center [215, 237] width 225 height 13
checkbox input "true"
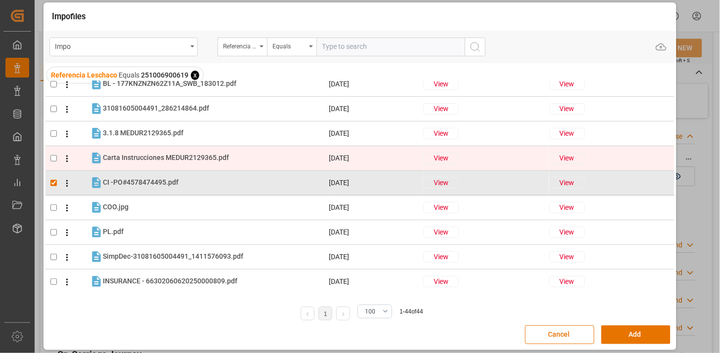
scroll to position [110, 0]
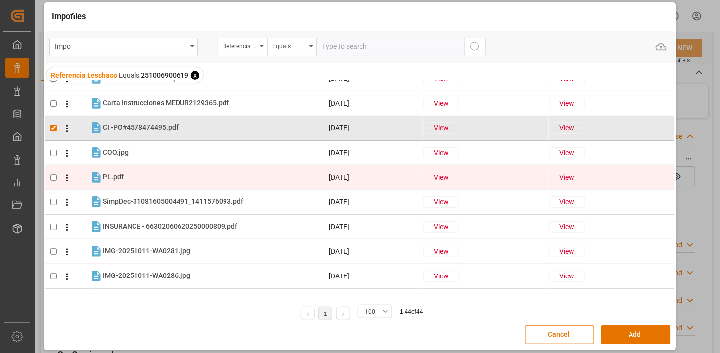
click at [235, 178] on div "PL.pdf PL.pdf" at bounding box center [215, 177] width 225 height 13
checkbox input "true"
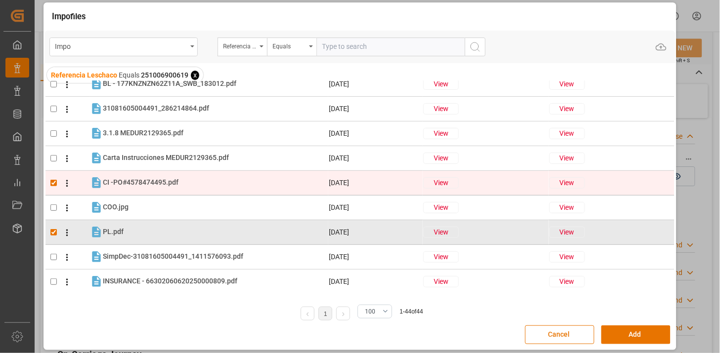
scroll to position [0, 0]
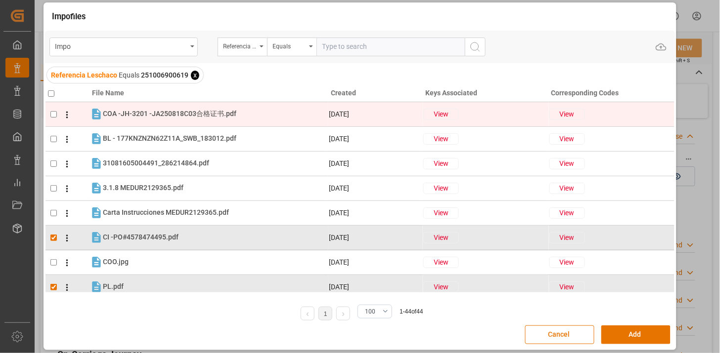
click at [199, 119] on div "COA -JH-3201 -JA250818C03合格证书.pdf COA -JH-3201 -JA250818C03合格证书.pdf" at bounding box center [169, 114] width 133 height 10
checkbox input "true"
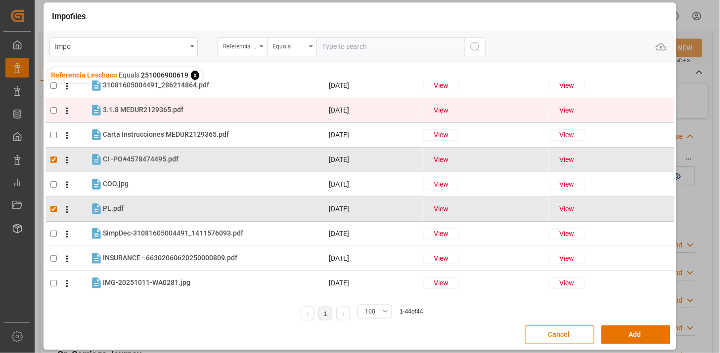
scroll to position [55, 0]
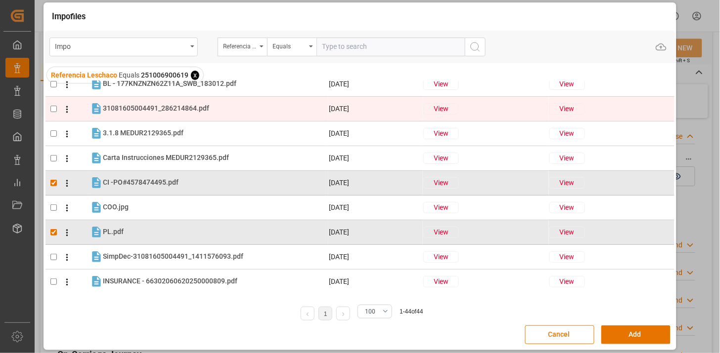
click at [213, 108] on div "31081605004491_286214864.pdf 31081605004491_286214864.pdf" at bounding box center [215, 108] width 225 height 13
checkbox input "true"
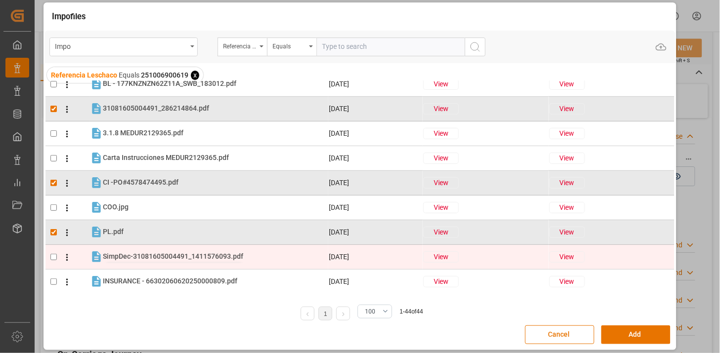
click at [175, 255] on span "SimpDec-31081605004491_1411576093.pdf" at bounding box center [173, 257] width 140 height 8
checkbox input "true"
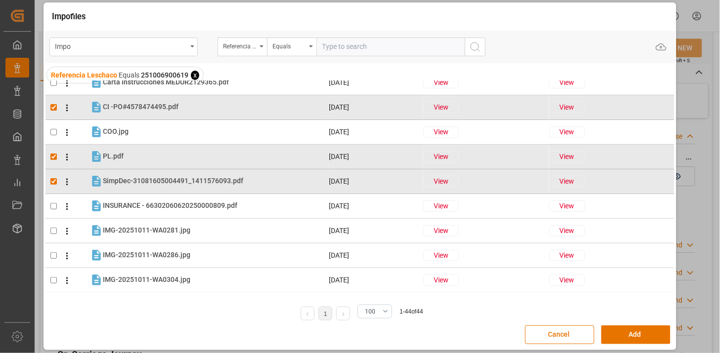
scroll to position [0, 0]
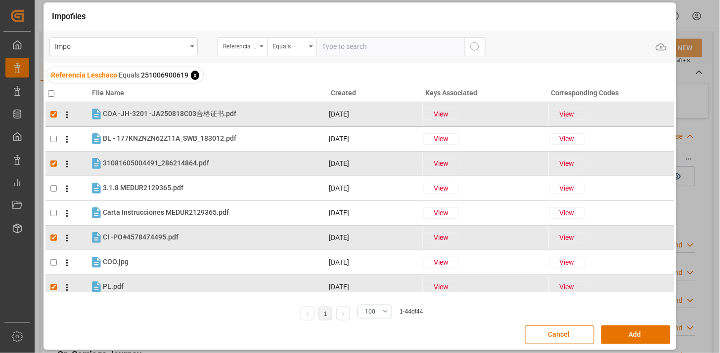
click at [626, 346] on div "Cancel Add" at bounding box center [359, 335] width 631 height 29
click at [626, 340] on button "Add" at bounding box center [635, 335] width 69 height 19
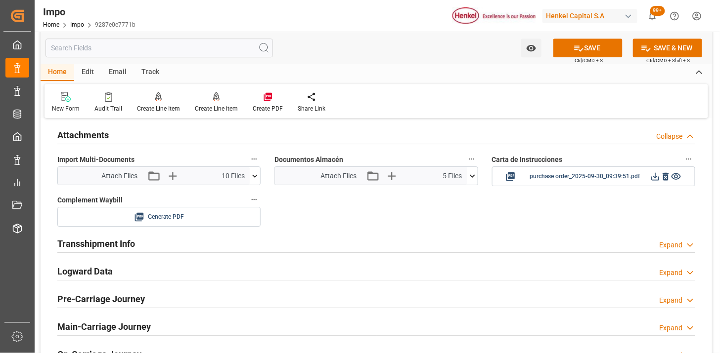
click at [472, 181] on button at bounding box center [472, 176] width 10 height 18
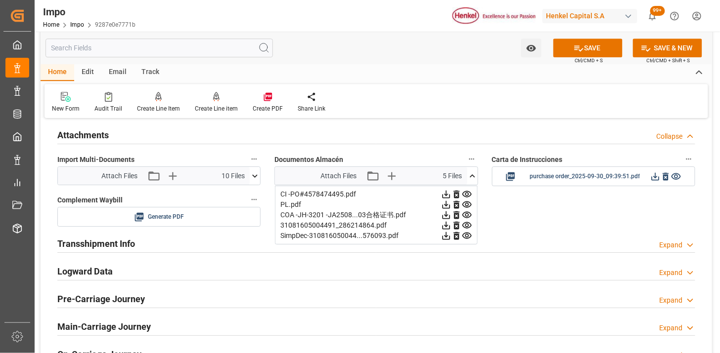
click at [472, 180] on icon at bounding box center [472, 176] width 10 height 10
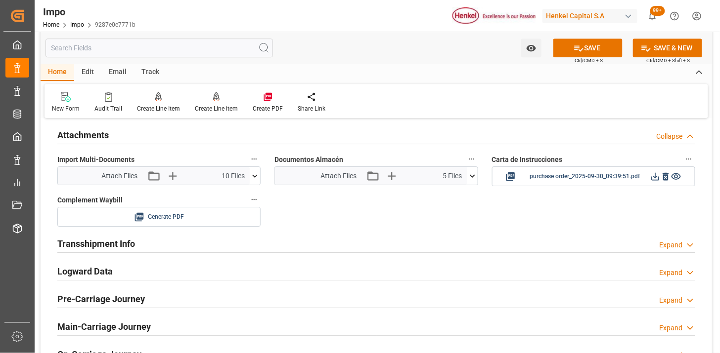
click at [472, 179] on icon at bounding box center [472, 176] width 10 height 10
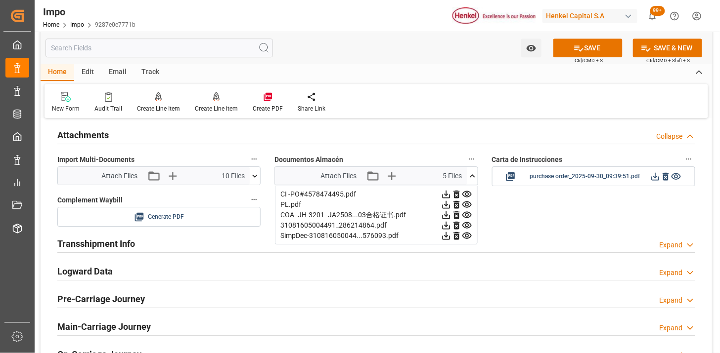
click at [472, 179] on icon at bounding box center [472, 176] width 10 height 10
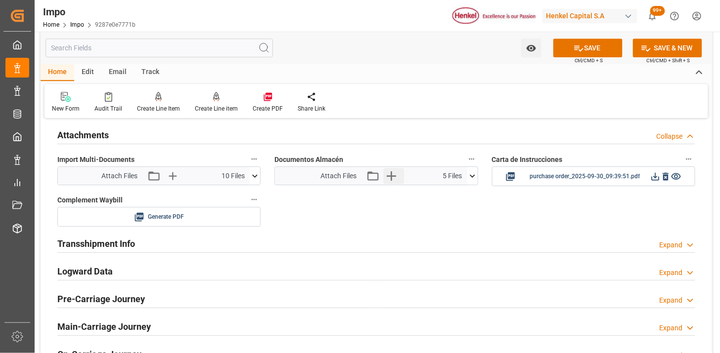
click at [401, 176] on button "Upload new file" at bounding box center [393, 176] width 21 height 16
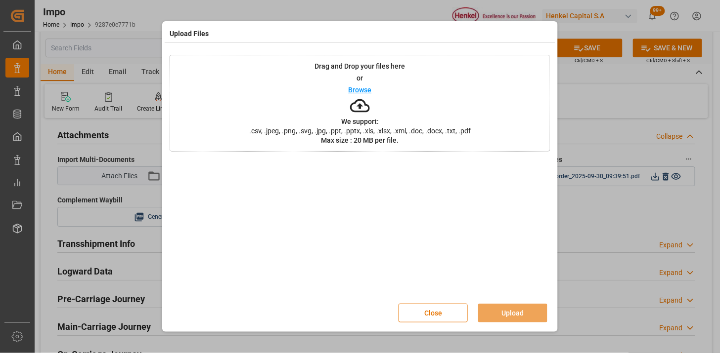
click at [435, 324] on div "Close Upload" at bounding box center [360, 313] width 381 height 33
click at [435, 319] on button "Close" at bounding box center [432, 313] width 69 height 19
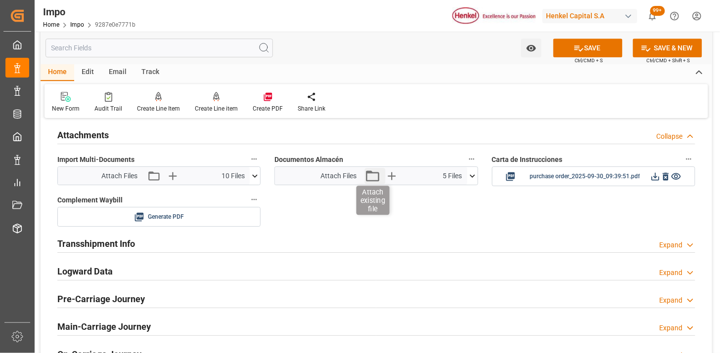
click at [369, 178] on icon "button" at bounding box center [372, 176] width 16 height 16
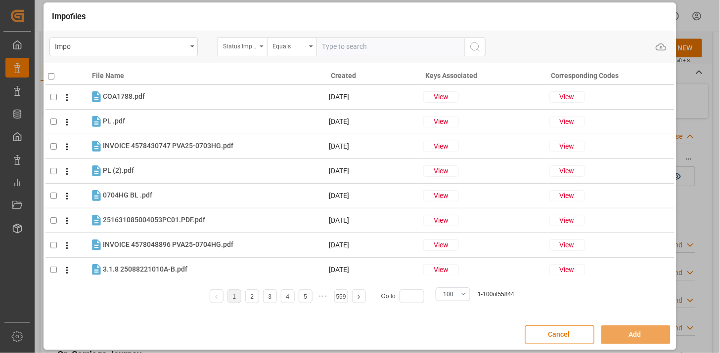
click at [249, 46] on div "Status Importación" at bounding box center [240, 45] width 34 height 11
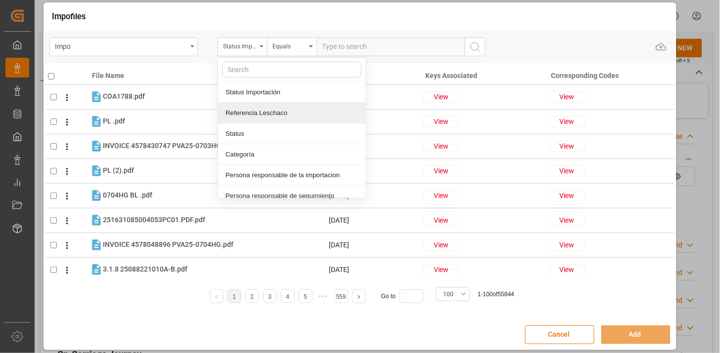
click at [251, 112] on div "Referencia Leschaco" at bounding box center [291, 113] width 147 height 21
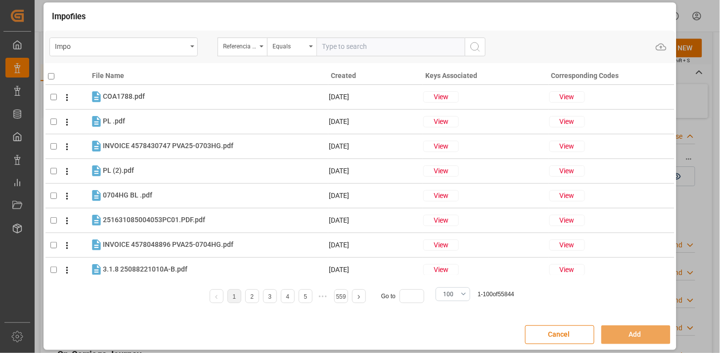
click at [327, 50] on input "text" at bounding box center [390, 47] width 148 height 19
paste input "251006900619"
type input "251006900619"
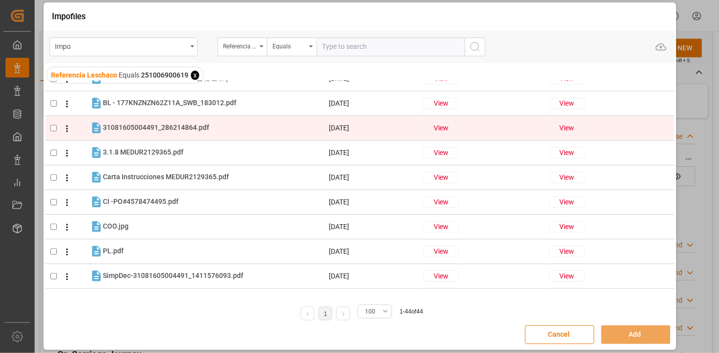
scroll to position [55, 0]
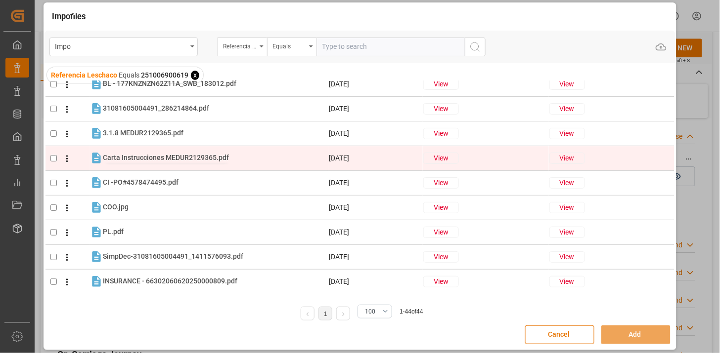
click at [215, 157] on span "Carta Instrucciones MEDUR2129365.pdf" at bounding box center [166, 158] width 126 height 8
checkbox input "true"
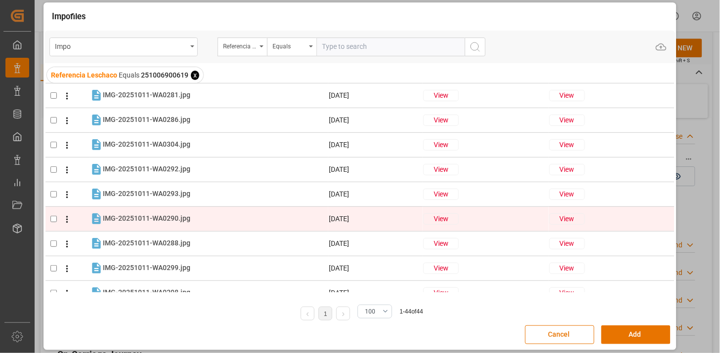
scroll to position [274, 0]
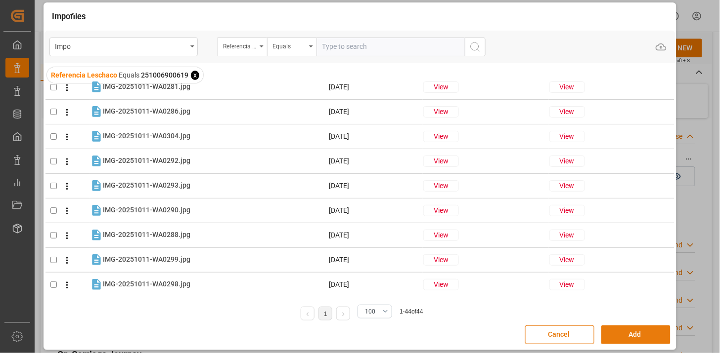
click at [643, 333] on button "Add" at bounding box center [635, 335] width 69 height 19
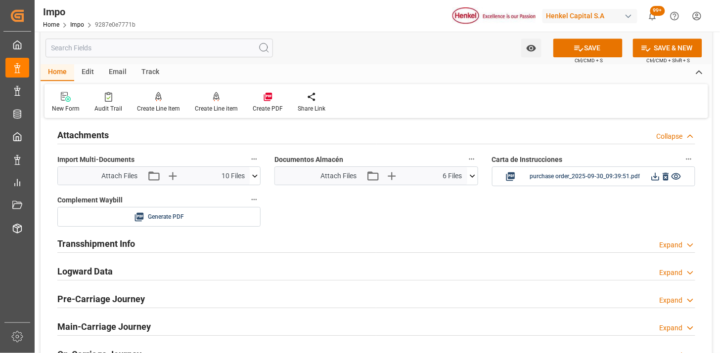
click at [470, 178] on icon at bounding box center [472, 176] width 10 height 10
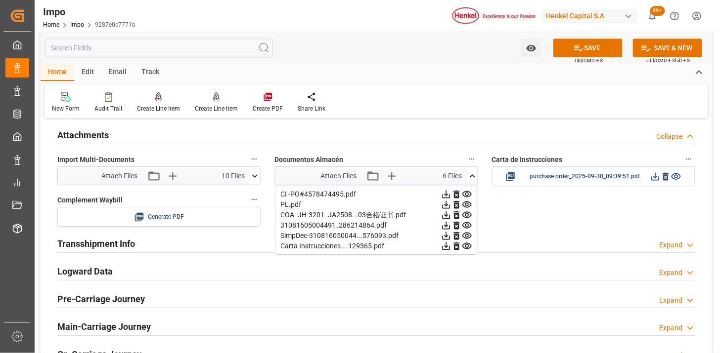
click at [472, 175] on icon at bounding box center [472, 175] width 5 height 3
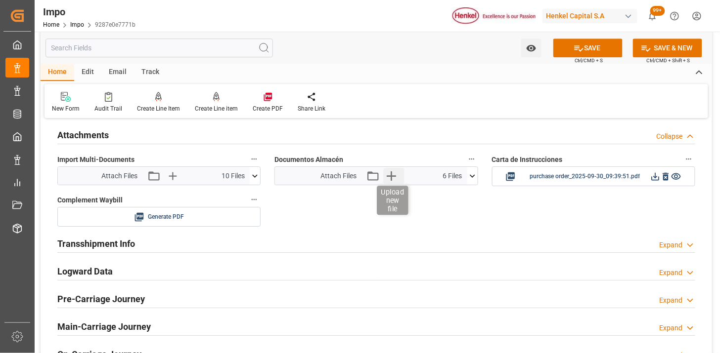
click at [386, 178] on icon "button" at bounding box center [391, 176] width 16 height 16
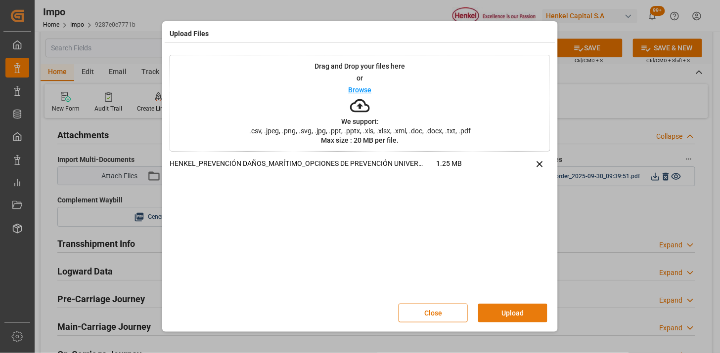
click at [519, 320] on button "Upload" at bounding box center [512, 313] width 69 height 19
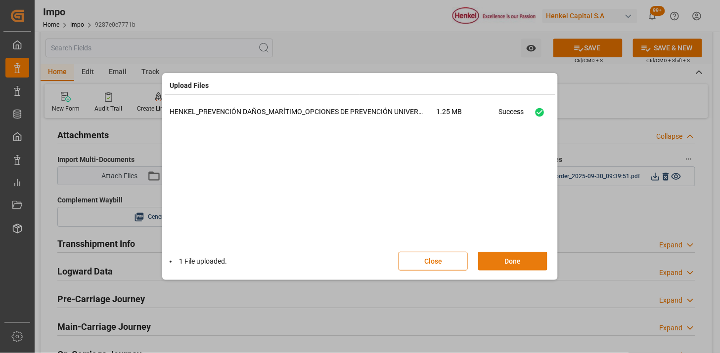
click at [505, 261] on button "Done" at bounding box center [512, 261] width 69 height 19
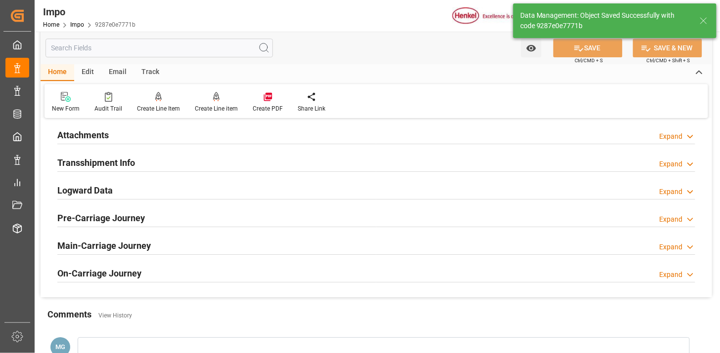
click at [260, 136] on div "Attachments Expand" at bounding box center [376, 134] width 638 height 19
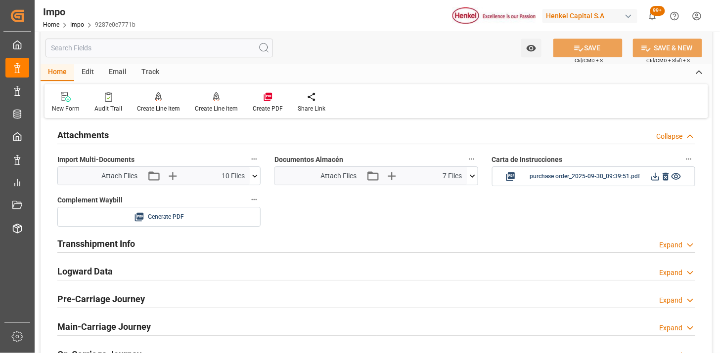
click at [470, 177] on icon at bounding box center [472, 176] width 10 height 10
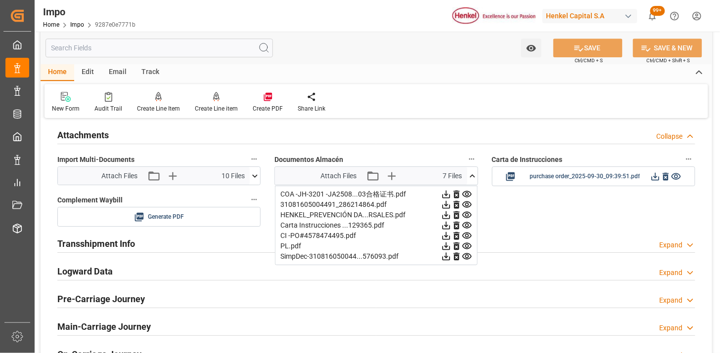
click at [472, 176] on icon at bounding box center [472, 175] width 5 height 3
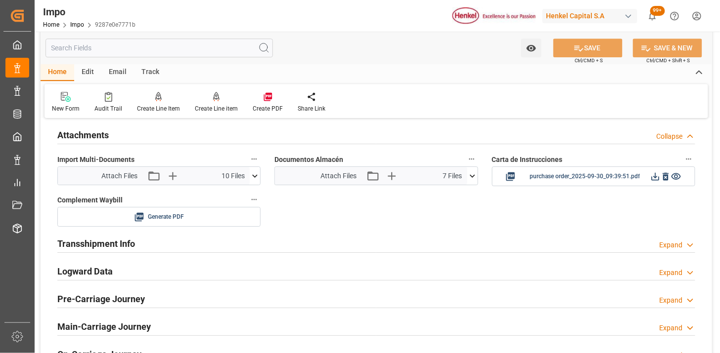
click at [178, 138] on div "Attachments Collapse" at bounding box center [376, 134] width 638 height 19
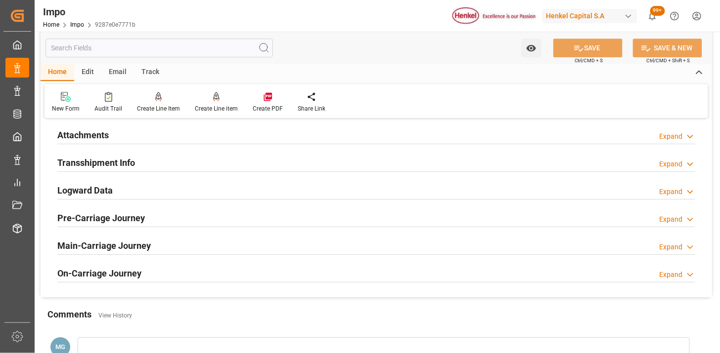
scroll to position [811, 0]
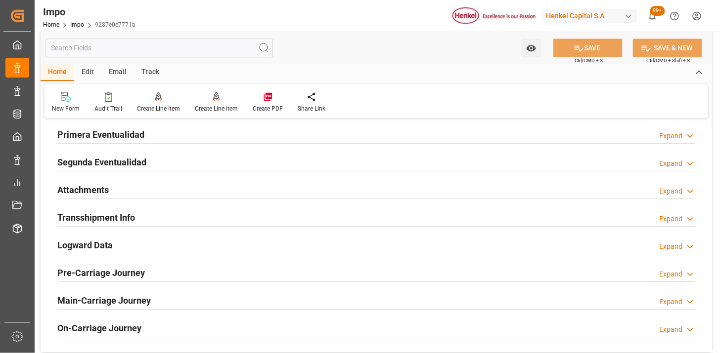
click at [170, 194] on div "Attachments Expand" at bounding box center [376, 189] width 638 height 19
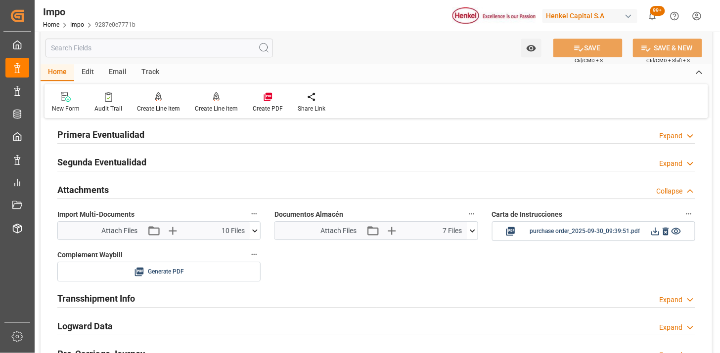
click at [179, 189] on div "Attachments Collapse" at bounding box center [376, 189] width 638 height 19
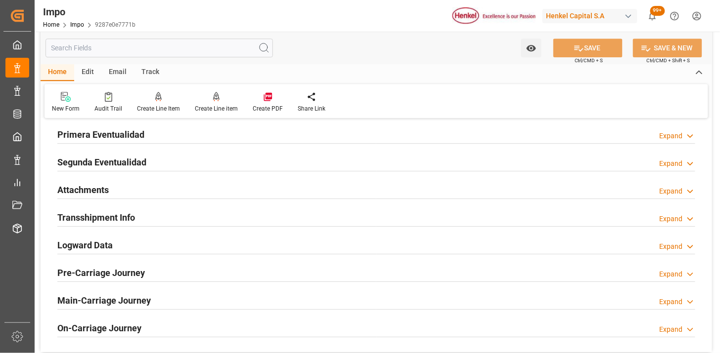
click at [109, 194] on div "Attachments Expand" at bounding box center [376, 189] width 638 height 19
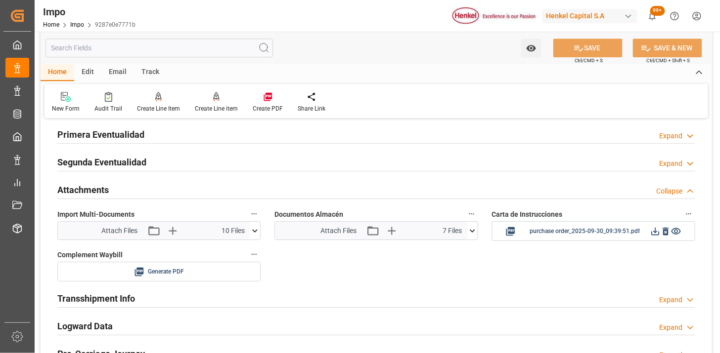
click at [116, 190] on div "Attachments Collapse" at bounding box center [376, 189] width 638 height 19
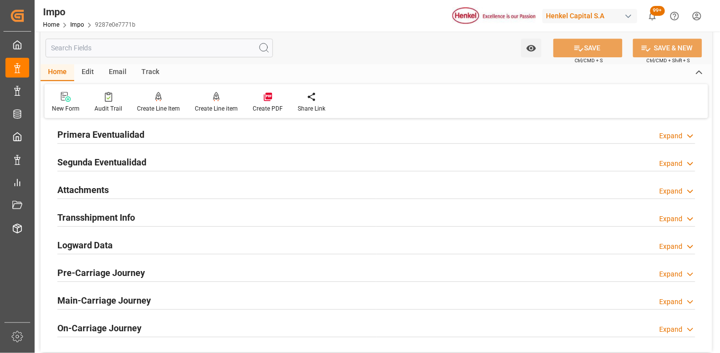
click at [183, 184] on div "Attachments Expand" at bounding box center [376, 189] width 638 height 19
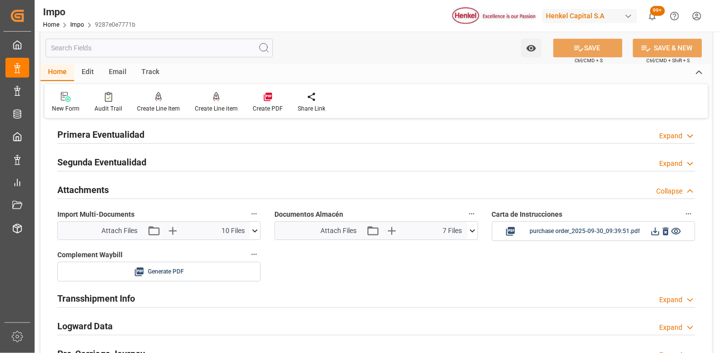
click at [237, 190] on div "Attachments Collapse" at bounding box center [376, 189] width 638 height 19
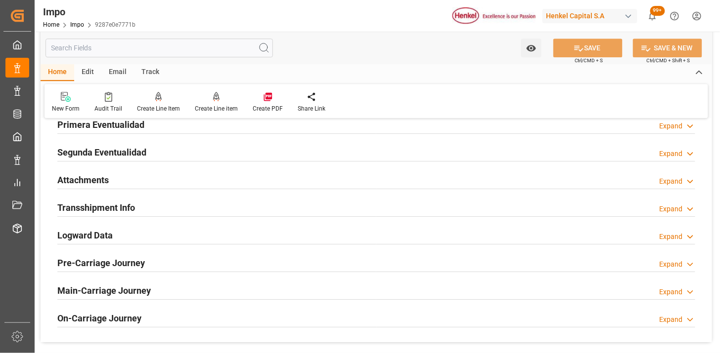
scroll to position [823, 0]
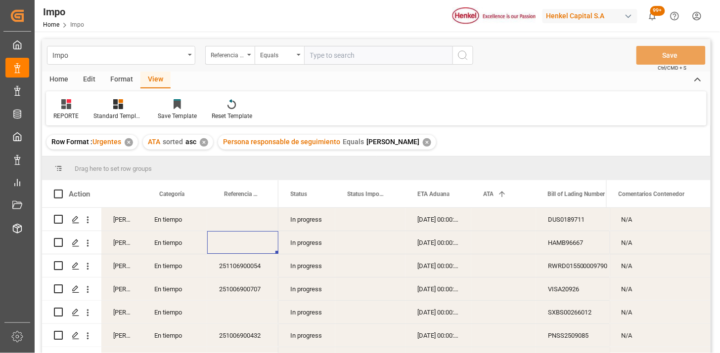
scroll to position [55, 0]
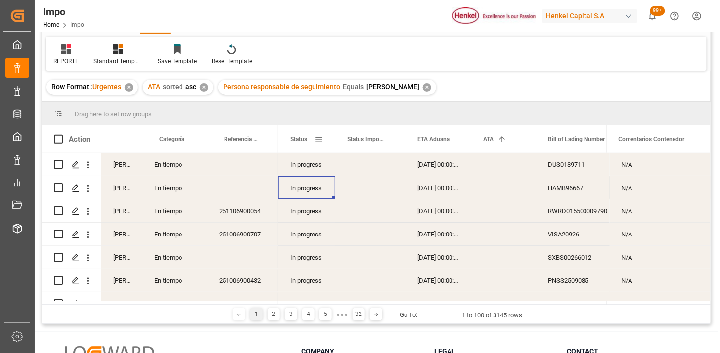
click at [319, 140] on span at bounding box center [318, 139] width 9 height 9
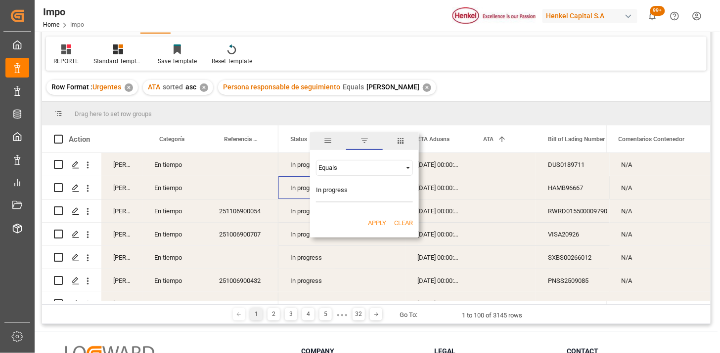
type input "In progress"
click at [373, 224] on button "Apply" at bounding box center [377, 223] width 18 height 10
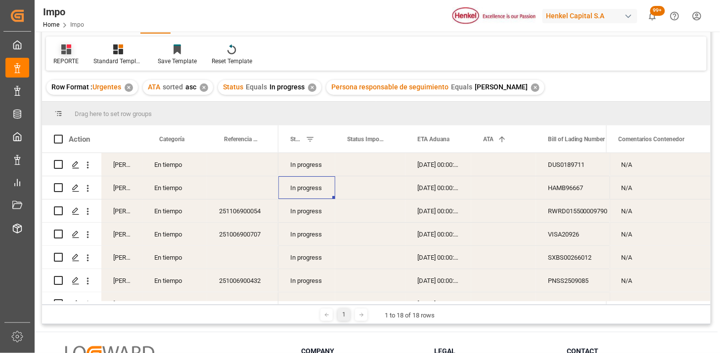
click at [72, 57] on div "REPORTE" at bounding box center [65, 61] width 25 height 9
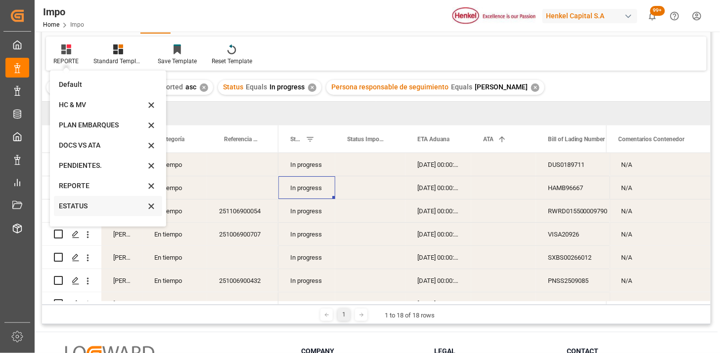
click at [88, 205] on div "ESTATUS" at bounding box center [102, 206] width 86 height 10
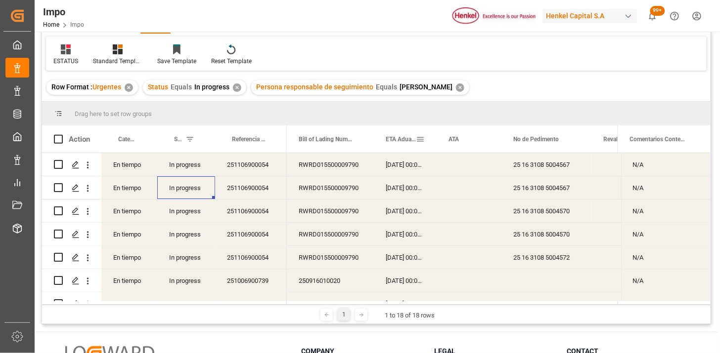
click at [391, 140] on span "ETA Aduana" at bounding box center [401, 139] width 30 height 7
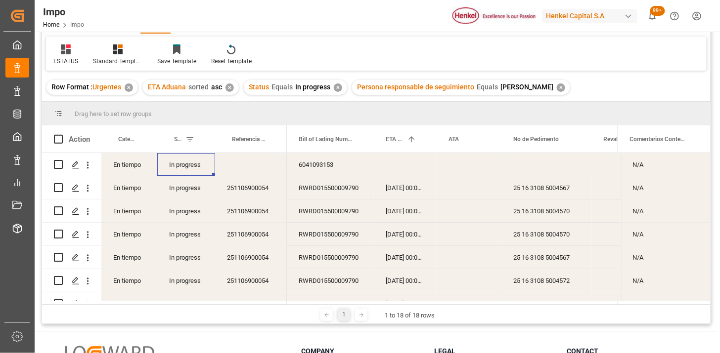
click at [182, 163] on div "In progress" at bounding box center [186, 164] width 58 height 23
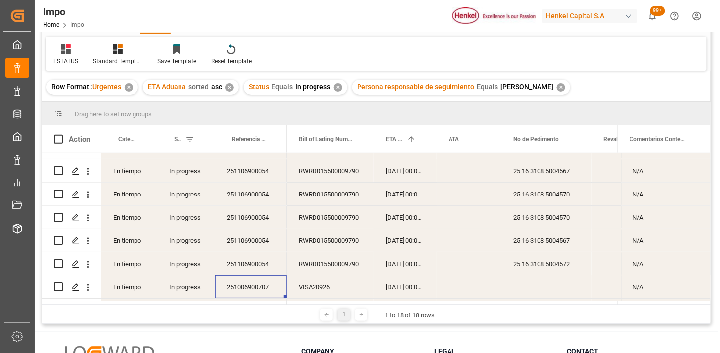
scroll to position [72, 0]
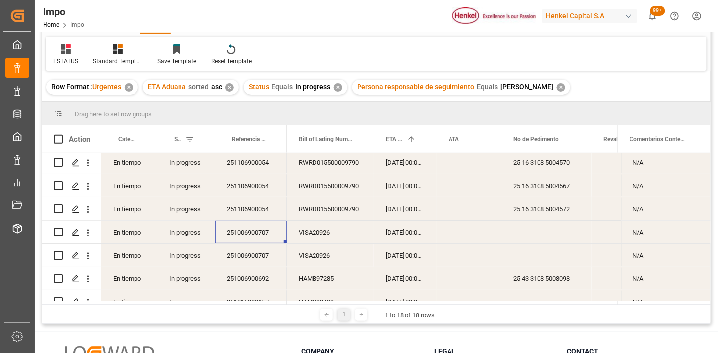
click at [255, 211] on div "251106900054" at bounding box center [251, 209] width 72 height 23
click at [402, 164] on div "[DATE] 00:00:00" at bounding box center [405, 162] width 63 height 23
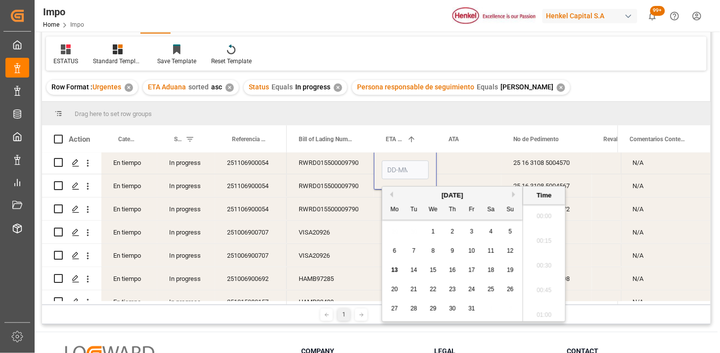
type input "[DATE] 00:00"
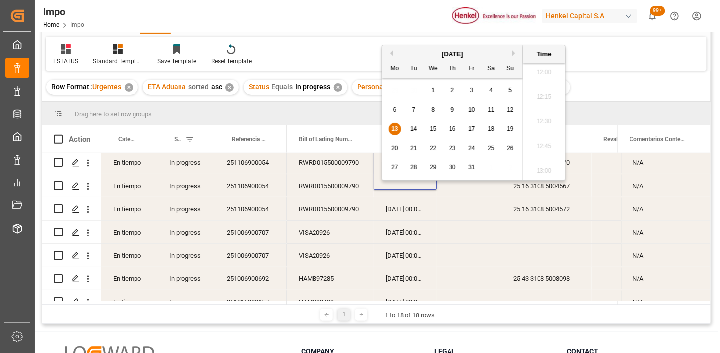
scroll to position [17, 0]
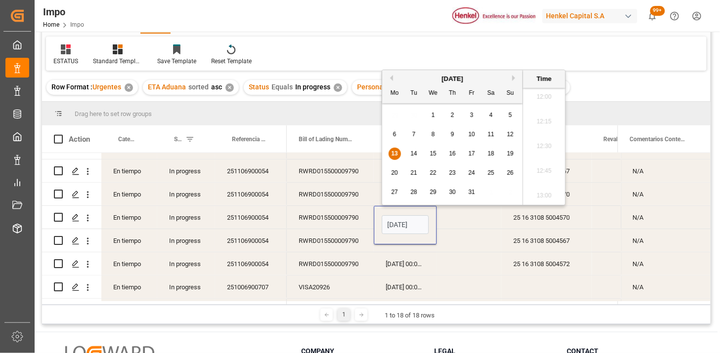
click at [285, 218] on div "251106900054" at bounding box center [251, 217] width 72 height 23
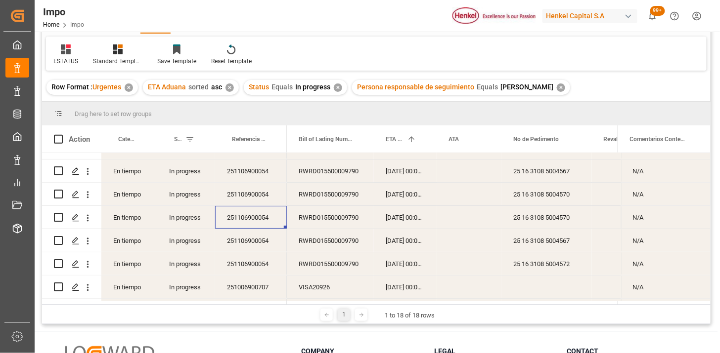
scroll to position [0, 0]
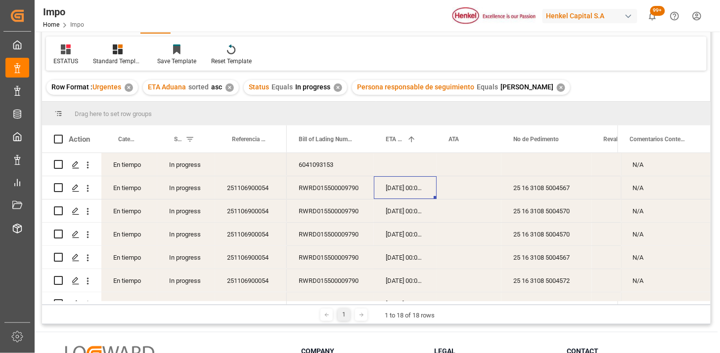
click at [402, 191] on div "[DATE] 00:00:00" at bounding box center [405, 187] width 63 height 23
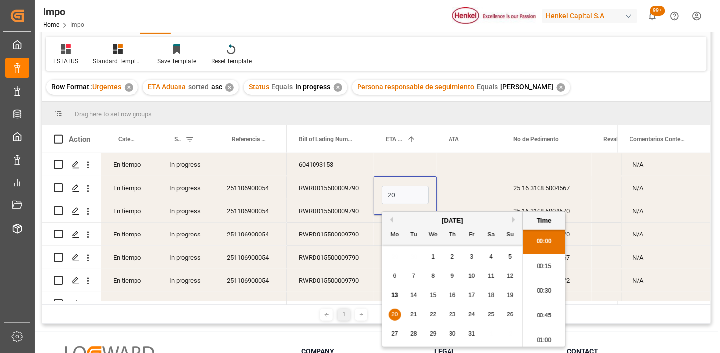
type input "[DATE] 00:00"
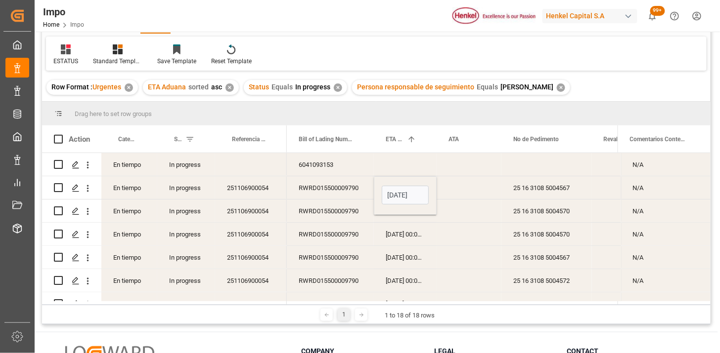
click at [361, 189] on div "RWRD015500009790" at bounding box center [330, 187] width 87 height 23
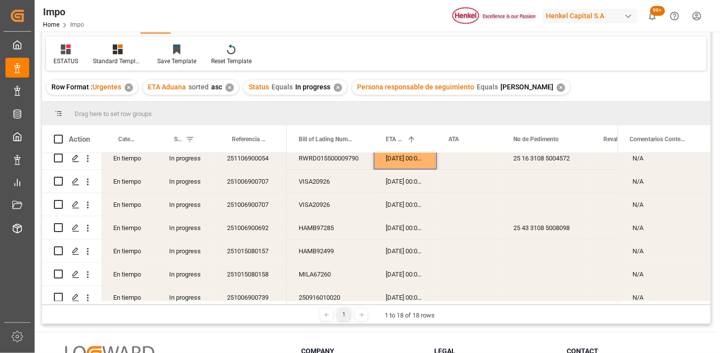
scroll to position [124, 0]
click at [393, 176] on div "[DATE] 00:00:00" at bounding box center [405, 180] width 63 height 23
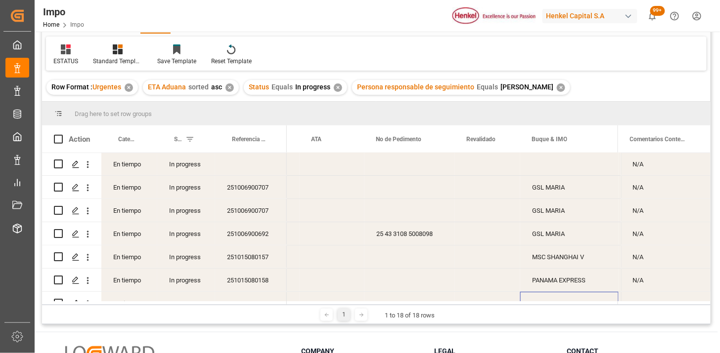
scroll to position [0, 0]
click at [249, 235] on div "251006900692" at bounding box center [251, 234] width 72 height 23
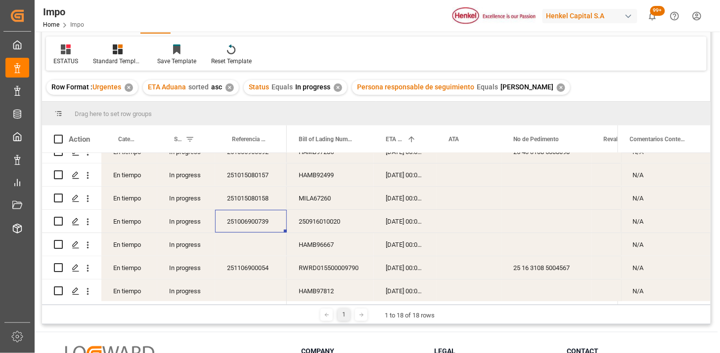
scroll to position [110, 0]
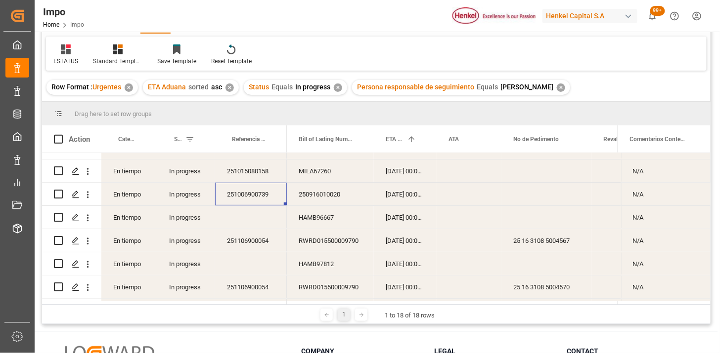
click at [459, 214] on div "Press SPACE to select this row." at bounding box center [468, 217] width 65 height 23
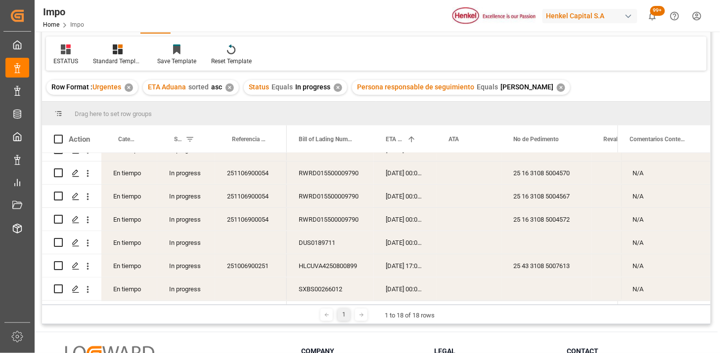
scroll to position [272, 0]
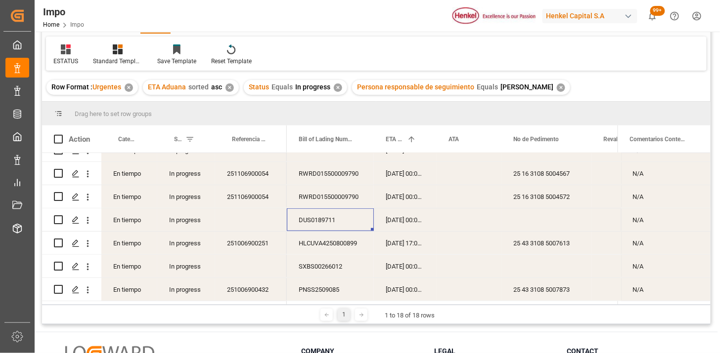
click at [325, 219] on div "DUS0189711" at bounding box center [330, 220] width 87 height 23
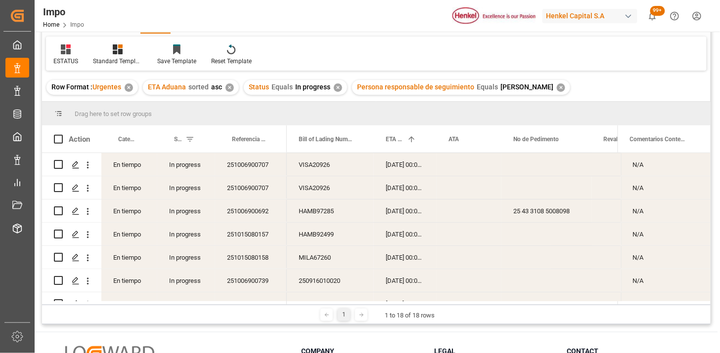
scroll to position [0, 0]
click at [557, 88] on div "✕" at bounding box center [561, 88] width 8 height 8
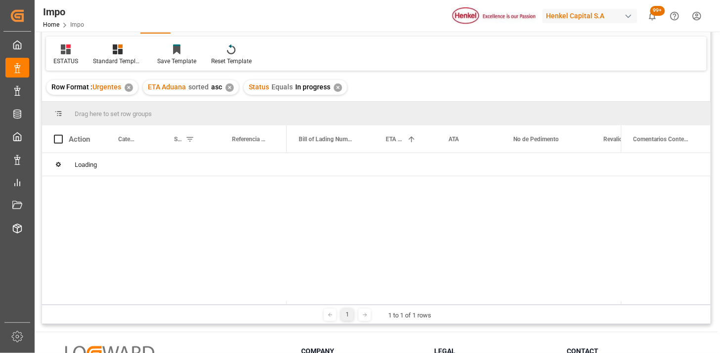
click at [339, 87] on div "✕" at bounding box center [338, 88] width 8 height 8
click at [231, 88] on div "✕" at bounding box center [229, 88] width 8 height 8
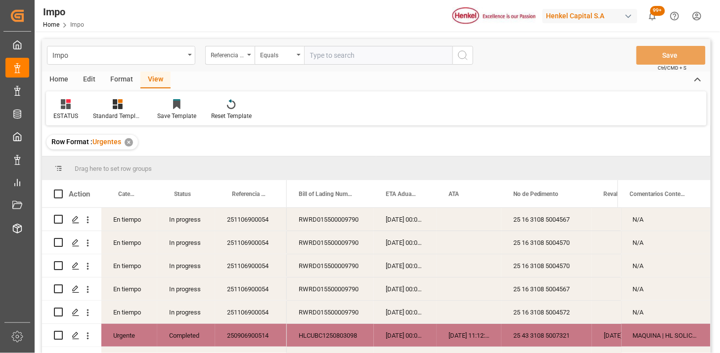
click at [341, 58] on input "text" at bounding box center [378, 55] width 148 height 19
paste input "251006900664"
paste input "4"
type input "251006900664"
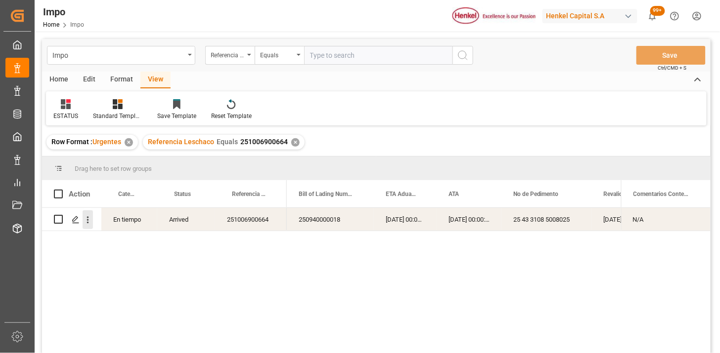
click at [89, 227] on button "open menu" at bounding box center [88, 220] width 10 height 19
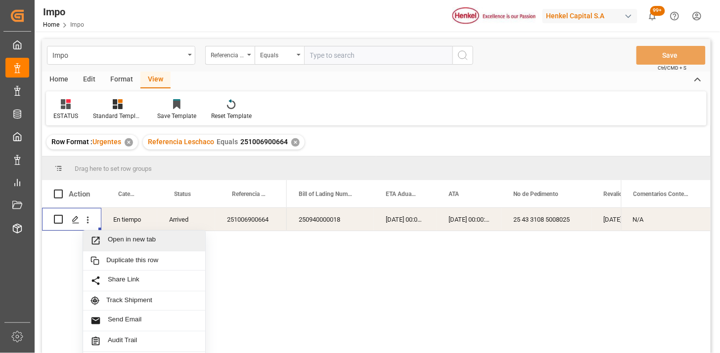
click at [108, 236] on span "Open in new tab" at bounding box center [153, 241] width 90 height 10
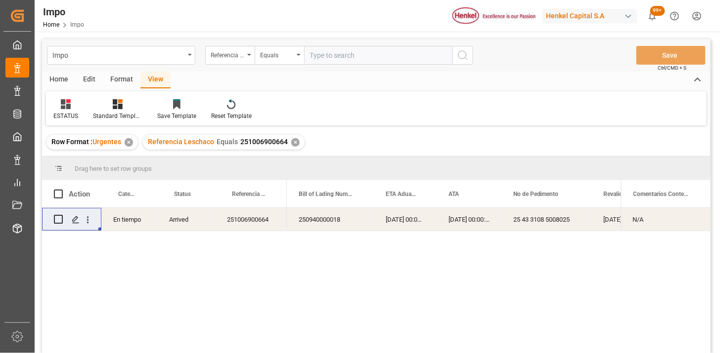
click at [363, 65] on div "Impo Referencia Leschaco Equals Save Ctrl/CMD + S" at bounding box center [376, 55] width 668 height 33
click at [368, 60] on input "text" at bounding box center [378, 55] width 148 height 19
paste input "251006900667"
type input "251006900667"
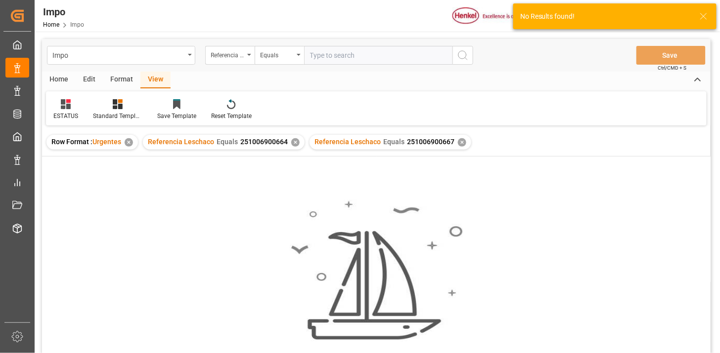
click at [294, 142] on div "✕" at bounding box center [295, 142] width 8 height 8
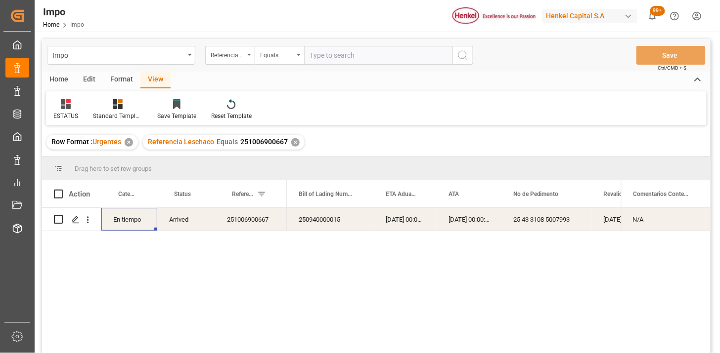
click at [136, 218] on div "En tiempo" at bounding box center [129, 219] width 56 height 23
click at [75, 107] on div at bounding box center [65, 104] width 25 height 10
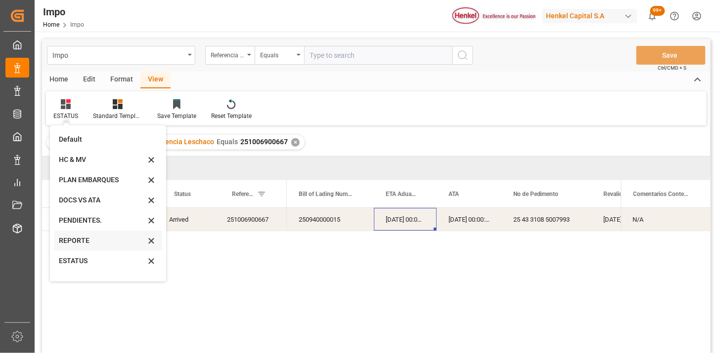
click at [76, 243] on div "REPORTE" at bounding box center [102, 241] width 86 height 10
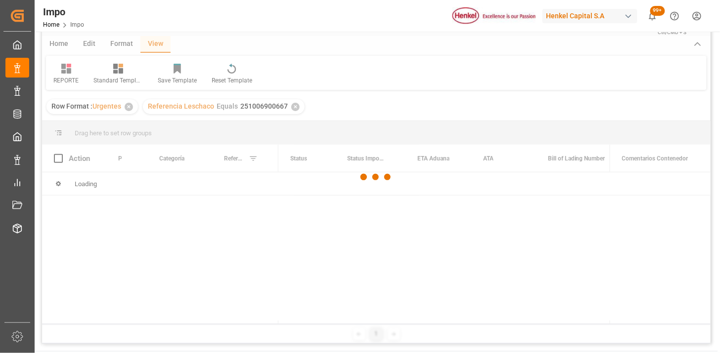
scroll to position [55, 0]
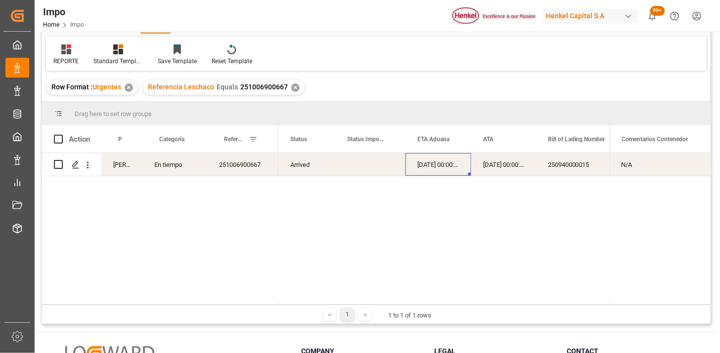
click at [279, 154] on div "Arrived" at bounding box center [306, 164] width 57 height 23
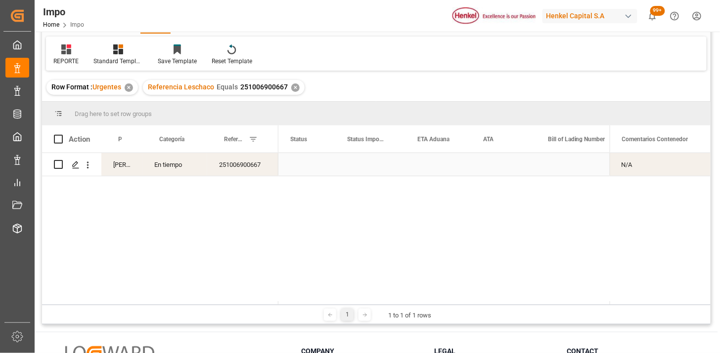
scroll to position [0, 0]
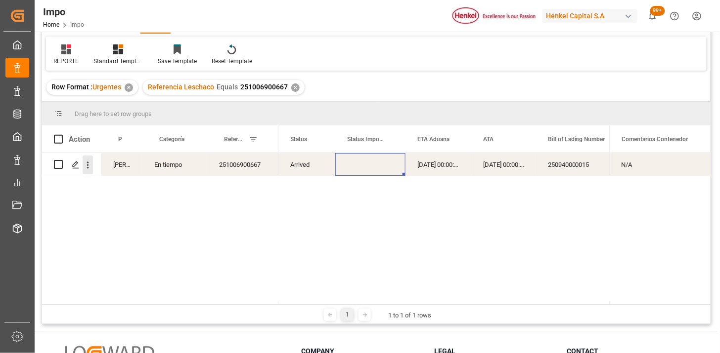
click at [91, 167] on icon "open menu" at bounding box center [88, 165] width 10 height 10
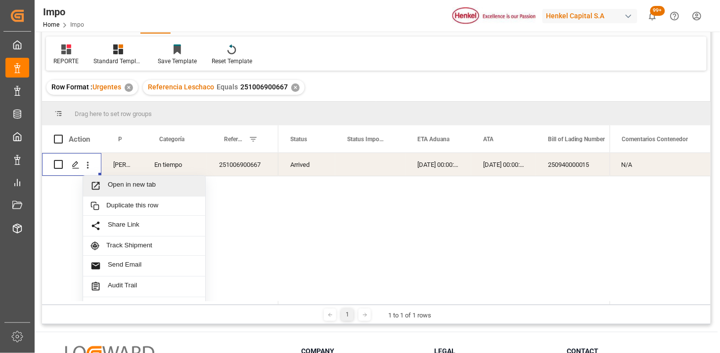
click at [110, 186] on span "Open in new tab" at bounding box center [153, 186] width 90 height 10
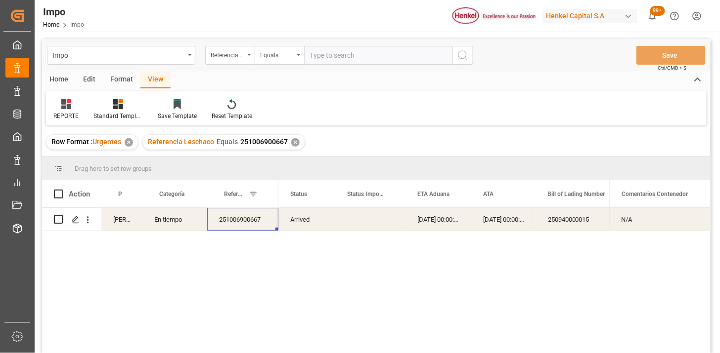
click at [335, 57] on input "text" at bounding box center [378, 55] width 148 height 19
paste input "251006900666"
type input "251006900666"
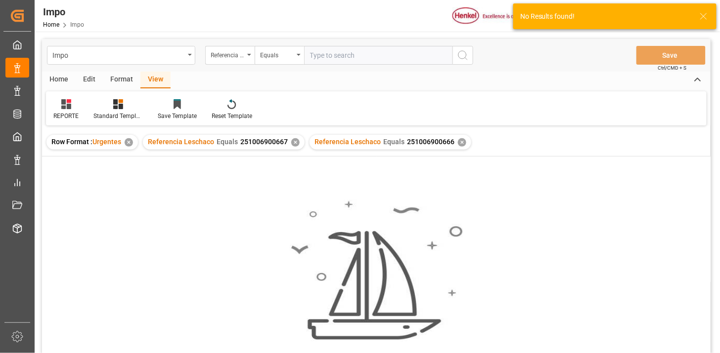
click at [296, 144] on div "✕" at bounding box center [295, 142] width 8 height 8
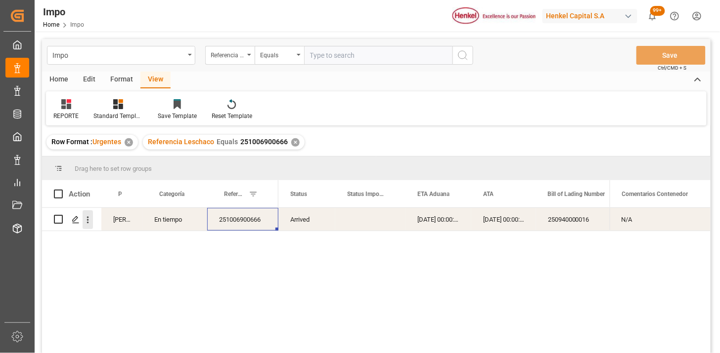
click at [91, 224] on icon "open menu" at bounding box center [88, 220] width 10 height 10
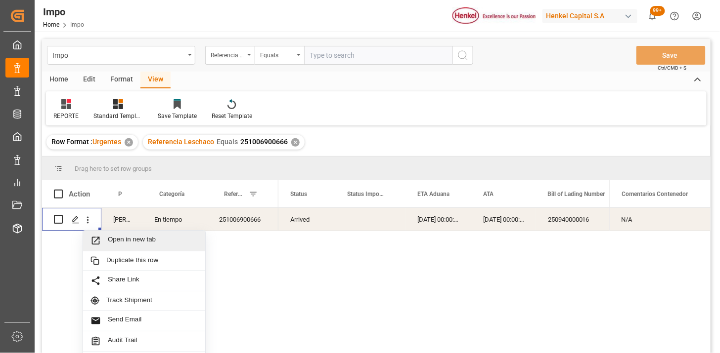
click at [106, 238] on span "Press SPACE to select this row." at bounding box center [98, 241] width 17 height 10
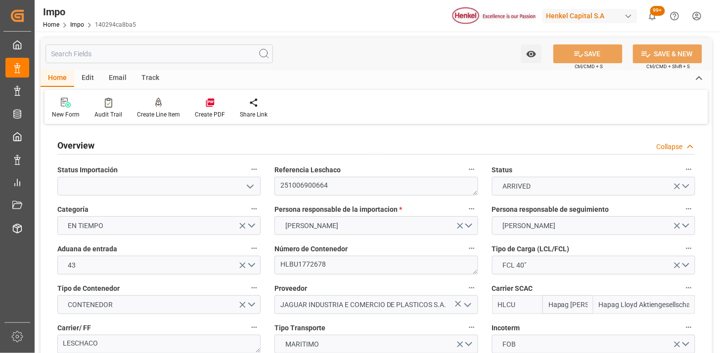
type input "Hapag Lloyd"
type input "Hapag Lloyd Aktiengesellschaft"
type input "1"
type input "32.904"
type input "20"
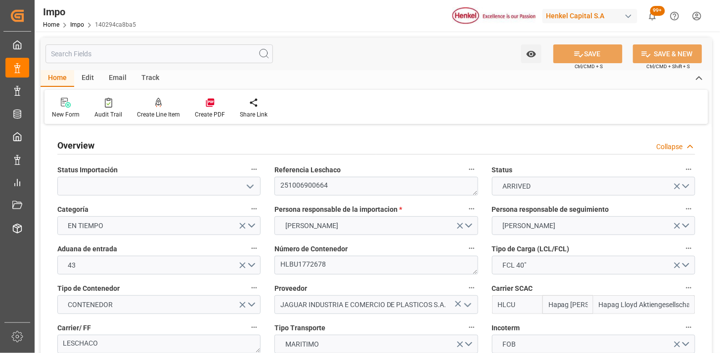
type input "[DATE]"
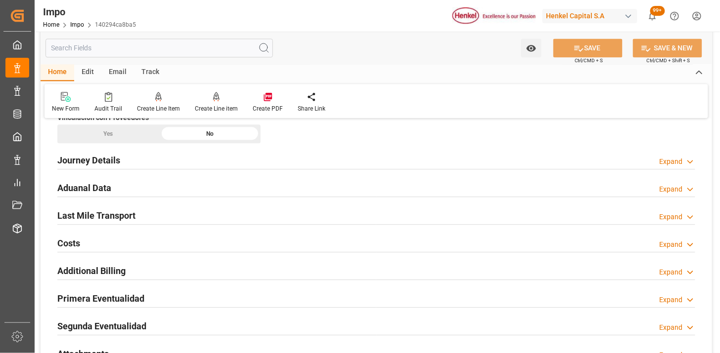
scroll to position [659, 0]
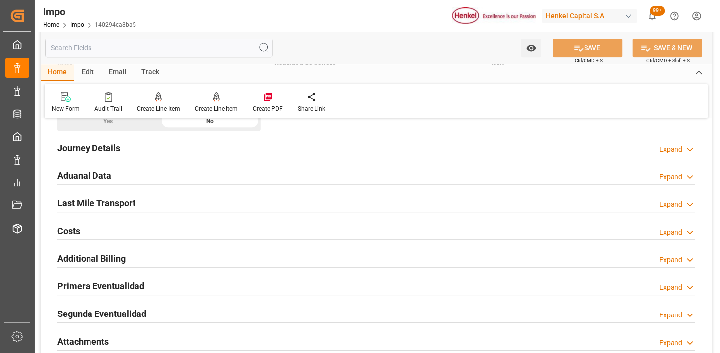
click at [208, 175] on div "Aduanal Data Expand" at bounding box center [376, 175] width 638 height 19
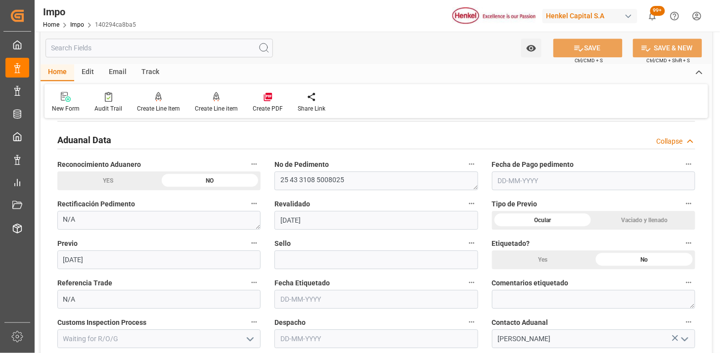
scroll to position [714, 0]
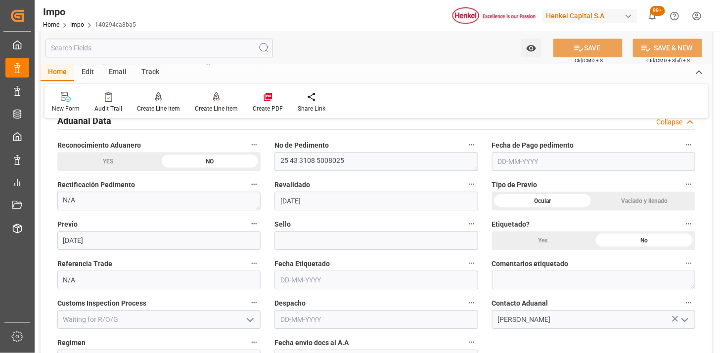
click at [520, 161] on input "text" at bounding box center [593, 161] width 203 height 19
type input "13-10-2025"
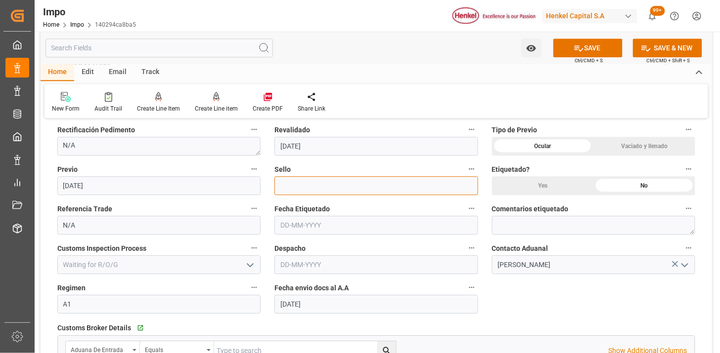
click at [304, 176] on input at bounding box center [375, 185] width 203 height 19
paste input "CEM23-3676678"
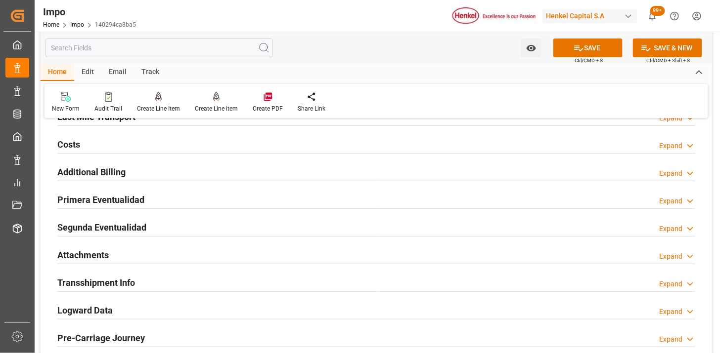
scroll to position [1098, 0]
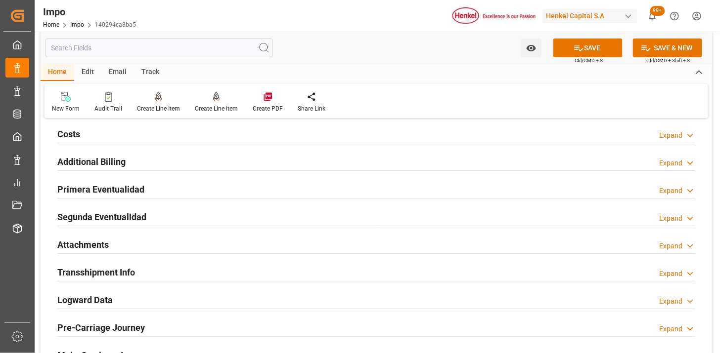
type input "CEM23-3676678"
click at [255, 186] on div "Primera Eventualidad Expand" at bounding box center [376, 188] width 638 height 19
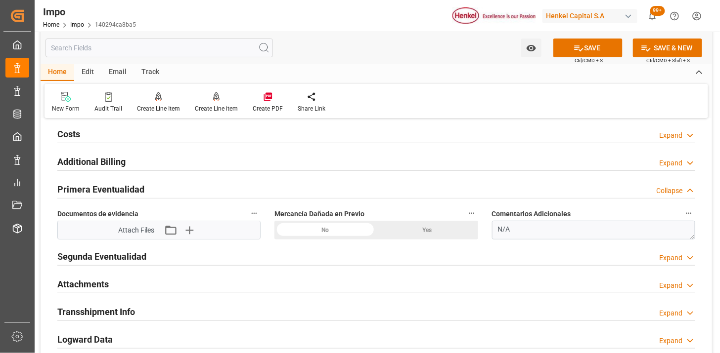
scroll to position [1153, 0]
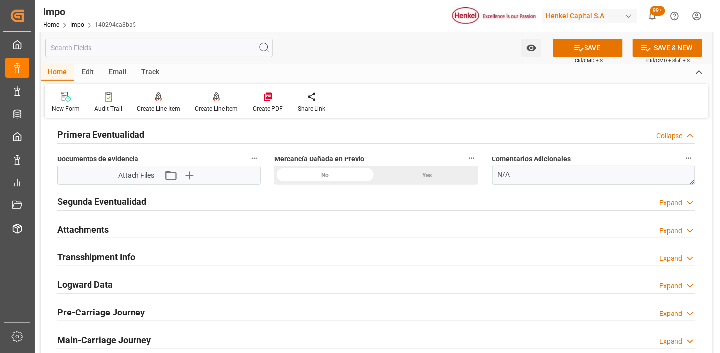
drag, startPoint x: 345, startPoint y: 175, endPoint x: 282, endPoint y: 189, distance: 64.3
click at [344, 175] on div "No" at bounding box center [325, 175] width 102 height 19
click at [193, 178] on icon "button" at bounding box center [189, 176] width 16 height 16
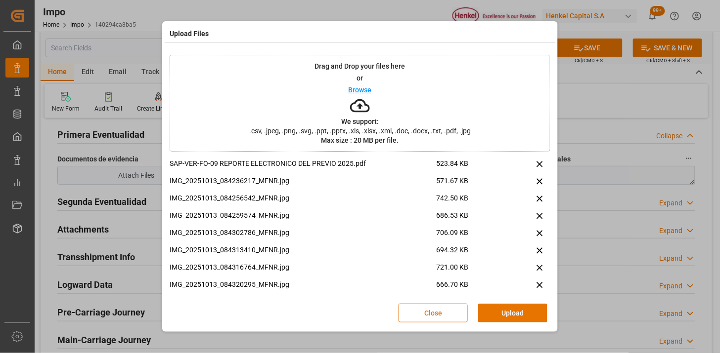
drag, startPoint x: 506, startPoint y: 308, endPoint x: 478, endPoint y: 299, distance: 29.4
click at [506, 309] on button "Upload" at bounding box center [512, 313] width 69 height 19
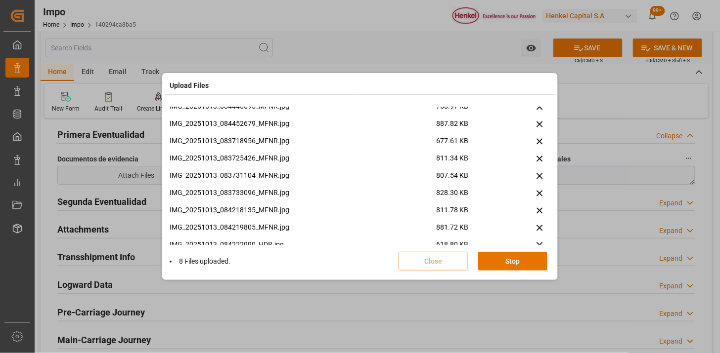
scroll to position [231, 0]
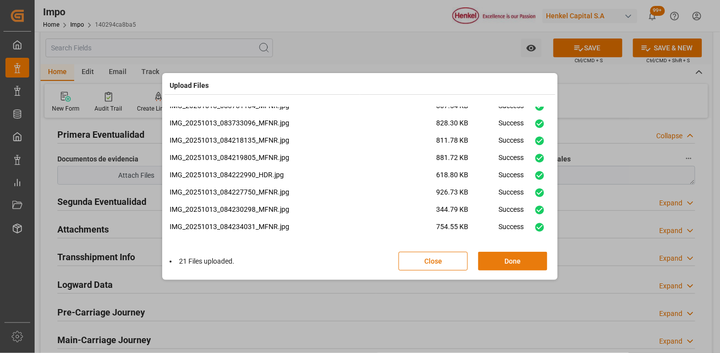
click at [505, 256] on button "Done" at bounding box center [512, 261] width 69 height 19
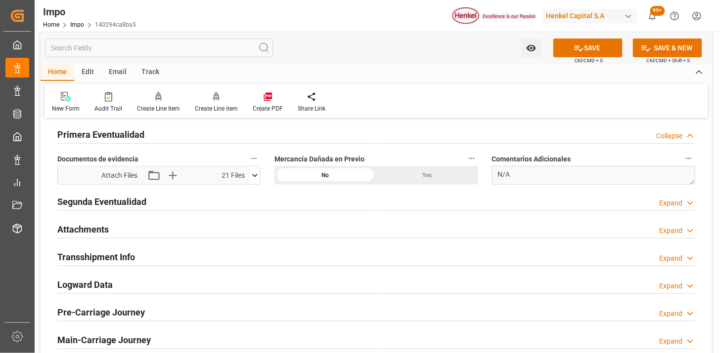
click at [104, 227] on h2 "Attachments" at bounding box center [82, 229] width 51 height 13
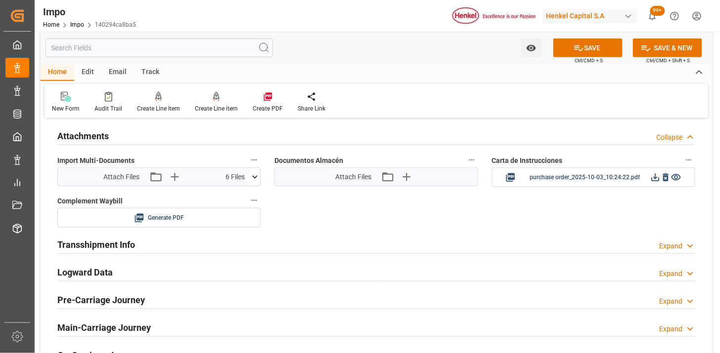
scroll to position [1263, 0]
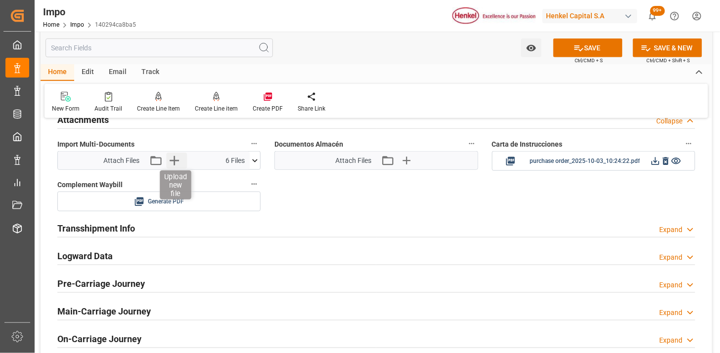
click at [178, 164] on icon "button" at bounding box center [174, 161] width 16 height 16
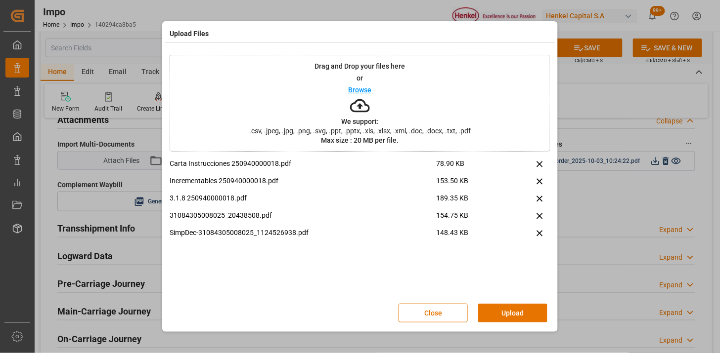
click at [521, 309] on button "Upload" at bounding box center [512, 313] width 69 height 19
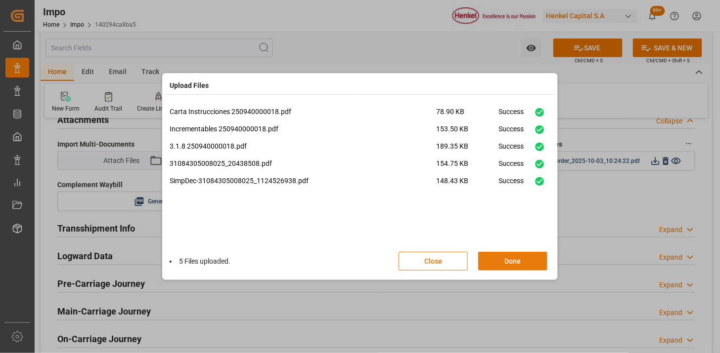
click at [501, 265] on button "Done" at bounding box center [512, 261] width 69 height 19
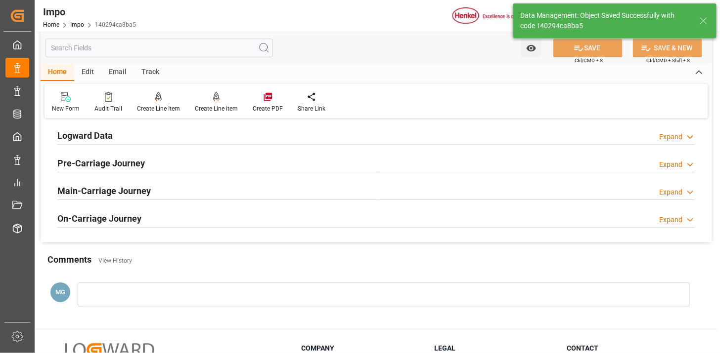
scroll to position [865, 0]
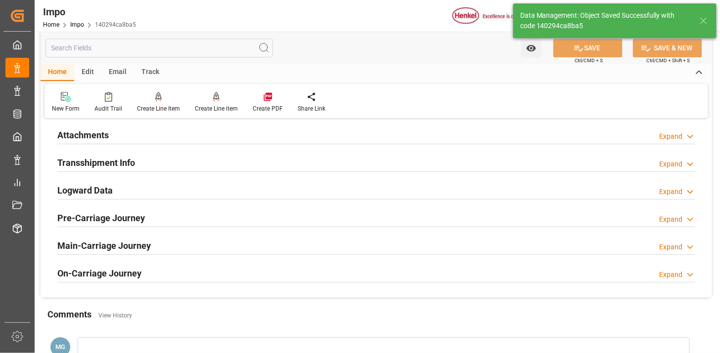
click at [156, 144] on div at bounding box center [376, 144] width 638 height 0
click at [159, 134] on div "Attachments Expand" at bounding box center [376, 134] width 638 height 19
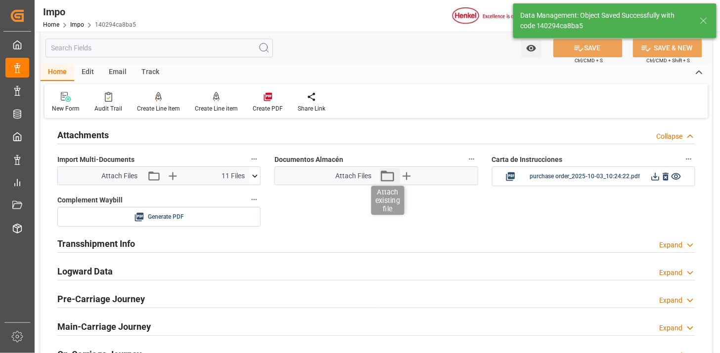
click at [392, 169] on icon "button" at bounding box center [387, 176] width 16 height 16
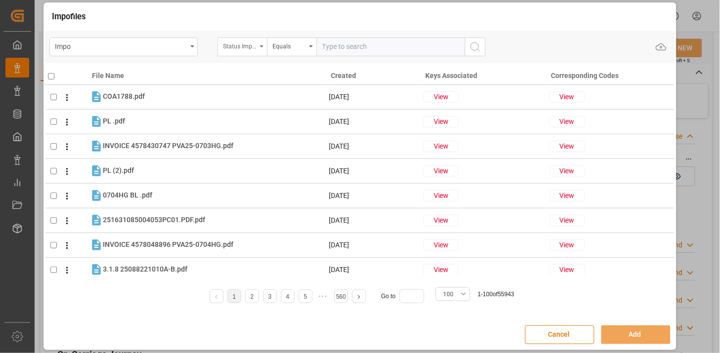
drag, startPoint x: 248, startPoint y: 50, endPoint x: 249, endPoint y: 55, distance: 5.0
click at [248, 51] on div "Status Importación" at bounding box center [241, 47] width 49 height 19
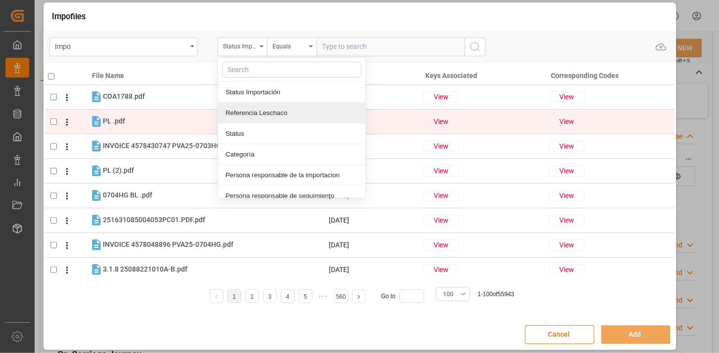
click at [272, 120] on div "Referencia Leschaco" at bounding box center [291, 113] width 147 height 21
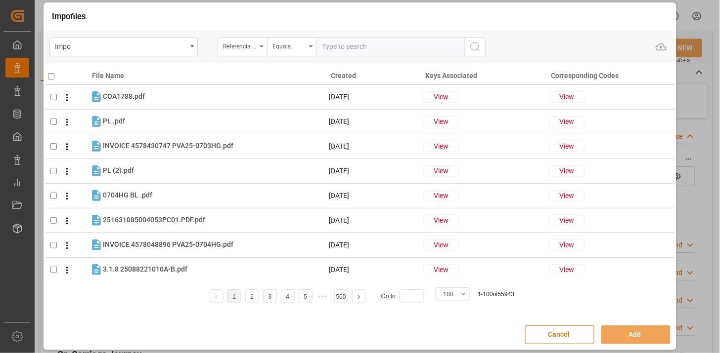
drag, startPoint x: 366, startPoint y: 45, endPoint x: 395, endPoint y: 47, distance: 29.7
click at [367, 45] on input "text" at bounding box center [390, 47] width 148 height 19
paste input "251006900664"
type input "251006900664"
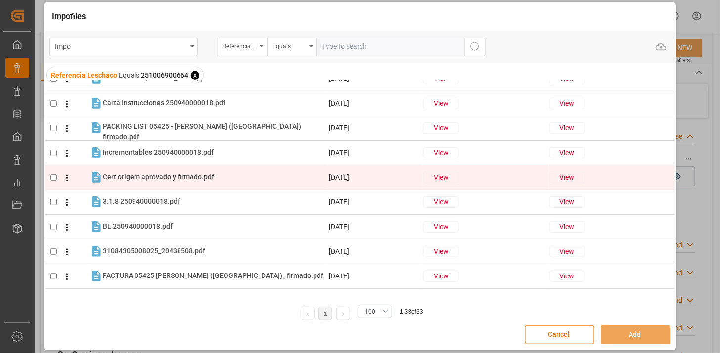
scroll to position [55, 0]
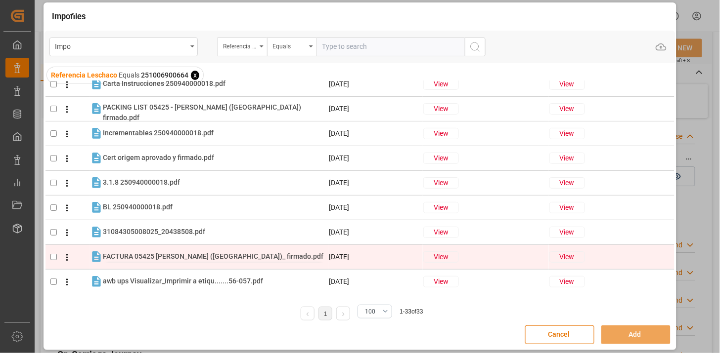
click at [179, 254] on span "FACTURA 05425 HENKEL (MÉXICO)_ firmado.pdf" at bounding box center [213, 257] width 220 height 8
checkbox input "true"
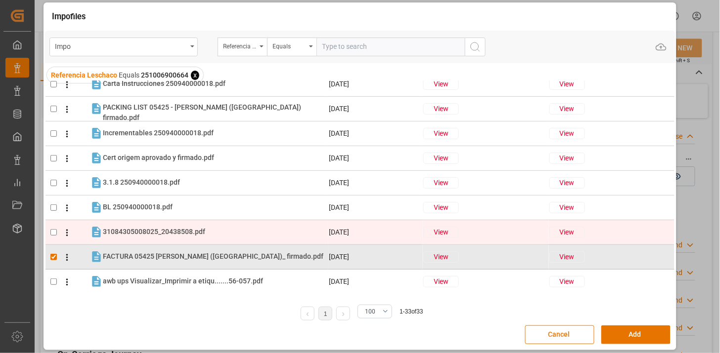
scroll to position [0, 0]
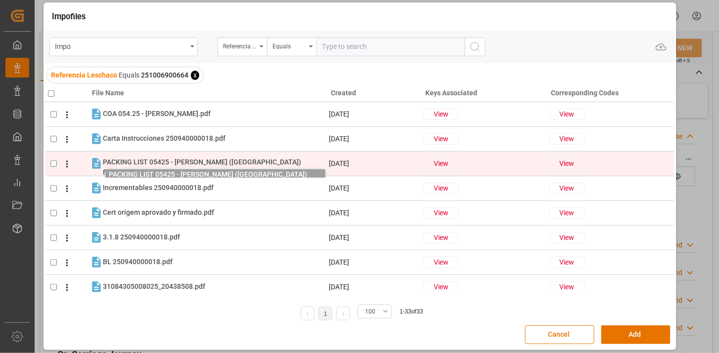
click at [181, 165] on span "PACKING LIST 05425 - HENKEL (MÉXICO) firmado.pdf" at bounding box center [202, 167] width 198 height 18
checkbox input "true"
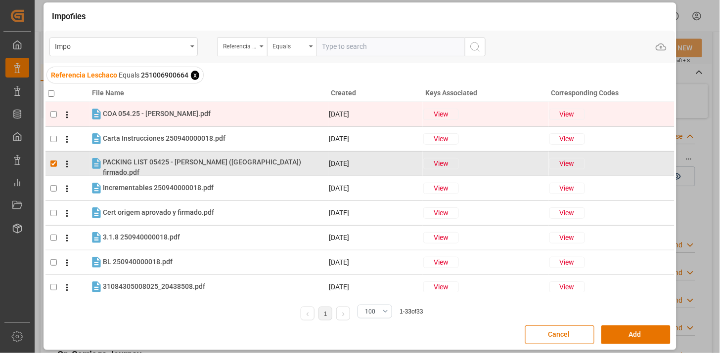
click at [173, 102] on tr "COA 054.25 - HENKEL.pdf COA 054.25 - HENKEL.pdf 07-10-2025 View View" at bounding box center [359, 114] width 629 height 25
checkbox input "true"
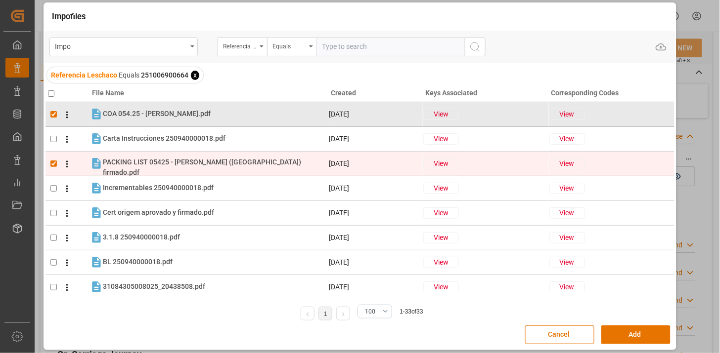
scroll to position [55, 0]
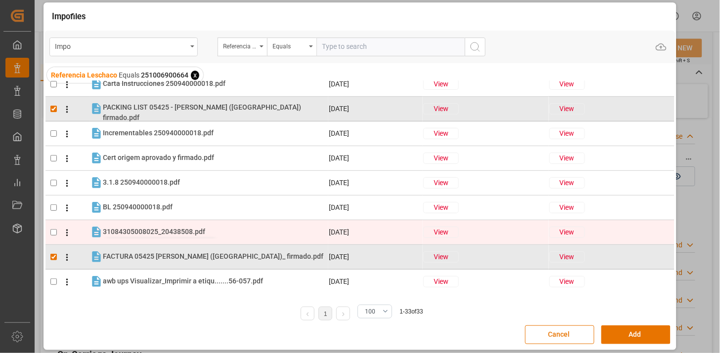
click at [196, 229] on span "31084305008025_20438508.pdf" at bounding box center [154, 232] width 102 height 8
checkbox input "true"
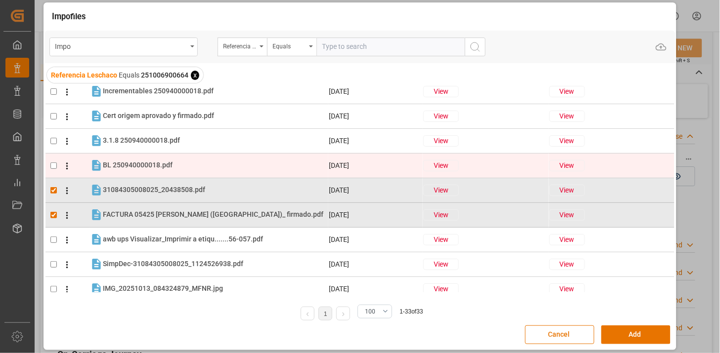
scroll to position [110, 0]
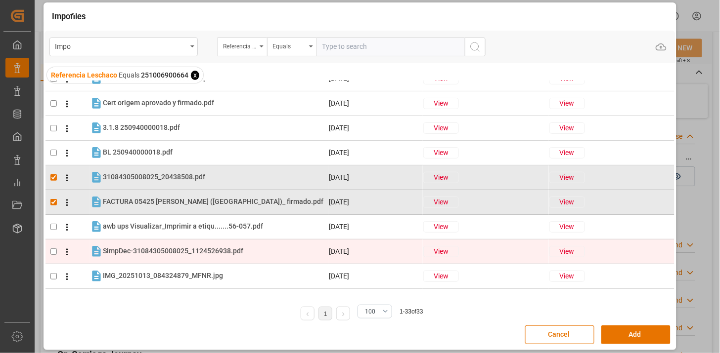
drag, startPoint x: 185, startPoint y: 241, endPoint x: 191, endPoint y: 246, distance: 7.3
click at [185, 241] on tr "SimpDec-31084305008025_1124526938.pdf SimpDec-31084305008025_1124526938.pdf 13-…" at bounding box center [359, 251] width 629 height 25
checkbox input "true"
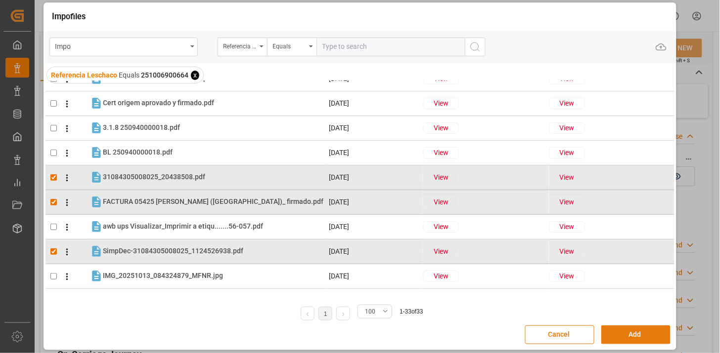
click at [620, 333] on button "Add" at bounding box center [635, 335] width 69 height 19
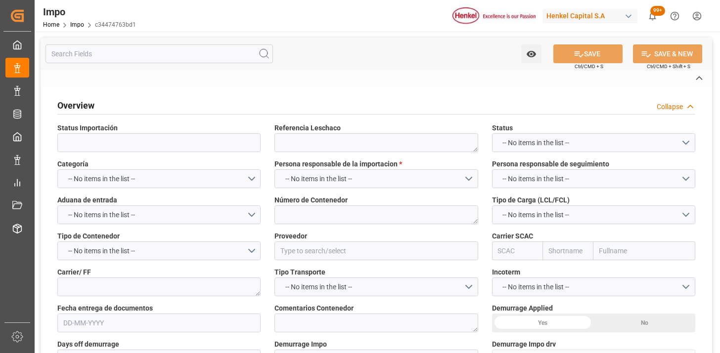
type textarea "251006900667"
type textarea "UACU8352221"
type input "JAGUAR INDUSTRIA E COMERCIO DE PLASTICOS S.A."
type input "HLCU"
type textarea "LESCHACO"
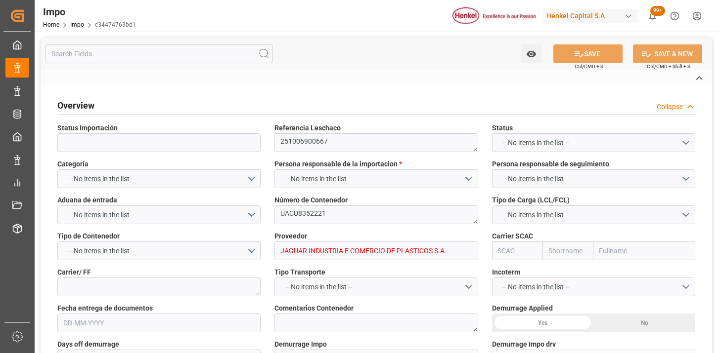
type textarea "N/A"
type input "AA"
type textarea "AA"
type input "Hapag [PERSON_NAME]"
type input "Hapag Lloyd Aktiengesellschaft"
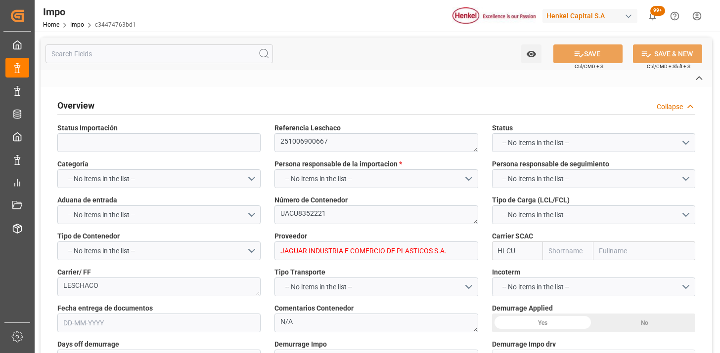
type input "1"
type input "32.904"
type input "20"
type input "[DATE]"
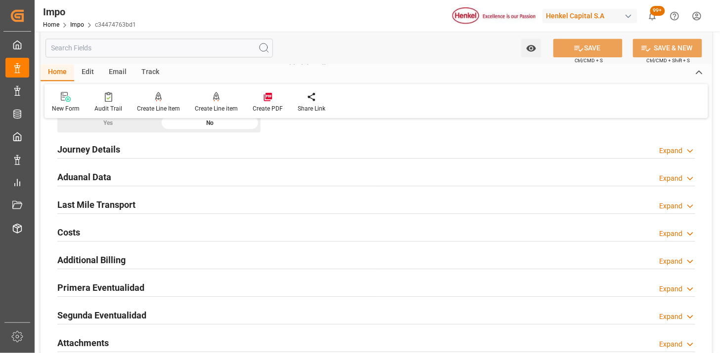
scroll to position [659, 0]
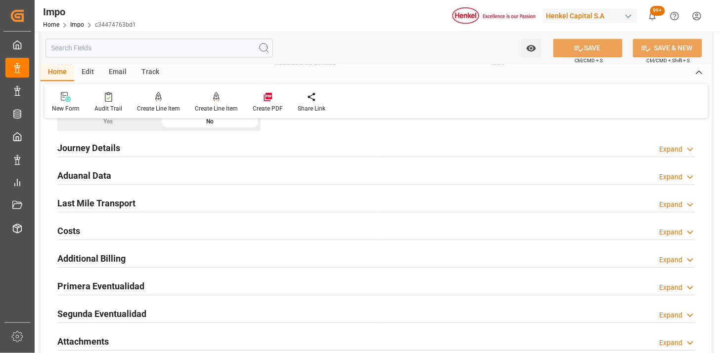
click at [219, 181] on div "Aduanal Data Expand" at bounding box center [376, 175] width 638 height 19
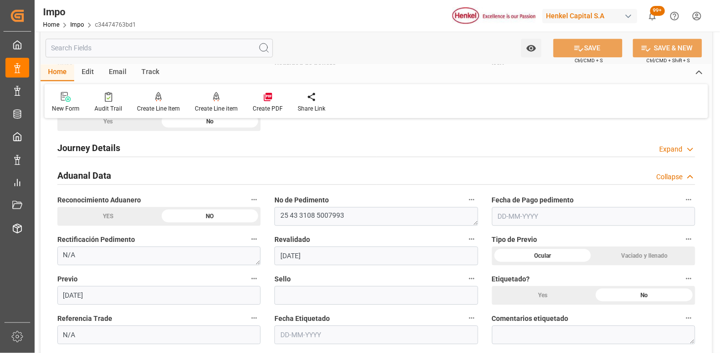
scroll to position [714, 0]
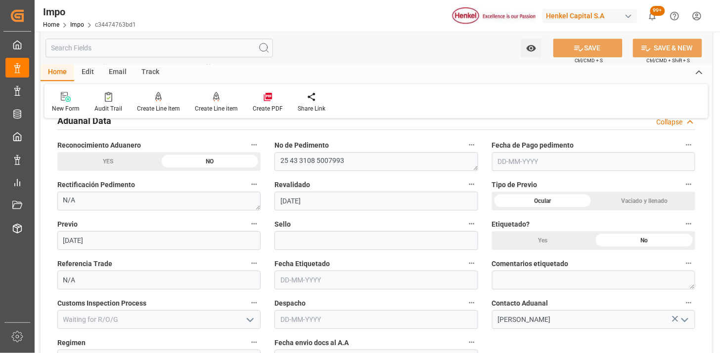
click at [516, 160] on input "text" at bounding box center [593, 161] width 203 height 19
type input "13-10-2025"
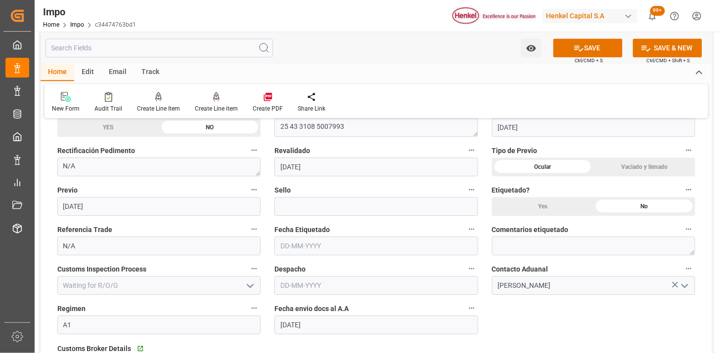
scroll to position [769, 0]
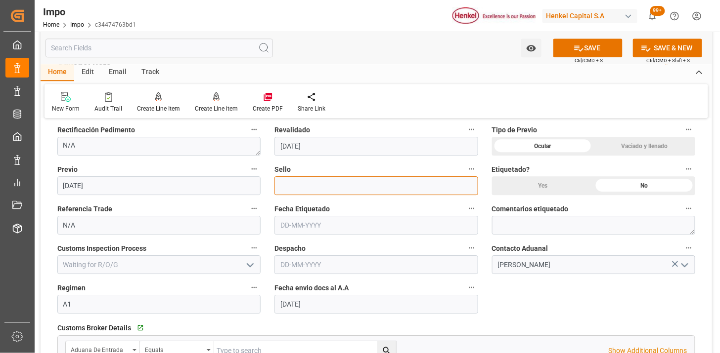
click at [347, 190] on input at bounding box center [375, 185] width 203 height 19
paste input "CEM23-3676681"
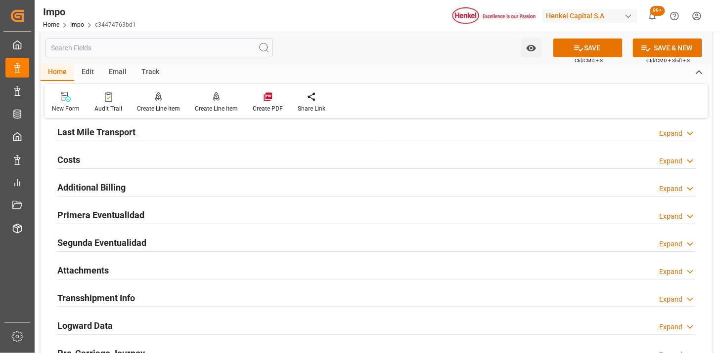
scroll to position [1098, 0]
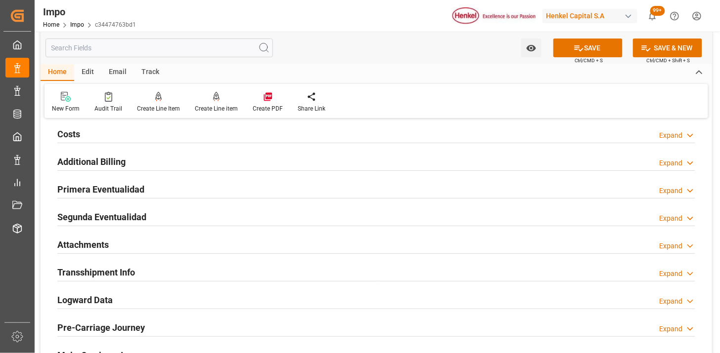
type input "CEM23-3676681"
click at [164, 188] on div "Primera Eventualidad Expand" at bounding box center [376, 188] width 638 height 19
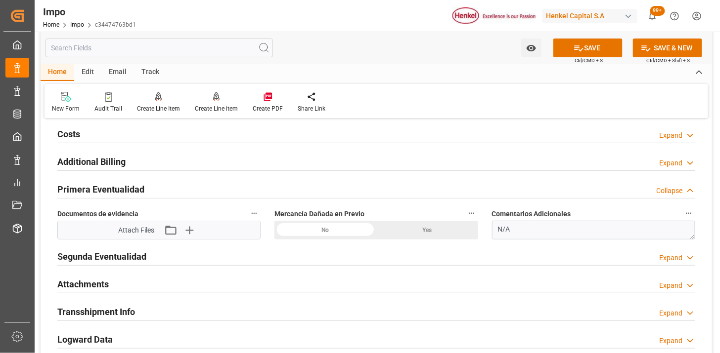
click at [330, 234] on div "No" at bounding box center [325, 230] width 102 height 19
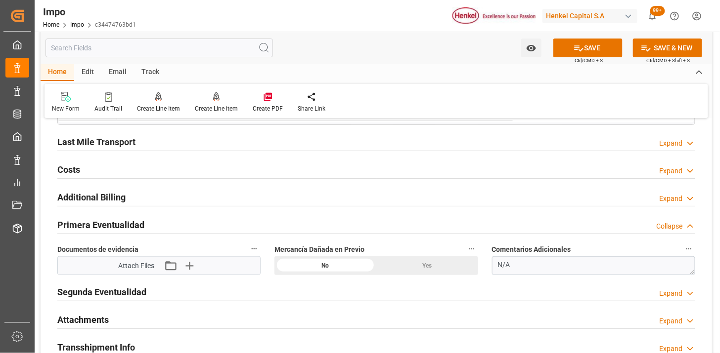
scroll to position [1043, 0]
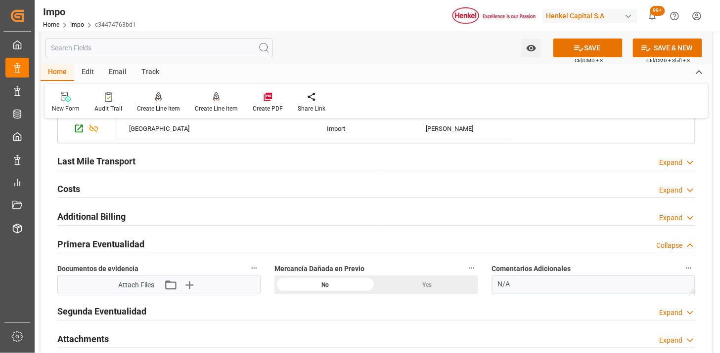
click at [156, 160] on div "Last Mile Transport Expand" at bounding box center [376, 160] width 638 height 19
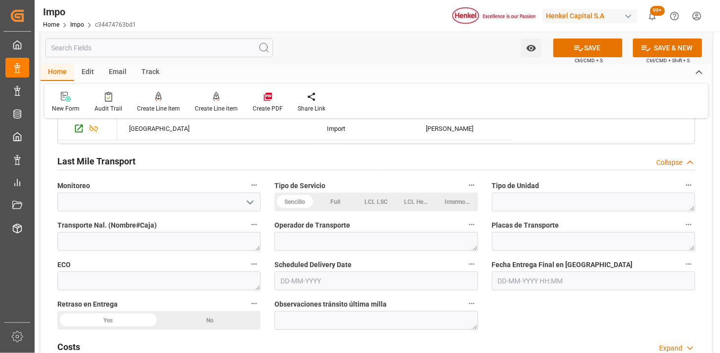
click at [310, 203] on div "Sencillo" at bounding box center [294, 202] width 41 height 19
click at [532, 204] on textarea at bounding box center [593, 202] width 203 height 19
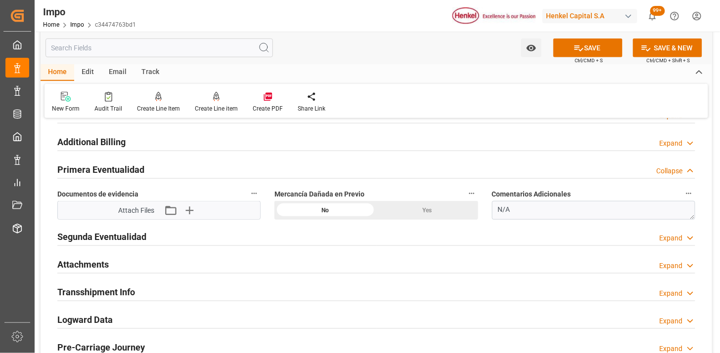
scroll to position [1318, 0]
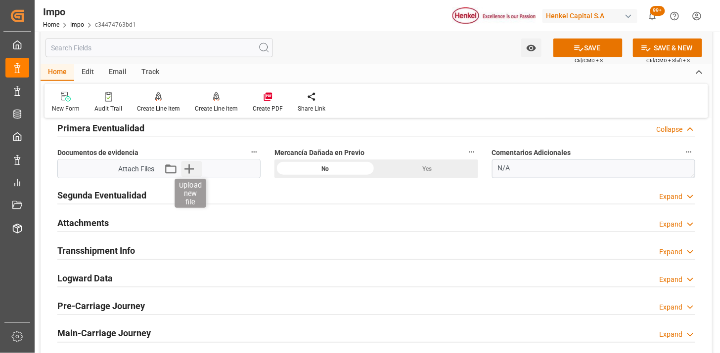
type textarea "CONTENEDOR"
click at [185, 169] on icon "button" at bounding box center [188, 169] width 9 height 9
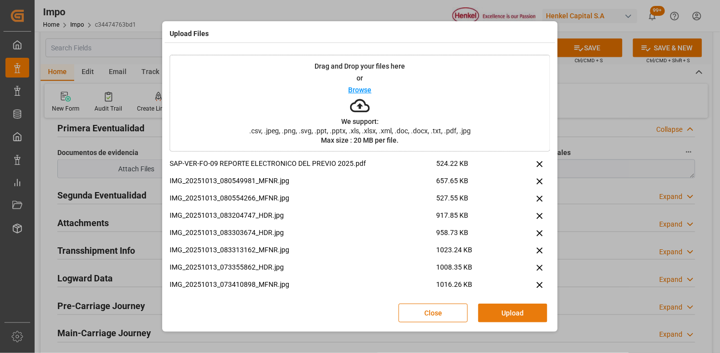
click at [520, 309] on button "Upload" at bounding box center [512, 313] width 69 height 19
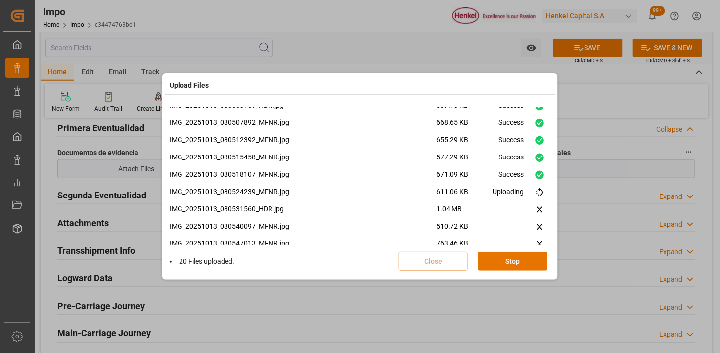
scroll to position [283, 0]
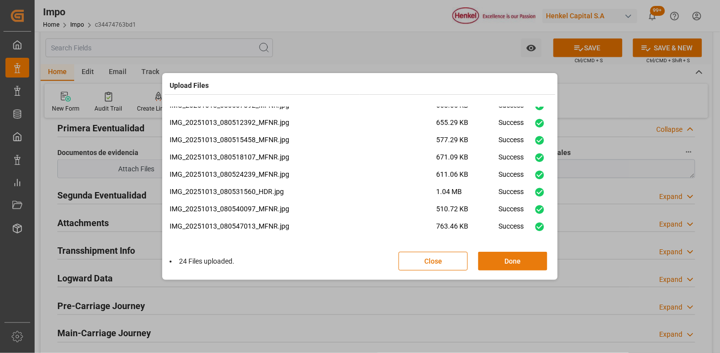
click at [518, 267] on button "Done" at bounding box center [512, 261] width 69 height 19
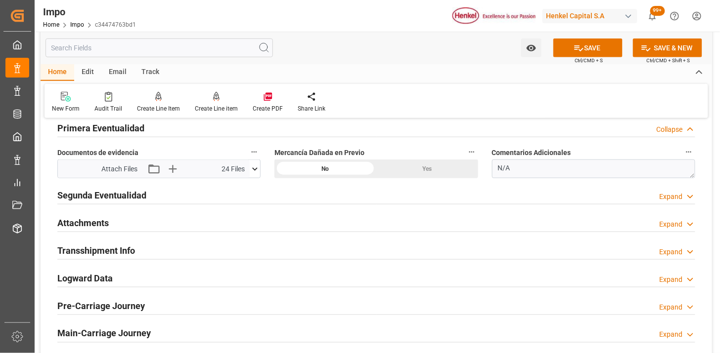
scroll to position [1372, 0]
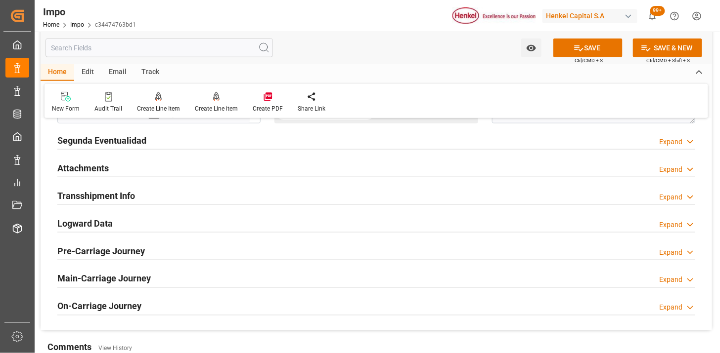
click at [132, 170] on div "Attachments Expand" at bounding box center [376, 167] width 638 height 19
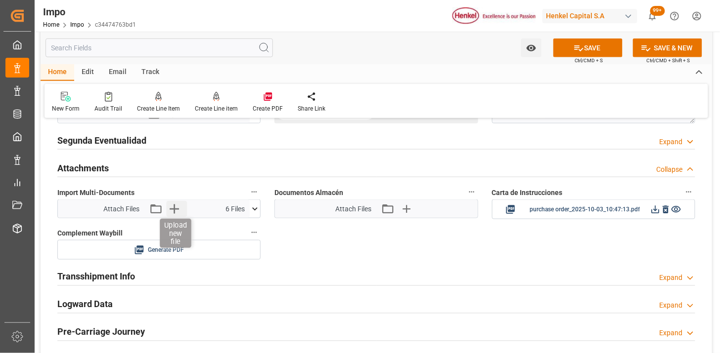
click at [173, 208] on icon "button" at bounding box center [174, 209] width 16 height 16
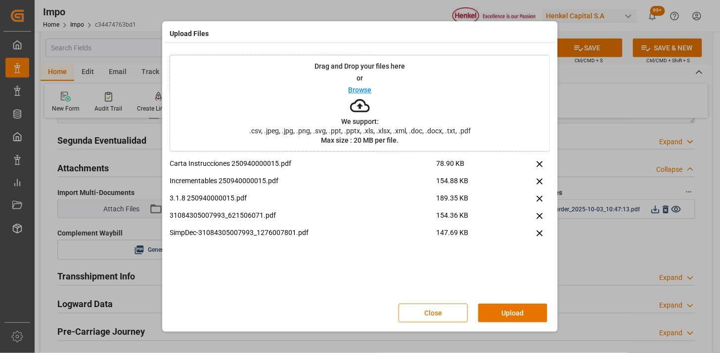
click at [500, 309] on button "Upload" at bounding box center [512, 313] width 69 height 19
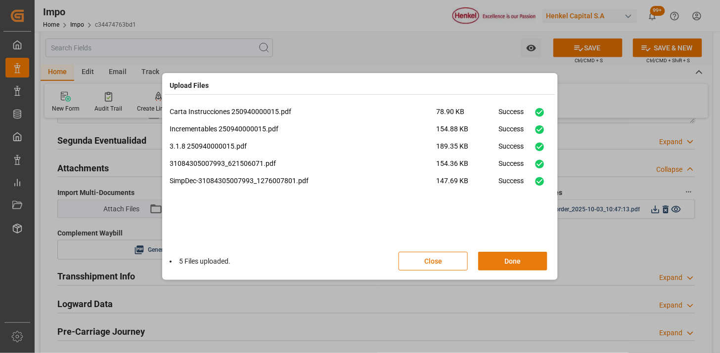
click at [521, 252] on button "Done" at bounding box center [512, 261] width 69 height 19
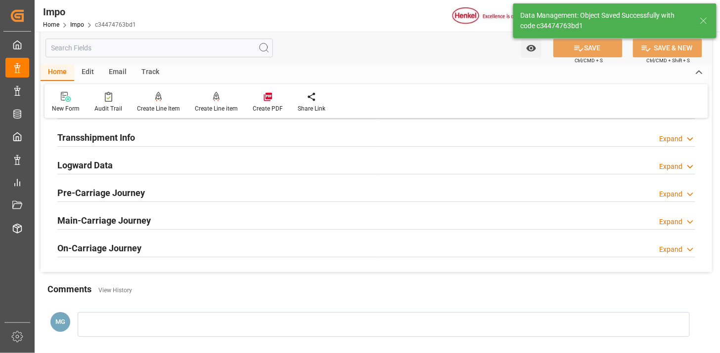
scroll to position [872, 0]
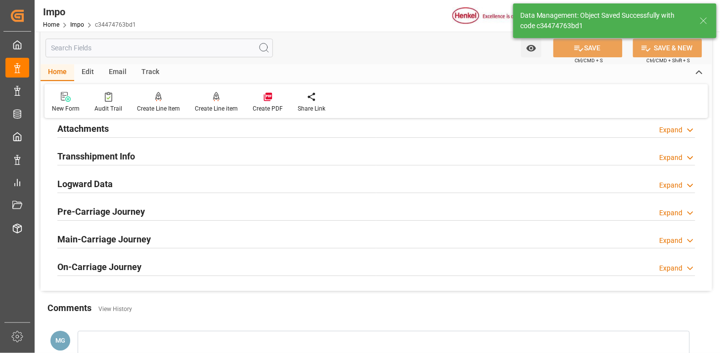
click at [155, 130] on div "Attachments Expand" at bounding box center [376, 128] width 638 height 19
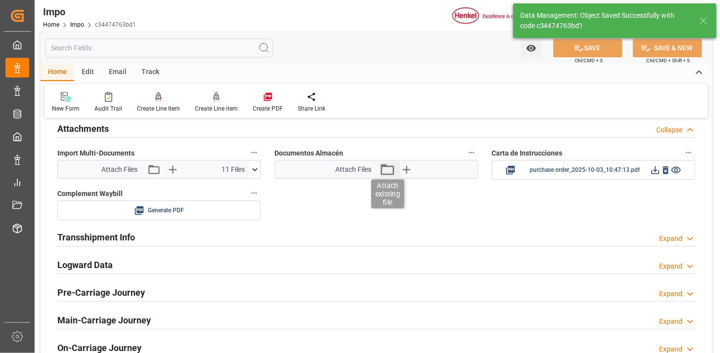
click at [387, 175] on icon "button" at bounding box center [387, 170] width 16 height 16
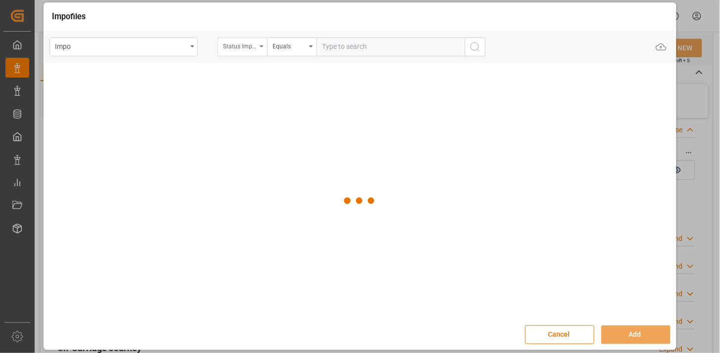
click at [246, 52] on div "Status Importación" at bounding box center [241, 47] width 49 height 19
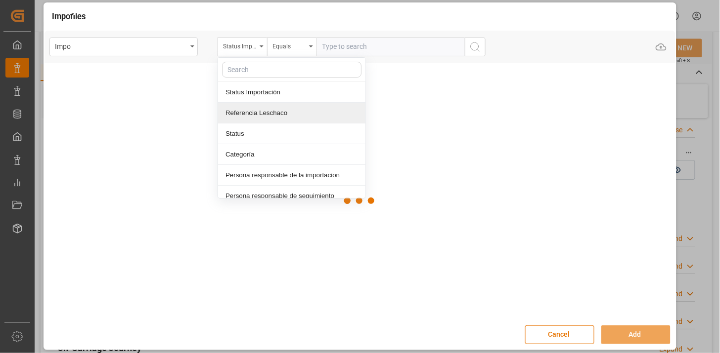
click at [265, 109] on div "Referencia Leschaco" at bounding box center [291, 113] width 147 height 21
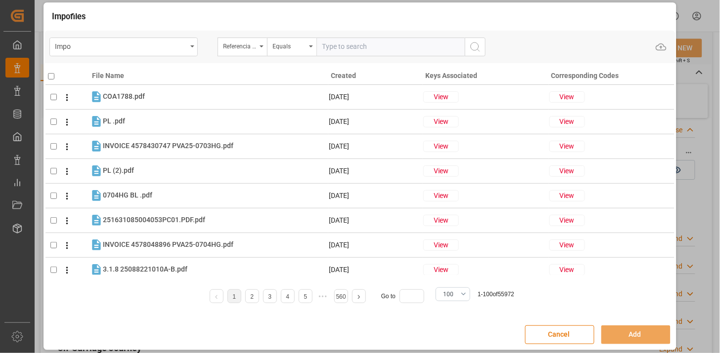
click at [347, 40] on input "text" at bounding box center [390, 47] width 148 height 19
paste input "251006900667"
type input "251006900667"
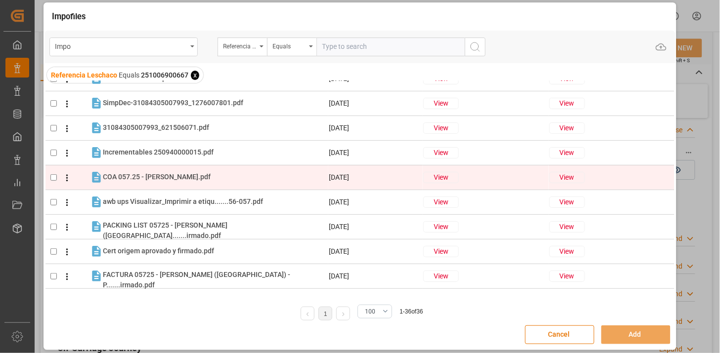
scroll to position [55, 0]
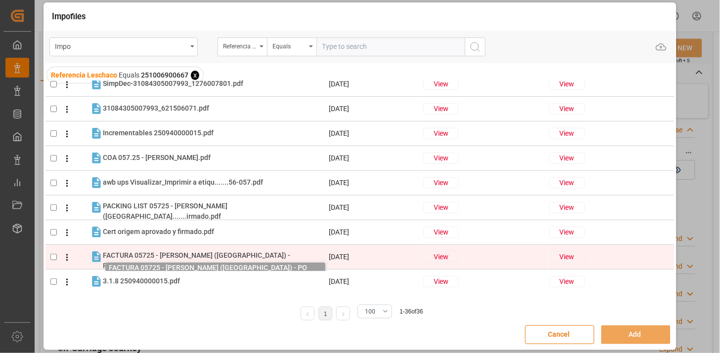
click at [188, 255] on span "FACTURA 05725 - HENKEL (MÉXICO) - P.......irmado.pdf" at bounding box center [196, 261] width 187 height 18
checkbox input "true"
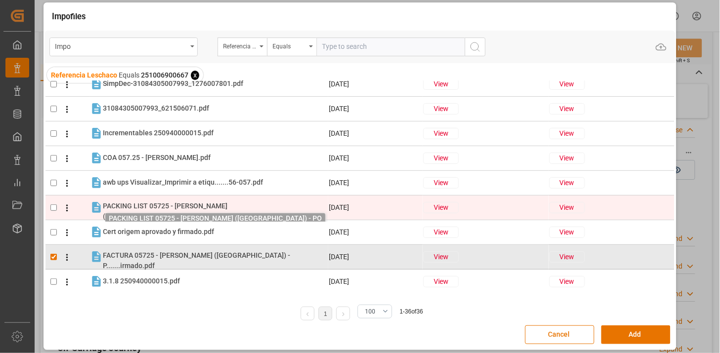
click at [185, 209] on span "PACKING LIST 05725 - HENKEL (MÉXICO.......irmado.pdf" at bounding box center [165, 211] width 125 height 18
checkbox input "true"
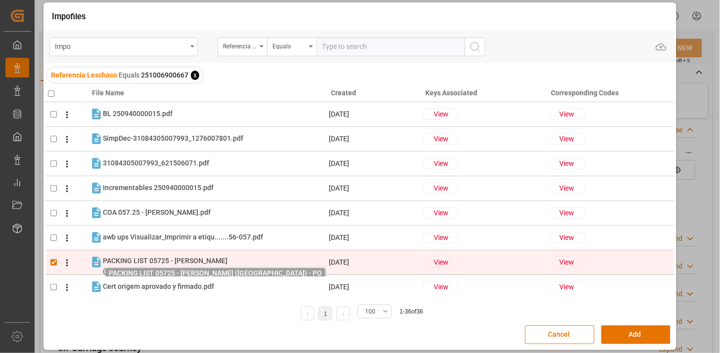
click at [185, 209] on div "COA 057.25 - HENKEL.pdf COA 057.25 - HENKEL.pdf" at bounding box center [215, 213] width 225 height 13
checkbox input "true"
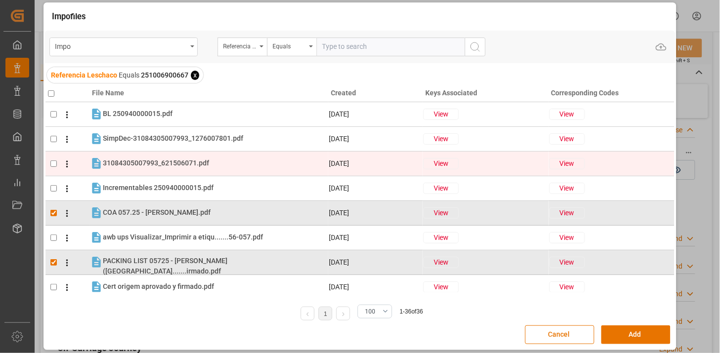
click at [174, 171] on tr "31084305007993_621506071.pdf 31084305007993_621506071.pdf 13-10-2025 View View" at bounding box center [359, 163] width 629 height 25
checkbox input "true"
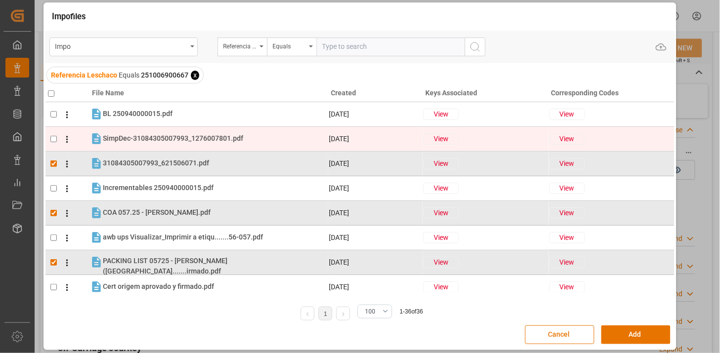
click at [176, 148] on tr "SimpDec-31084305007993_1276007801.pdf SimpDec-31084305007993_1276007801.pdf 13-…" at bounding box center [359, 139] width 629 height 25
checkbox input "true"
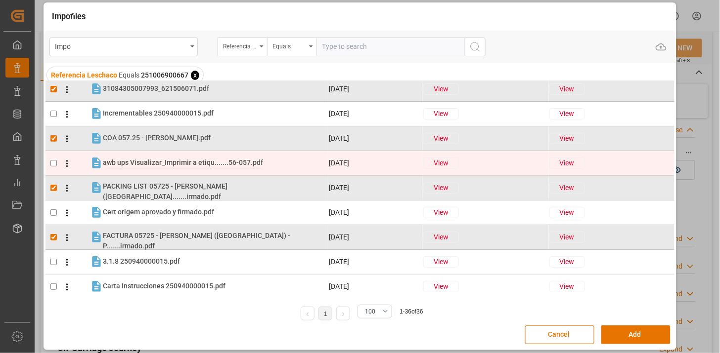
scroll to position [110, 0]
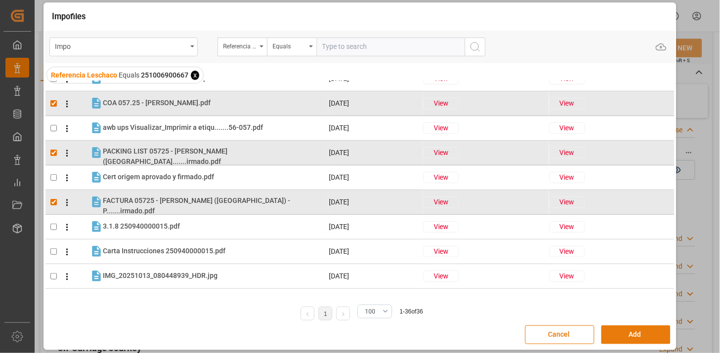
drag, startPoint x: 621, startPoint y: 335, endPoint x: 618, endPoint y: 330, distance: 6.4
click at [619, 333] on button "Add" at bounding box center [635, 335] width 69 height 19
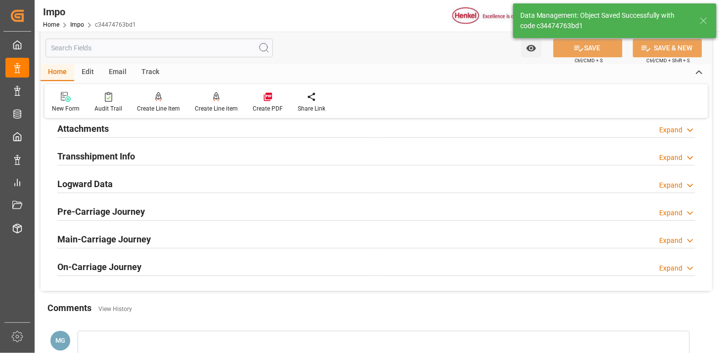
scroll to position [817, 0]
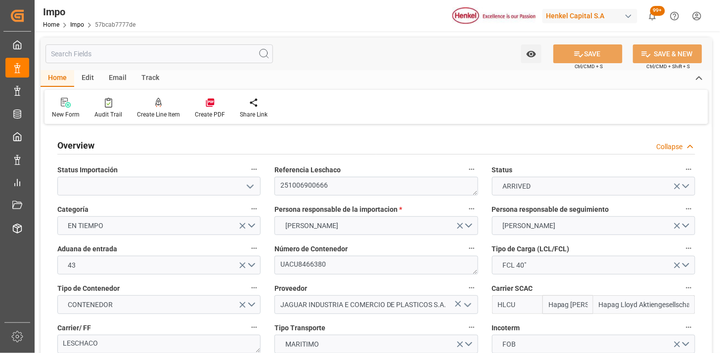
type input "Hapag [PERSON_NAME]"
type input "Hapag Lloyd Aktiengesellschaft"
type input "1"
type input "32.904"
type input "20"
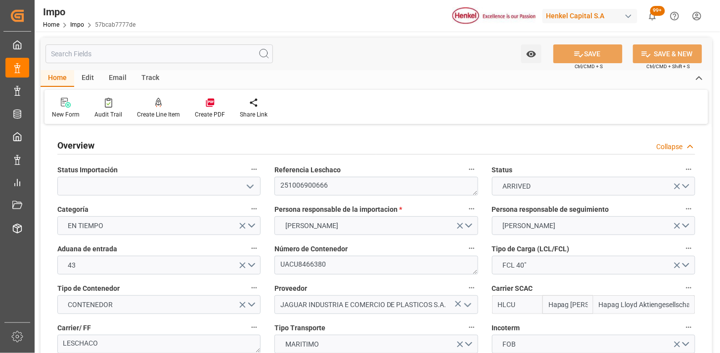
type input "[DATE]"
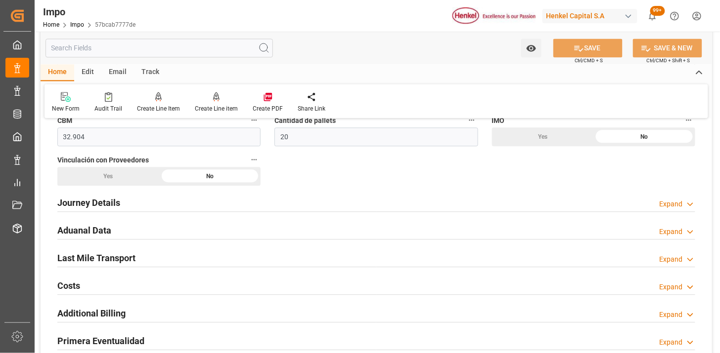
scroll to position [659, 0]
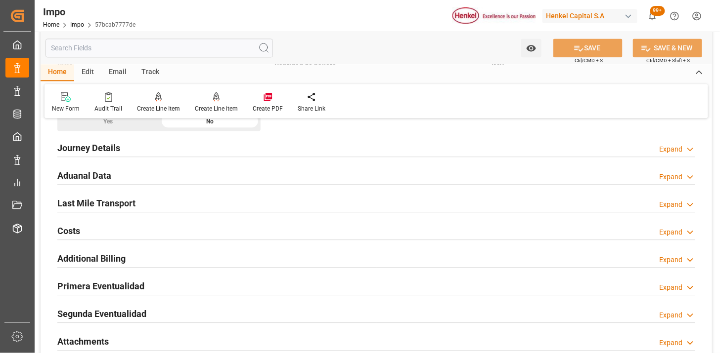
click at [226, 179] on div "Aduanal Data Expand" at bounding box center [376, 175] width 638 height 19
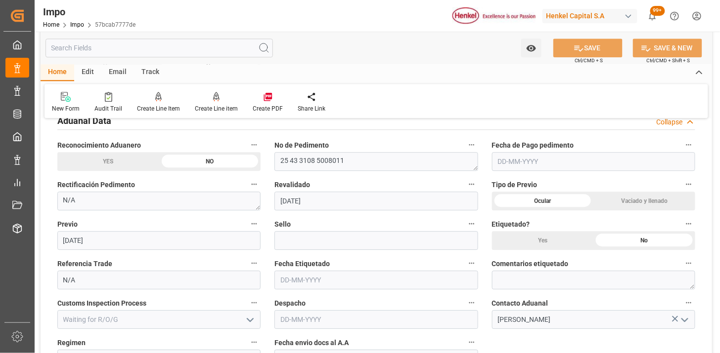
scroll to position [769, 0]
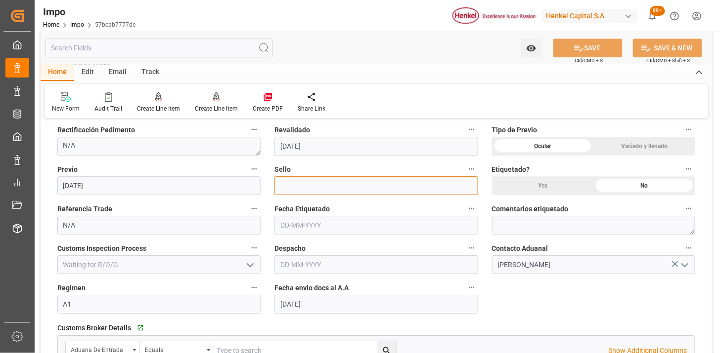
click at [319, 186] on input at bounding box center [375, 185] width 203 height 19
paste input "CEM23-3676684"
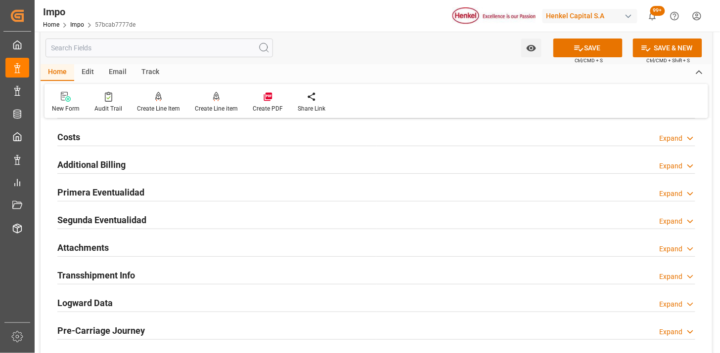
scroll to position [1098, 0]
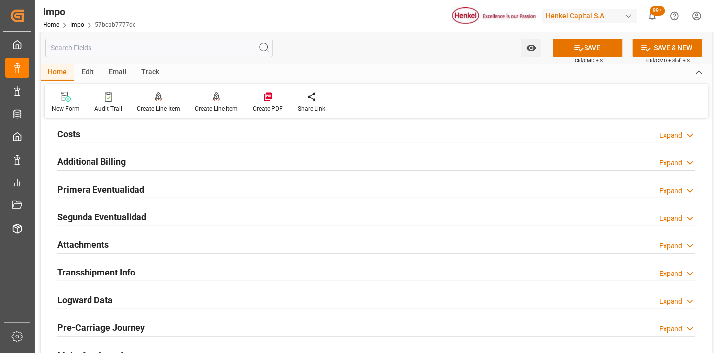
type input "CEM23-3676684"
click at [210, 190] on div "Primera Eventualidad Expand" at bounding box center [376, 188] width 638 height 19
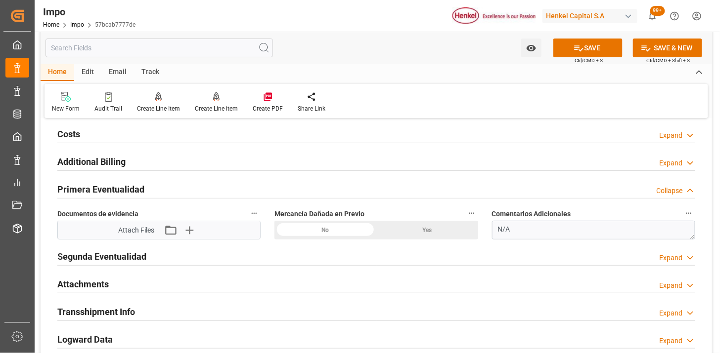
drag, startPoint x: 308, startPoint y: 229, endPoint x: 303, endPoint y: 232, distance: 5.8
click at [308, 229] on div "No" at bounding box center [325, 230] width 102 height 19
click at [195, 230] on icon "button" at bounding box center [189, 230] width 16 height 16
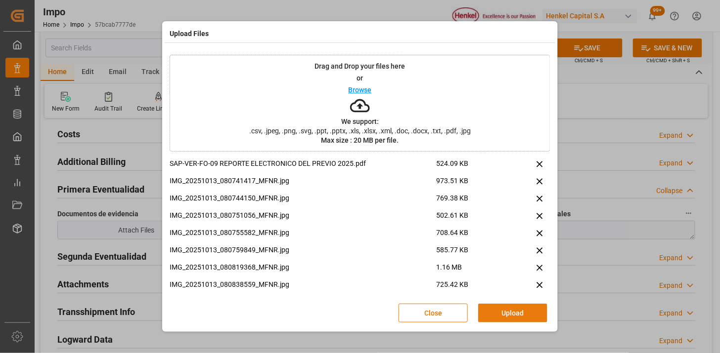
click at [498, 314] on button "Upload" at bounding box center [512, 313] width 69 height 19
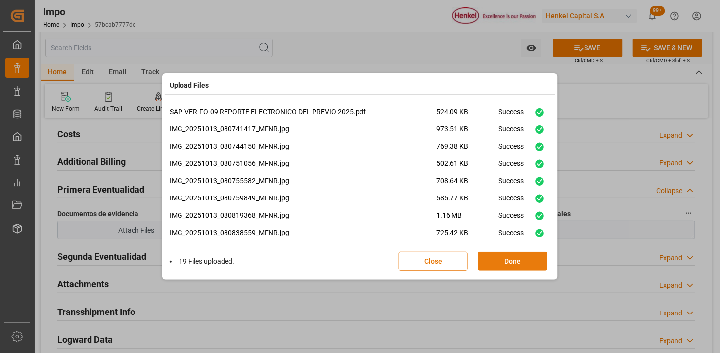
click at [498, 264] on button "Done" at bounding box center [512, 261] width 69 height 19
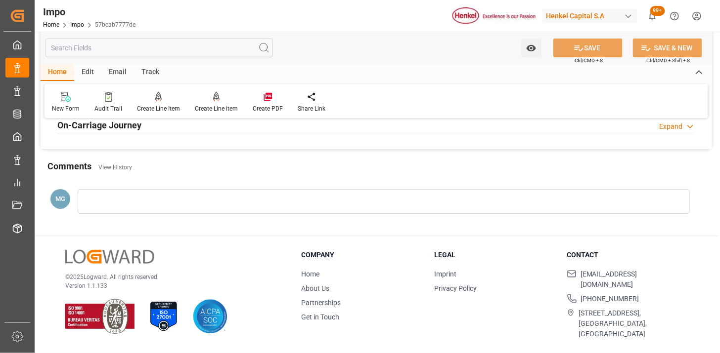
scroll to position [755, 0]
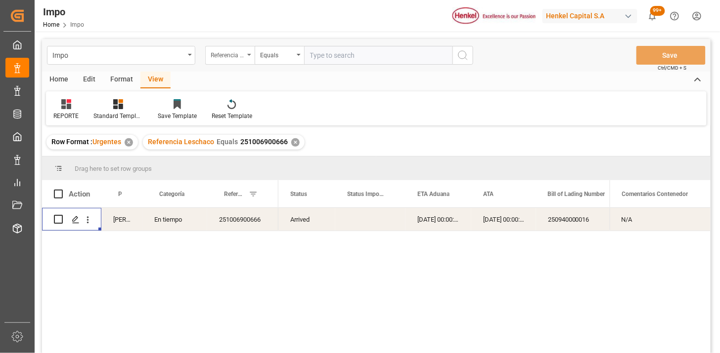
click at [238, 56] on div "Referencia Leschaco" at bounding box center [228, 53] width 34 height 11
type input "bil"
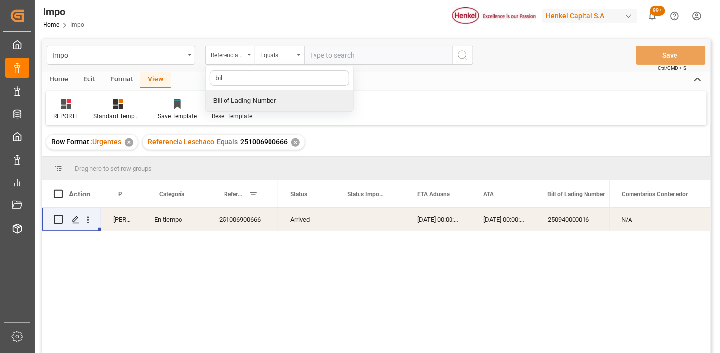
drag, startPoint x: 253, startPoint y: 97, endPoint x: 366, endPoint y: 46, distance: 123.9
click at [259, 93] on div "Bill of Lading Number" at bounding box center [279, 100] width 147 height 21
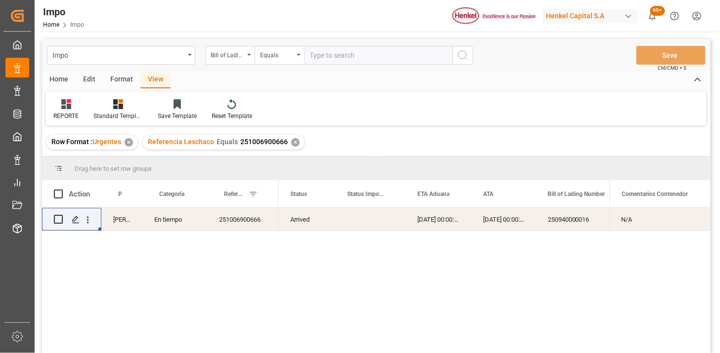
click at [366, 46] on input "text" at bounding box center [378, 55] width 148 height 19
paste input "DUS0189711"
type input "DUS0189711"
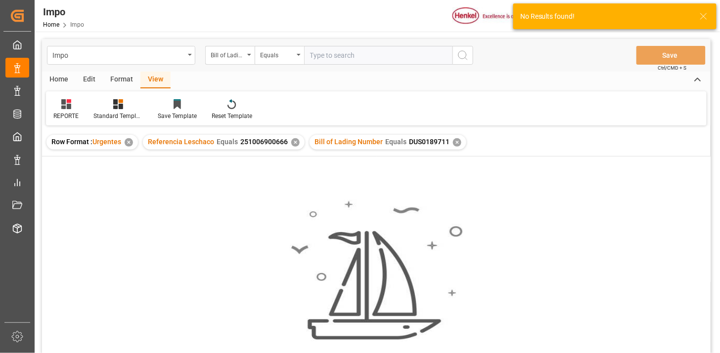
click at [293, 142] on div "✕" at bounding box center [295, 142] width 8 height 8
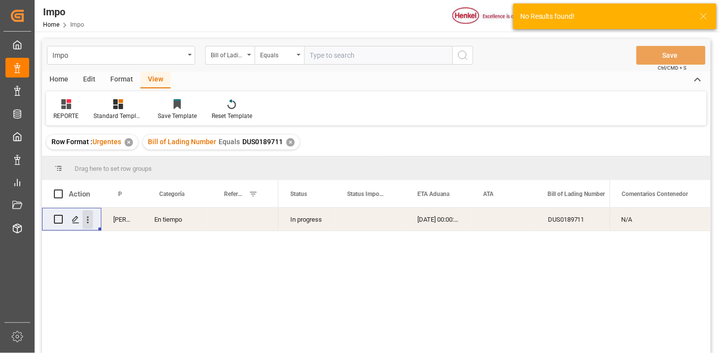
click at [87, 226] on button "open menu" at bounding box center [88, 220] width 10 height 19
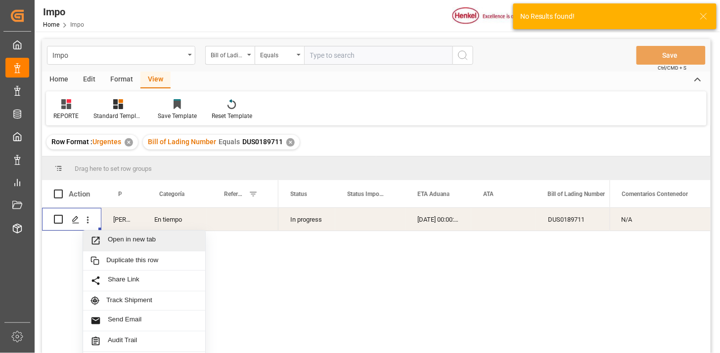
click at [117, 238] on span "Open in new tab" at bounding box center [153, 241] width 90 height 10
